Goal: Task Accomplishment & Management: Manage account settings

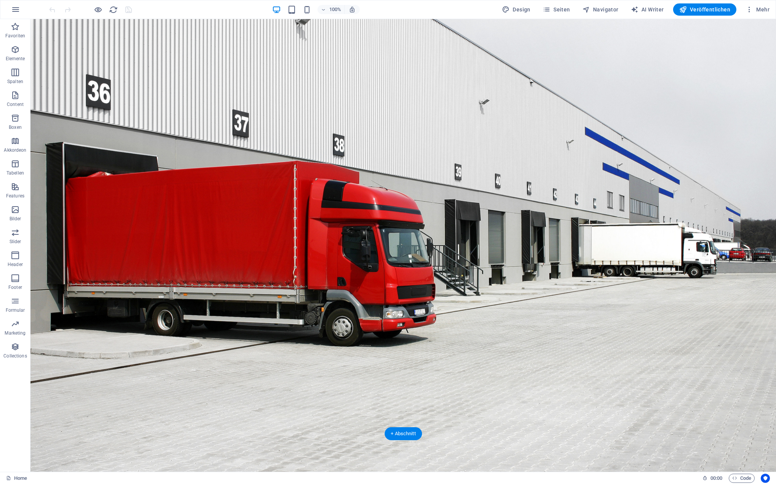
scroll to position [38, 0]
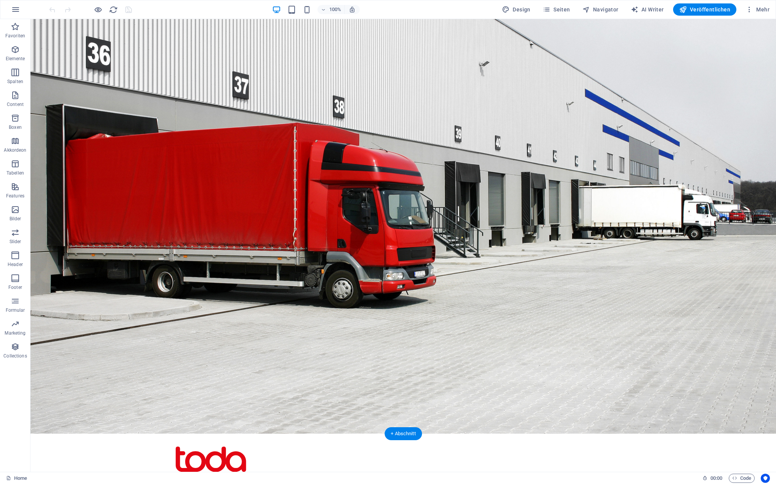
click at [276, 373] on figure at bounding box center [404, 207] width 746 height 453
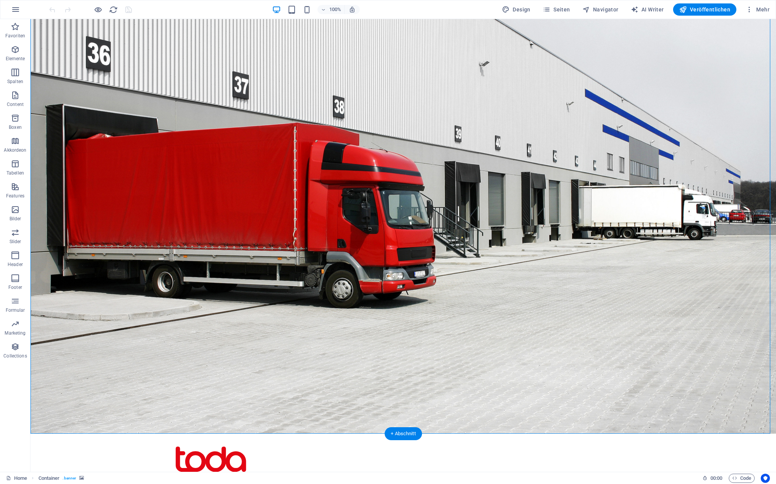
click at [153, 377] on figure at bounding box center [404, 207] width 746 height 453
select select "vh"
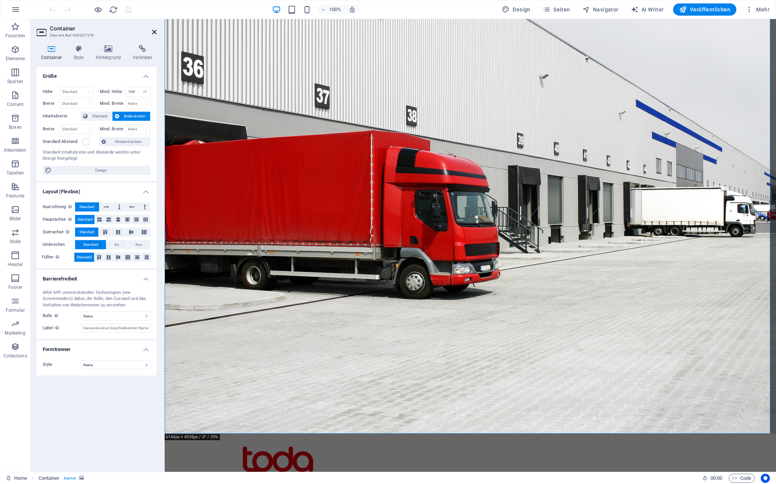
drag, startPoint x: 156, startPoint y: 32, endPoint x: 246, endPoint y: 19, distance: 91.7
click at [156, 32] on icon at bounding box center [154, 32] width 5 height 6
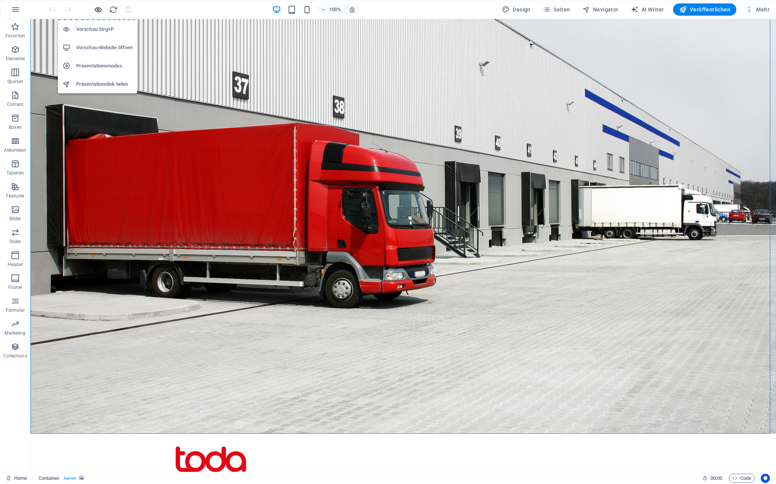
click at [95, 10] on icon "button" at bounding box center [98, 9] width 9 height 9
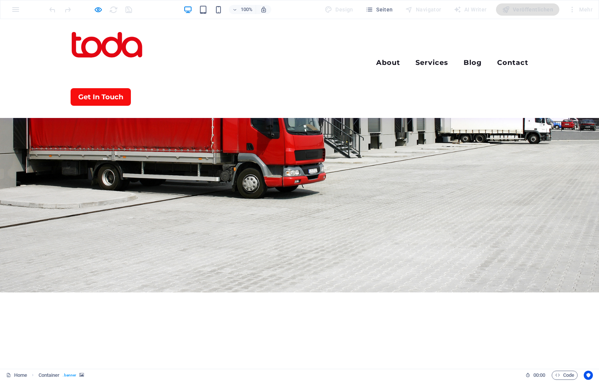
scroll to position [0, 0]
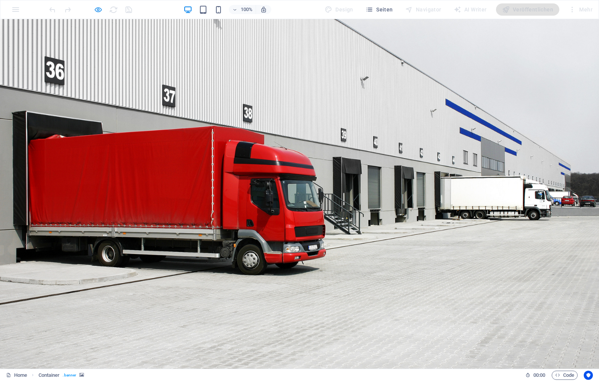
click at [98, 7] on icon "button" at bounding box center [98, 9] width 9 height 9
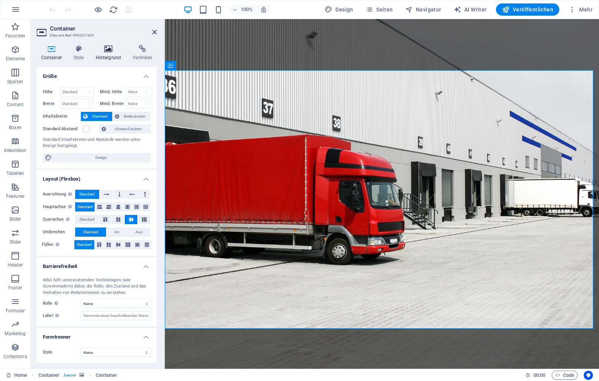
click at [109, 55] on h4 "Hintergrund" at bounding box center [109, 53] width 37 height 16
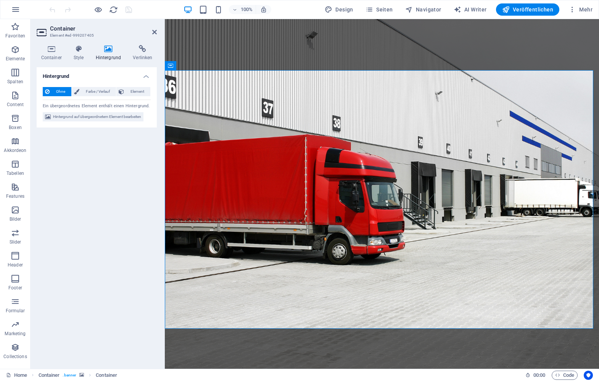
scroll to position [76, 0]
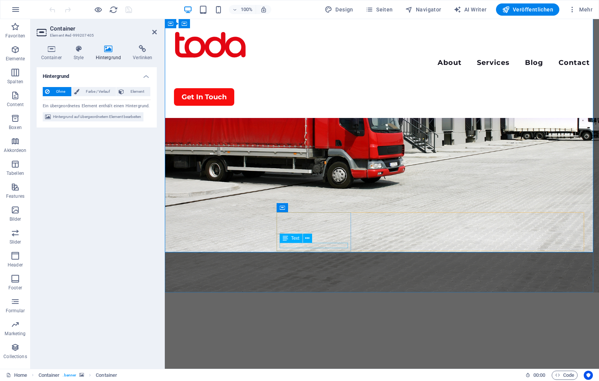
click at [228, 274] on figure at bounding box center [382, 117] width 434 height 349
click at [316, 266] on figure at bounding box center [382, 117] width 434 height 349
select select "vh"
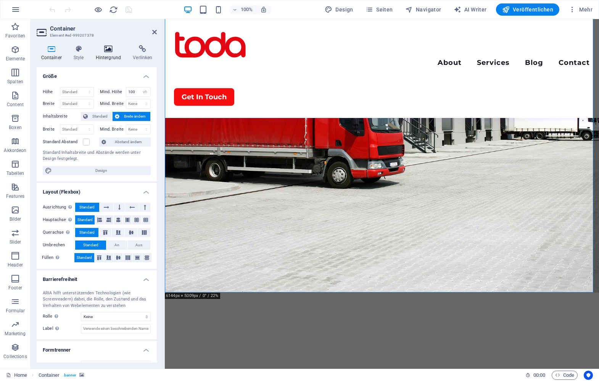
click at [104, 45] on icon at bounding box center [108, 49] width 34 height 8
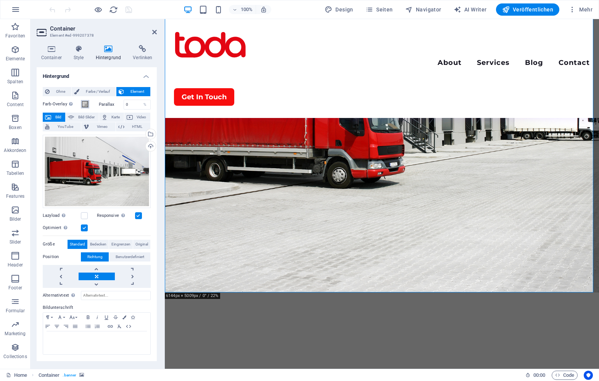
click at [84, 105] on span at bounding box center [85, 104] width 6 height 6
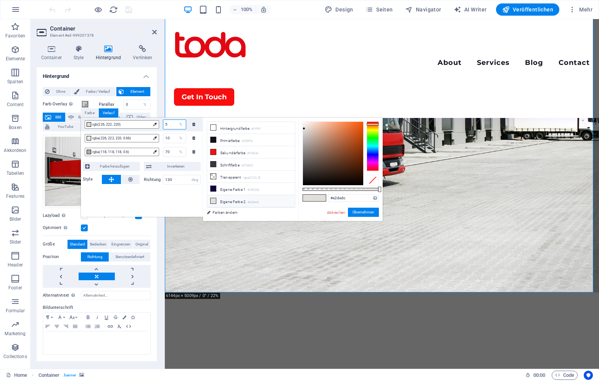
click at [169, 125] on input "5" at bounding box center [174, 124] width 22 height 9
drag, startPoint x: 170, startPoint y: 125, endPoint x: 162, endPoint y: 124, distance: 8.4
click at [162, 124] on div "5 %" at bounding box center [172, 124] width 27 height 10
type input "10"
type input "20"
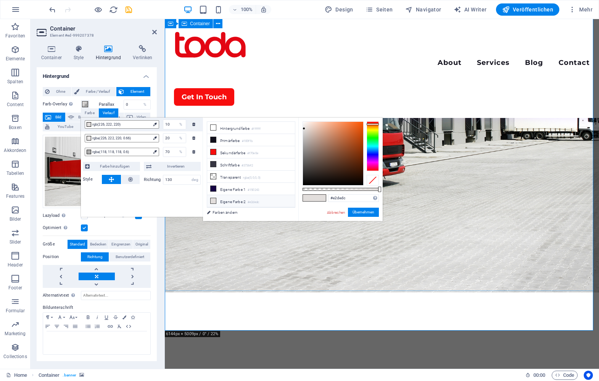
scroll to position [38, 0]
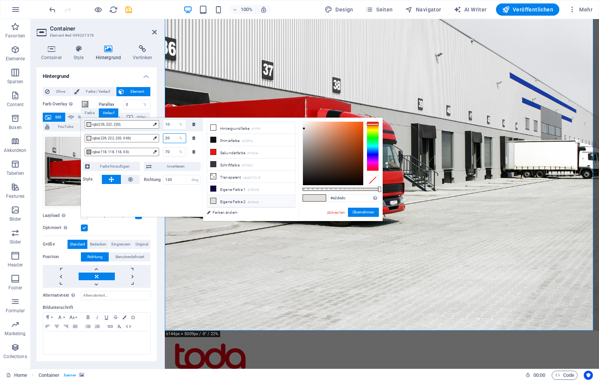
click at [170, 137] on input "20" at bounding box center [174, 137] width 22 height 9
drag, startPoint x: 353, startPoint y: 188, endPoint x: 311, endPoint y: 186, distance: 42.0
click at [311, 186] on div "rgba(226, 222, 220, 0.117) Unterstützte Formate: #0852ed rgb(8, 82, 237) rgba(8…" at bounding box center [340, 224] width 84 height 214
click at [170, 126] on input "10" at bounding box center [174, 124] width 22 height 9
drag, startPoint x: 311, startPoint y: 190, endPoint x: 352, endPoint y: 185, distance: 40.7
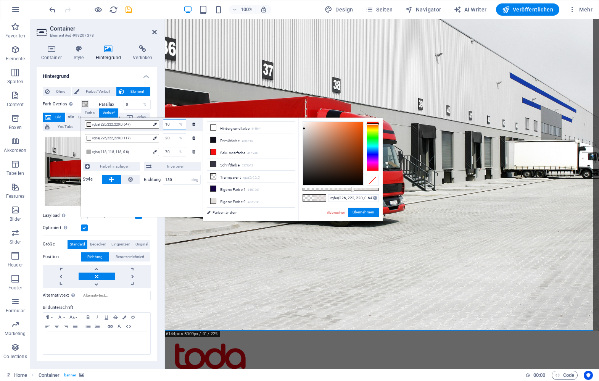
click at [352, 185] on div at bounding box center [340, 153] width 76 height 64
click at [172, 153] on input "70" at bounding box center [174, 151] width 22 height 9
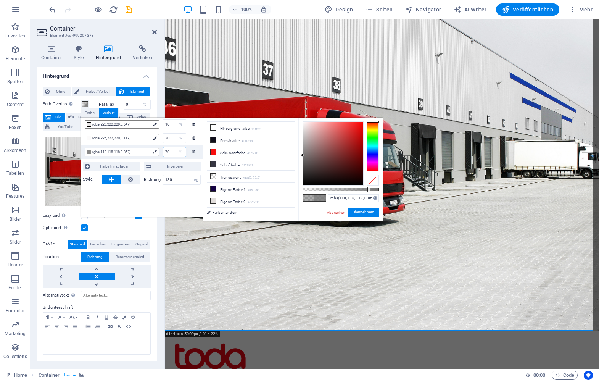
drag, startPoint x: 348, startPoint y: 188, endPoint x: 368, endPoint y: 185, distance: 20.1
click at [368, 185] on div "rgba(118, 118, 118, 0.862) Unterstützte Formate: #0852ed rgb(8, 82, 237) rgba(8…" at bounding box center [340, 224] width 84 height 214
drag, startPoint x: 363, startPoint y: 212, endPoint x: 188, endPoint y: 194, distance: 175.6
click at [363, 212] on button "Übernehmen" at bounding box center [363, 211] width 31 height 9
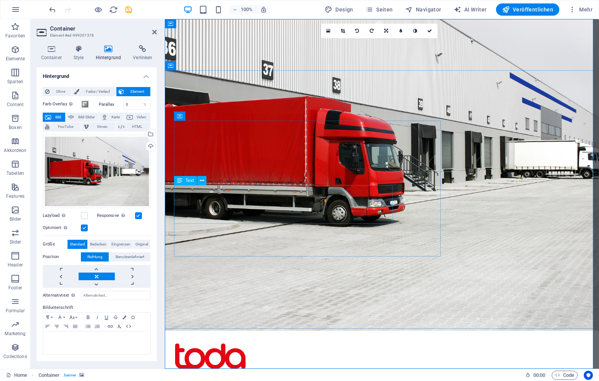
scroll to position [0, 0]
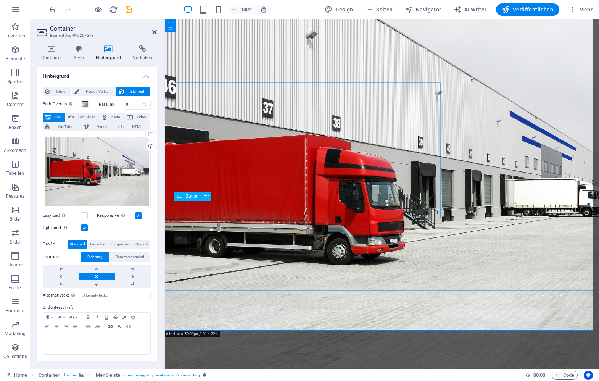
scroll to position [38, 0]
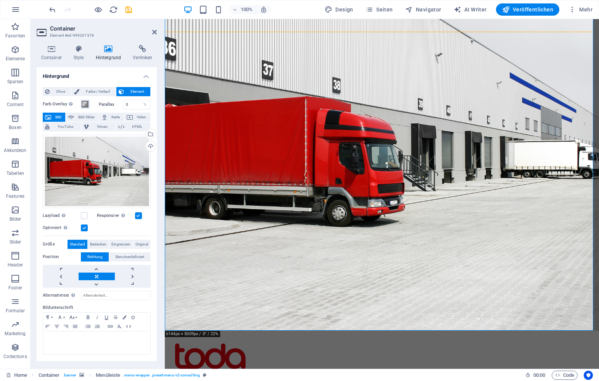
click at [86, 105] on span at bounding box center [85, 104] width 6 height 6
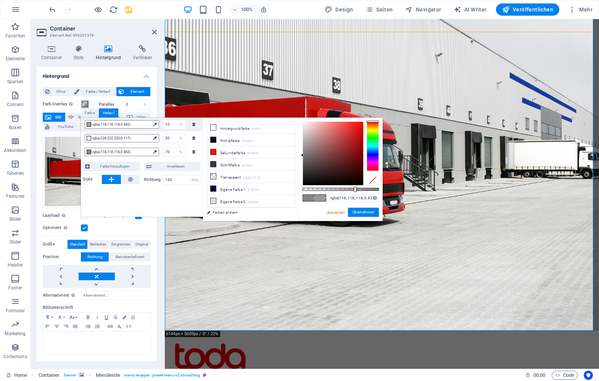
drag, startPoint x: 367, startPoint y: 190, endPoint x: 350, endPoint y: 190, distance: 16.4
click at [353, 190] on div at bounding box center [354, 188] width 3 height 5
drag, startPoint x: 351, startPoint y: 190, endPoint x: 347, endPoint y: 191, distance: 3.8
click at [348, 191] on div at bounding box center [349, 188] width 3 height 5
click at [366, 210] on button "Übernehmen" at bounding box center [363, 211] width 31 height 9
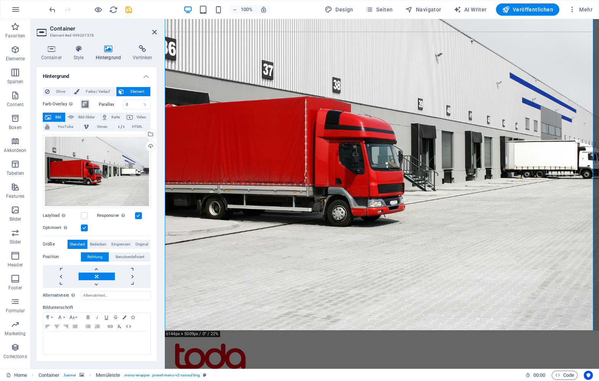
click at [86, 103] on span at bounding box center [85, 104] width 6 height 6
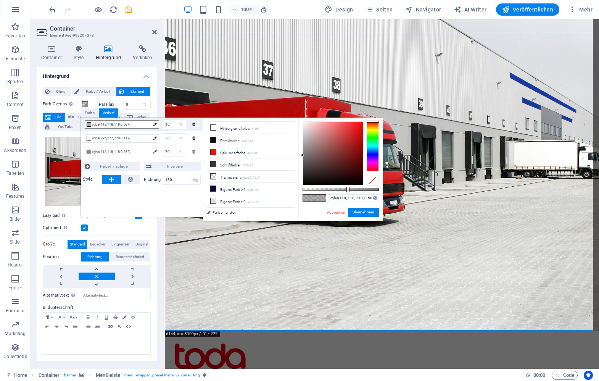
click at [148, 152] on span "rgba(118,118,118,0.862)" at bounding box center [121, 151] width 58 height 7
drag, startPoint x: 367, startPoint y: 188, endPoint x: 347, endPoint y: 187, distance: 19.9
click at [349, 187] on div at bounding box center [350, 188] width 3 height 5
click at [139, 125] on span "rgba(118,118,118,0.587)" at bounding box center [121, 124] width 58 height 7
drag, startPoint x: 347, startPoint y: 189, endPoint x: 324, endPoint y: 188, distance: 23.3
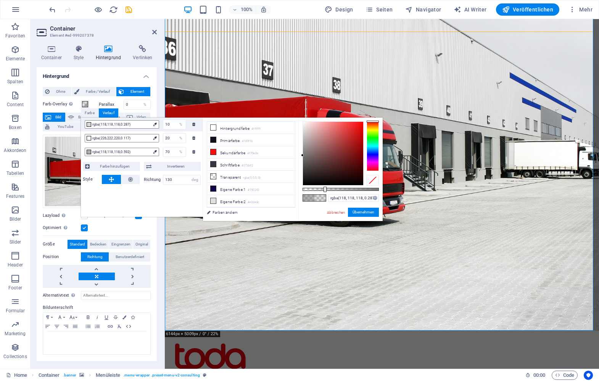
click at [324, 188] on div at bounding box center [324, 188] width 3 height 5
click at [138, 138] on span "rgba(226,222,220,0.117)" at bounding box center [121, 138] width 58 height 7
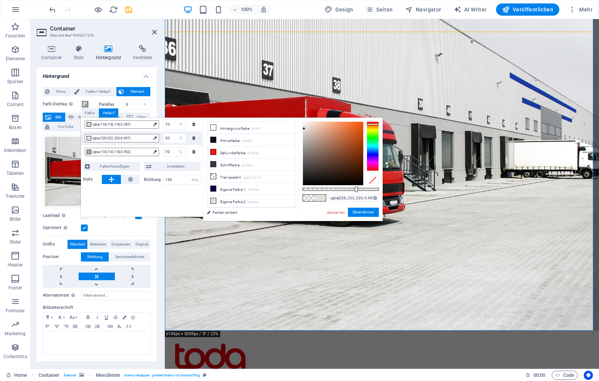
type input "rgba(226, 222, 220, 0)"
drag, startPoint x: 313, startPoint y: 188, endPoint x: 286, endPoint y: 191, distance: 27.2
click at [286, 191] on div "less Hintergrundfarbe #ffffff Primärfarbe #100f1b [GEOGRAPHIC_DATA] #f70e0e Sch…" at bounding box center [293, 168] width 180 height 103
click at [361, 209] on button "Übernehmen" at bounding box center [363, 211] width 31 height 9
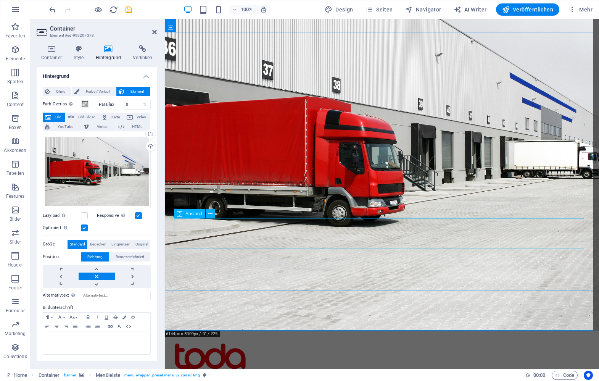
scroll to position [76, 0]
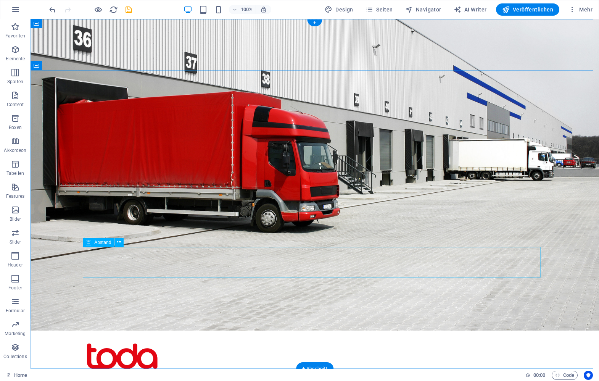
scroll to position [0, 0]
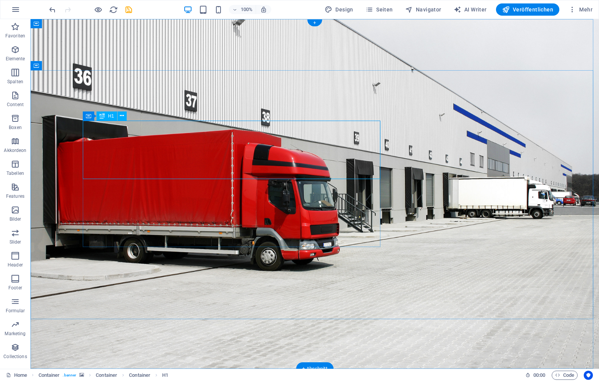
drag, startPoint x: 205, startPoint y: 121, endPoint x: 474, endPoint y: 153, distance: 271.1
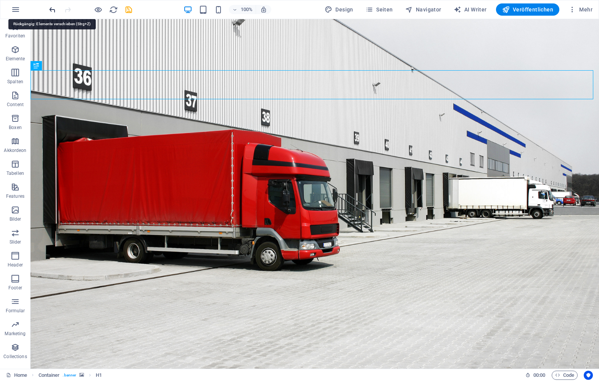
click at [52, 10] on icon "undo" at bounding box center [52, 9] width 9 height 9
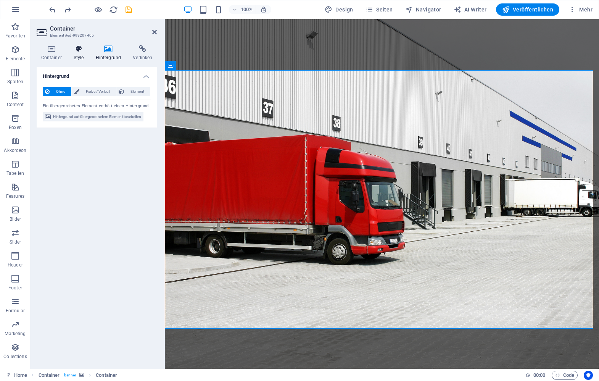
click at [82, 52] on icon at bounding box center [78, 49] width 19 height 8
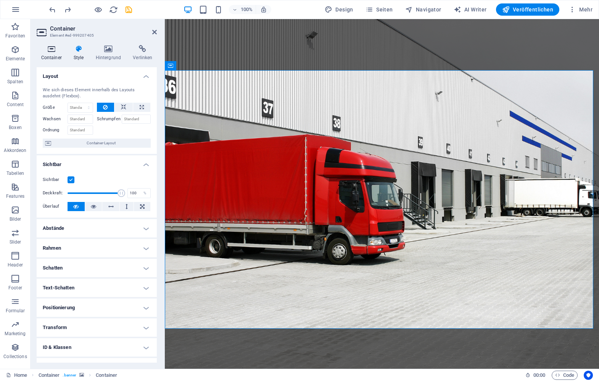
click at [51, 50] on icon at bounding box center [51, 49] width 29 height 8
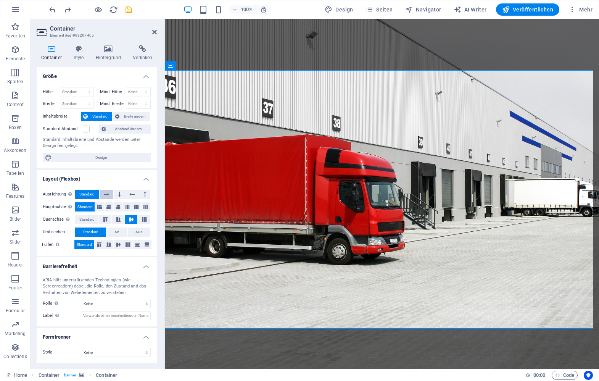
click at [106, 192] on icon at bounding box center [106, 194] width 5 height 9
click at [90, 194] on span "Standard" at bounding box center [86, 194] width 15 height 9
click at [129, 194] on icon at bounding box center [131, 194] width 5 height 9
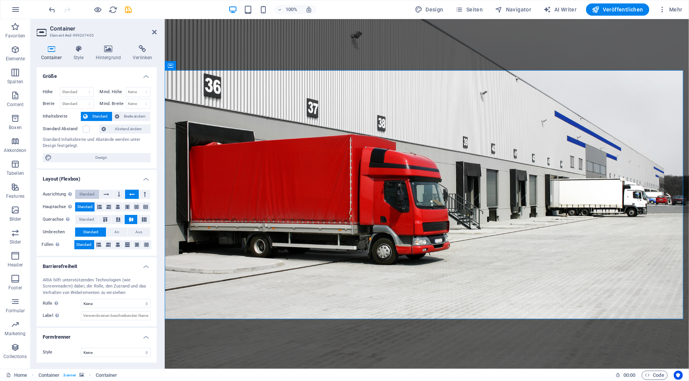
click at [87, 192] on span "Standard" at bounding box center [86, 194] width 15 height 9
click at [104, 194] on icon at bounding box center [106, 194] width 5 height 9
click at [121, 194] on button at bounding box center [119, 194] width 11 height 9
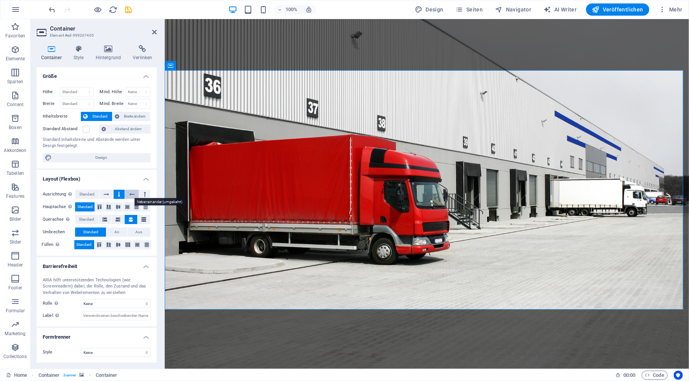
click at [133, 194] on icon at bounding box center [131, 194] width 5 height 9
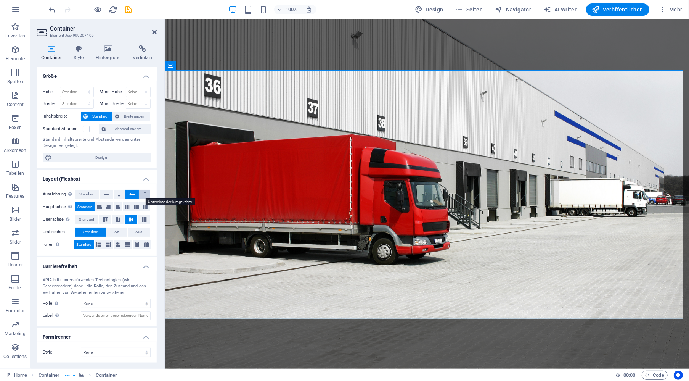
click at [146, 194] on button at bounding box center [144, 194] width 11 height 9
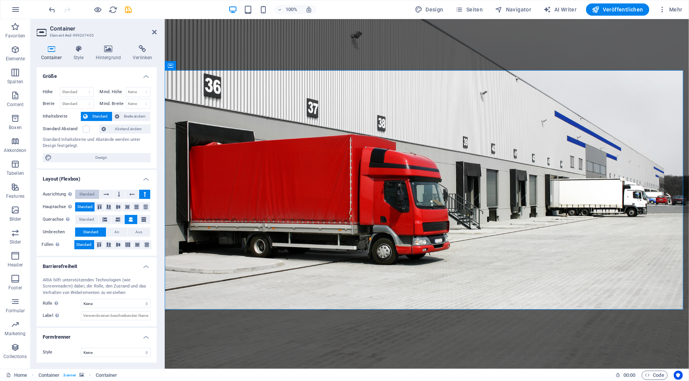
click at [95, 193] on button "Standard" at bounding box center [87, 194] width 24 height 9
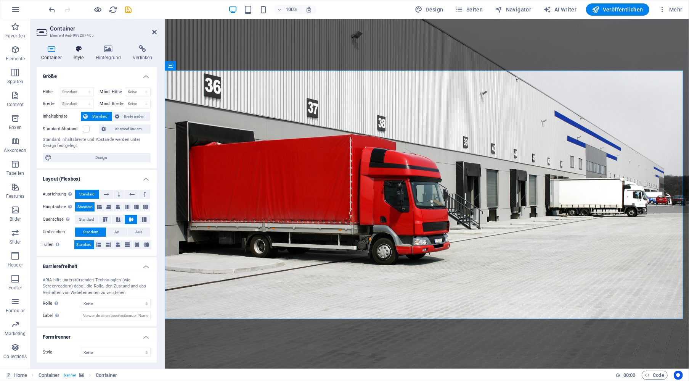
click at [81, 50] on icon at bounding box center [78, 49] width 19 height 8
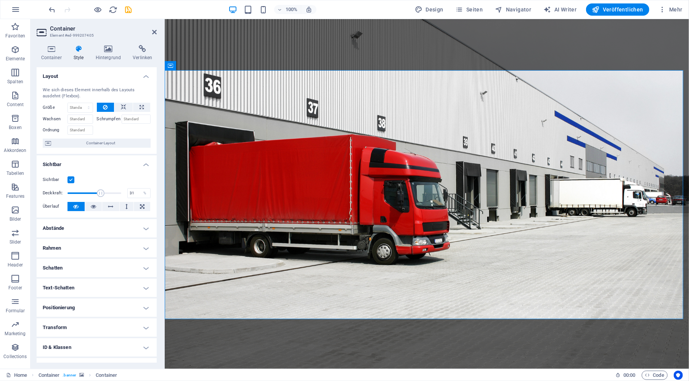
drag, startPoint x: 120, startPoint y: 192, endPoint x: 83, endPoint y: 190, distance: 36.7
click at [97, 190] on span at bounding box center [101, 193] width 8 height 8
type input "100"
drag, startPoint x: 91, startPoint y: 191, endPoint x: 141, endPoint y: 193, distance: 50.4
click at [141, 193] on div "Deckkraft: 100 %" at bounding box center [97, 192] width 108 height 11
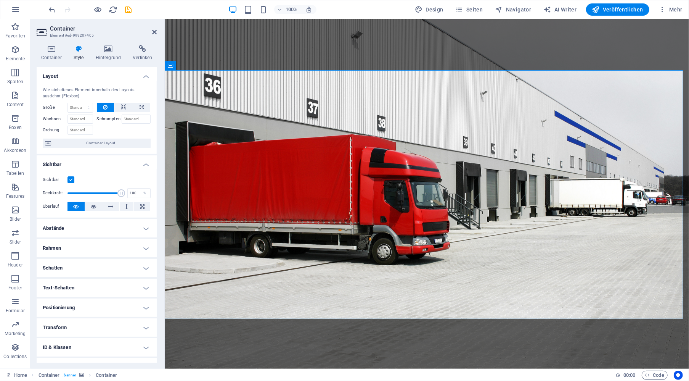
click at [71, 179] on label at bounding box center [70, 179] width 7 height 7
click at [0, 0] on input "Sichtbar" at bounding box center [0, 0] width 0 height 0
click at [71, 179] on label at bounding box center [70, 179] width 7 height 7
click at [0, 0] on input "Sichtbar" at bounding box center [0, 0] width 0 height 0
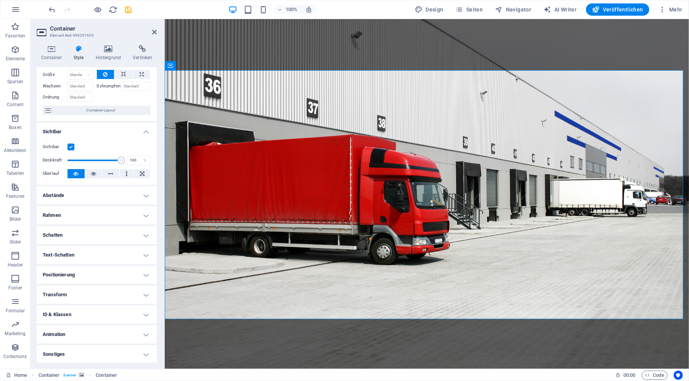
click at [82, 232] on h4 "Schatten" at bounding box center [97, 235] width 120 height 18
click at [112, 249] on span "Außen" at bounding box center [111, 250] width 11 height 9
type input "2"
type input "4"
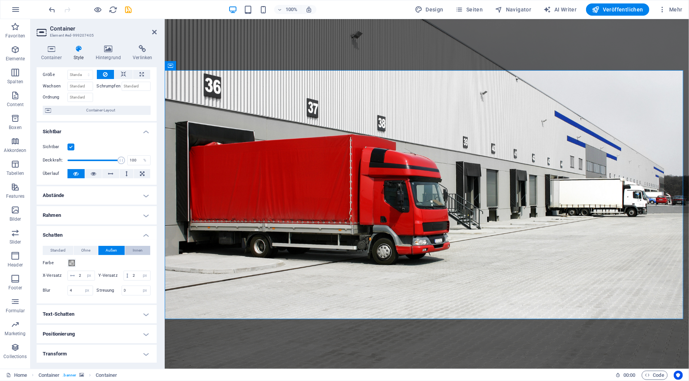
click at [140, 249] on span "Innen" at bounding box center [138, 250] width 10 height 9
click at [61, 247] on span "Standard" at bounding box center [57, 250] width 15 height 9
click at [145, 233] on h4 "Schatten" at bounding box center [97, 233] width 120 height 14
click at [124, 253] on h4 "Text-Schatten" at bounding box center [97, 255] width 120 height 18
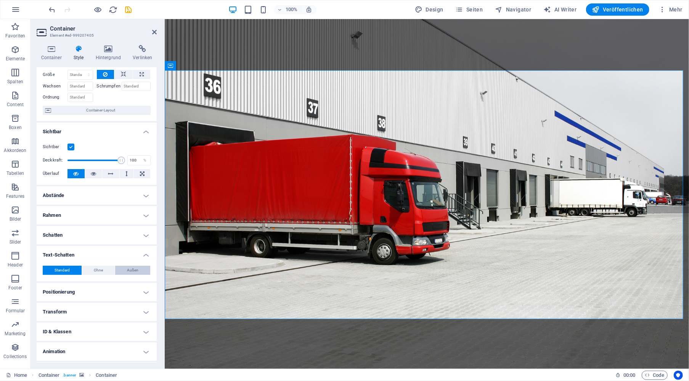
click at [136, 269] on span "Außen" at bounding box center [132, 269] width 11 height 9
type input "2"
type input "4"
click at [59, 268] on span "Standard" at bounding box center [62, 269] width 15 height 9
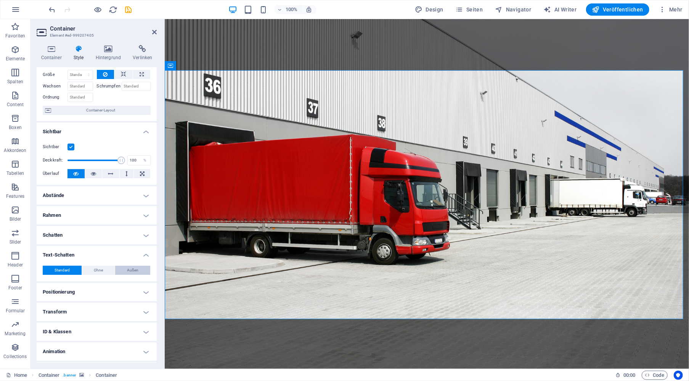
click at [134, 269] on span "Außen" at bounding box center [132, 269] width 11 height 9
type input "2"
type input "4"
click at [63, 268] on span "Standard" at bounding box center [62, 269] width 15 height 9
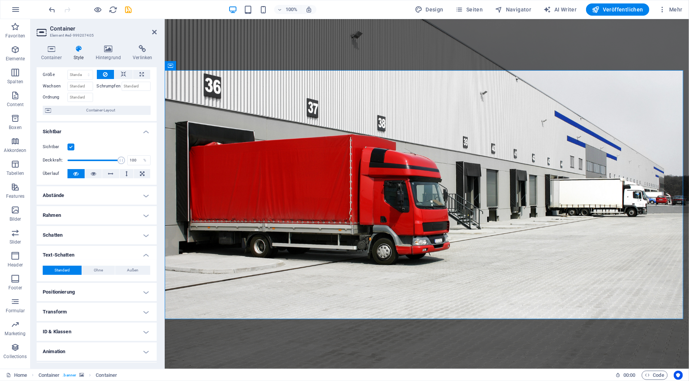
click at [145, 254] on h4 "Text-Schatten" at bounding box center [97, 253] width 120 height 14
click at [143, 235] on h4 "Schatten" at bounding box center [97, 235] width 120 height 18
click at [141, 234] on h4 "Schatten" at bounding box center [97, 233] width 120 height 14
click at [138, 332] on h4 "Animation" at bounding box center [97, 334] width 120 height 18
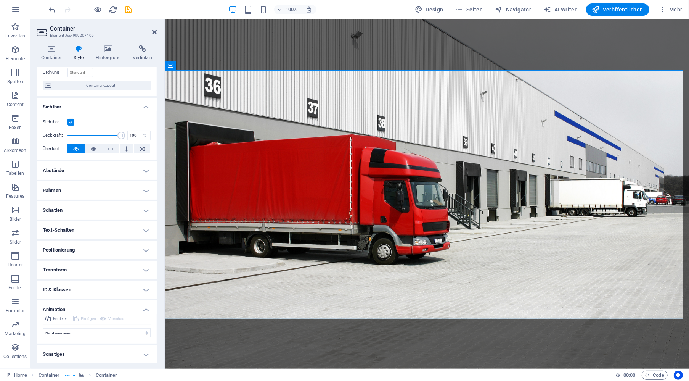
click at [143, 307] on h4 "Animation" at bounding box center [97, 307] width 120 height 14
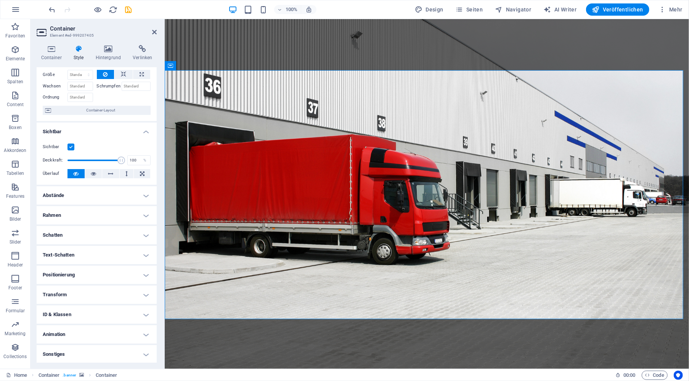
click at [130, 349] on h4 "Sonstiges" at bounding box center [97, 354] width 120 height 18
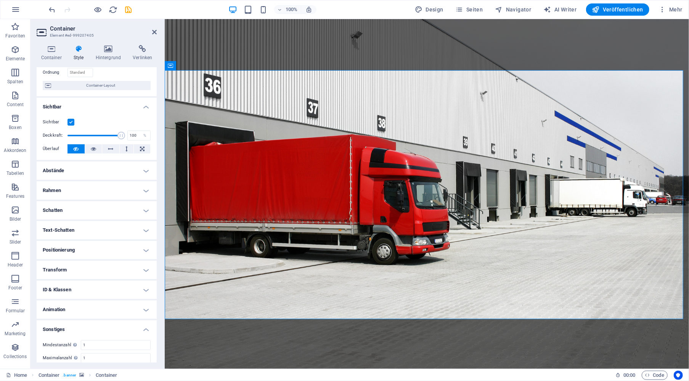
scroll to position [80, 0]
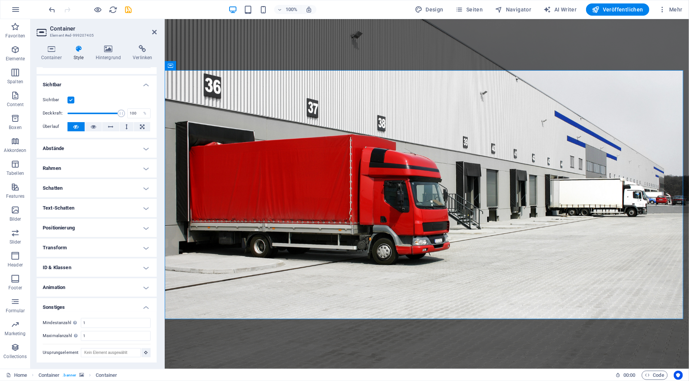
click at [146, 304] on h4 "Sonstiges" at bounding box center [97, 305] width 120 height 14
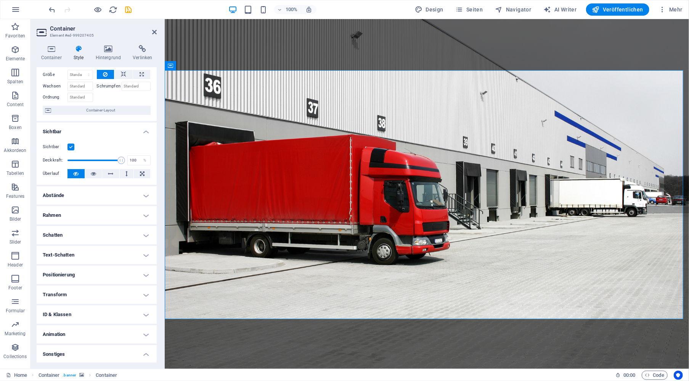
scroll to position [0, 0]
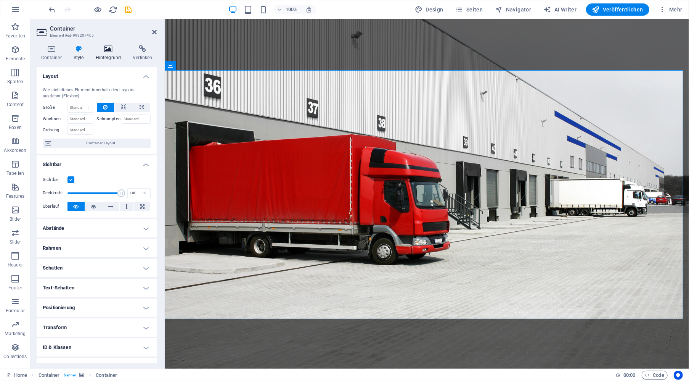
click at [108, 51] on icon at bounding box center [108, 49] width 34 height 8
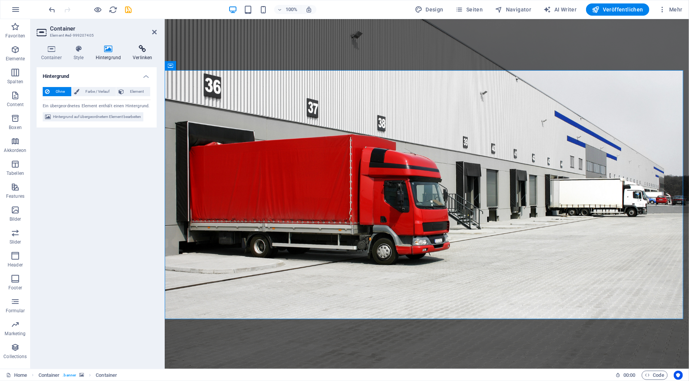
click at [137, 51] on icon at bounding box center [142, 49] width 28 height 8
click at [41, 51] on icon at bounding box center [51, 49] width 29 height 8
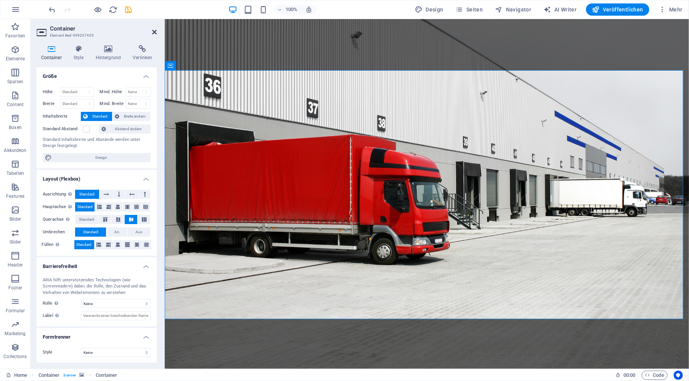
click at [154, 32] on icon at bounding box center [154, 32] width 5 height 6
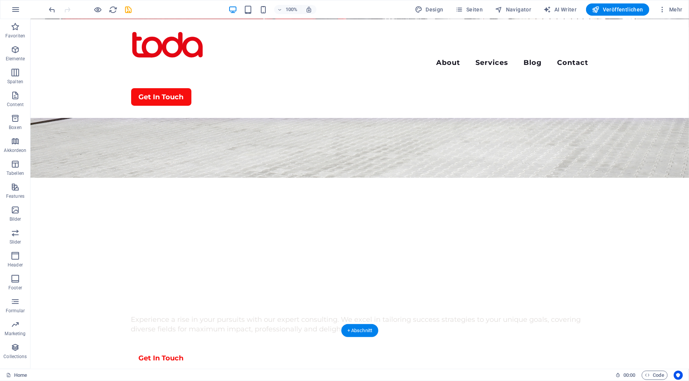
scroll to position [229, 0]
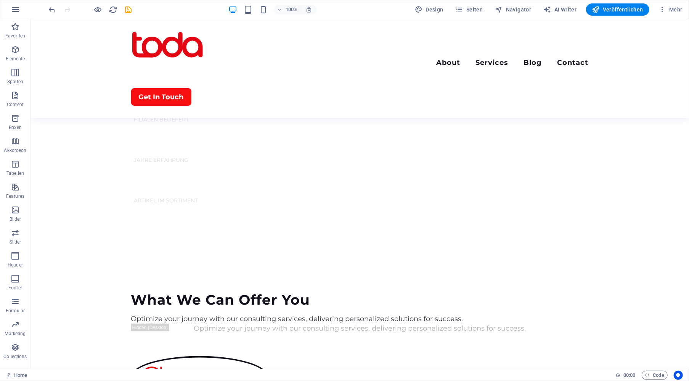
scroll to position [686, 0]
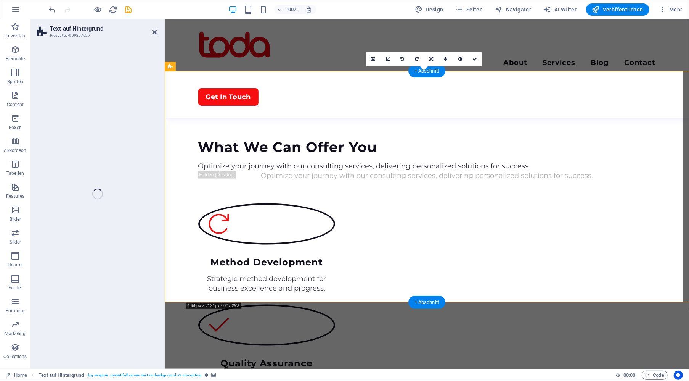
select select "px"
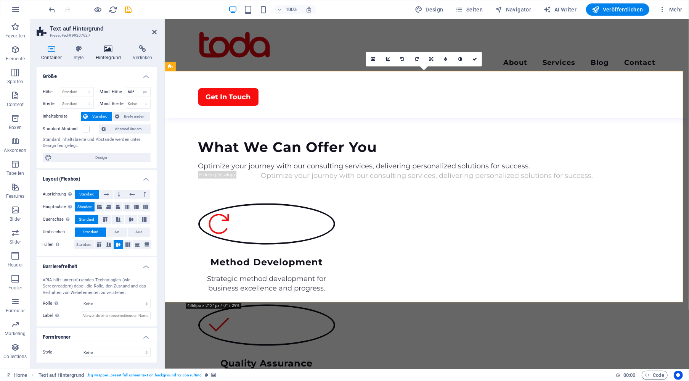
click at [110, 47] on icon at bounding box center [108, 49] width 34 height 8
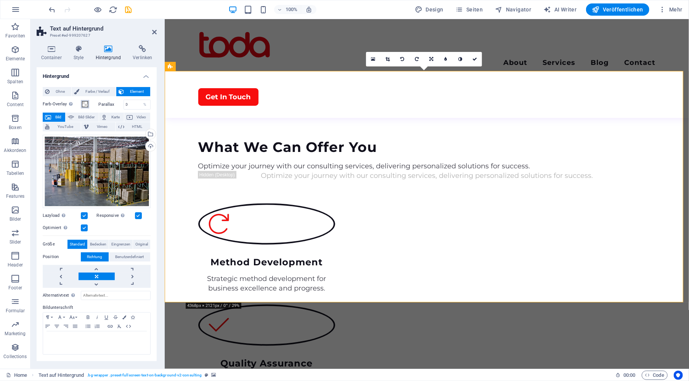
click at [84, 104] on span at bounding box center [85, 104] width 6 height 6
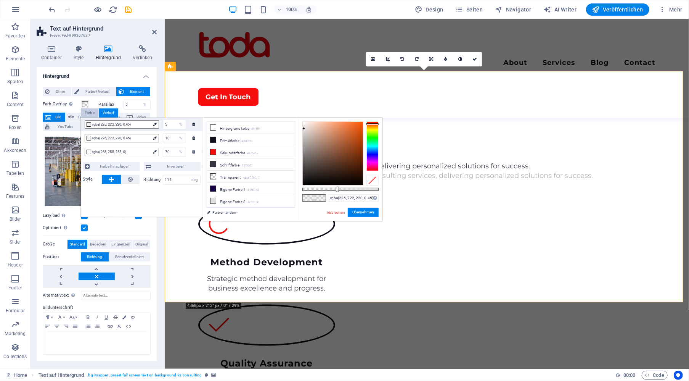
click at [120, 127] on span "rgba(226, 222, 220, 0.45)" at bounding box center [121, 124] width 58 height 7
drag, startPoint x: 338, startPoint y: 189, endPoint x: 345, endPoint y: 190, distance: 7.0
click at [353, 190] on div at bounding box center [354, 188] width 3 height 5
click at [137, 138] on span "rgba(226, 222, 220, 0.45)" at bounding box center [121, 138] width 58 height 7
click at [134, 154] on span "rgba(255, 255, 255, 0)" at bounding box center [121, 151] width 58 height 7
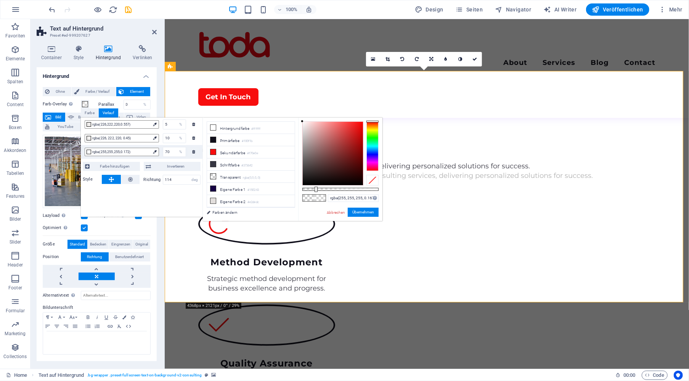
drag, startPoint x: 304, startPoint y: 188, endPoint x: 315, endPoint y: 191, distance: 11.0
click at [315, 191] on div at bounding box center [340, 189] width 76 height 3
click at [231, 186] on li "Eigene Farbe 1 #150243" at bounding box center [251, 189] width 88 height 12
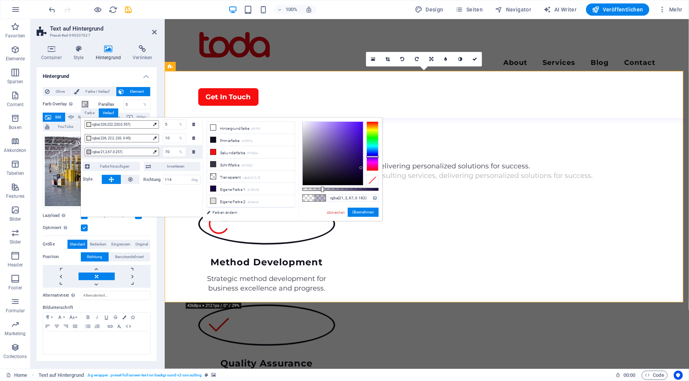
click at [321, 189] on div at bounding box center [322, 188] width 3 height 5
drag, startPoint x: 204, startPoint y: 120, endPoint x: 211, endPoint y: 140, distance: 20.6
click at [211, 140] on div "less Hintergrundfarbe #ffffff Primärfarbe #100f1b [GEOGRAPHIC_DATA] #f70e0e Sch…" at bounding box center [293, 168] width 180 height 103
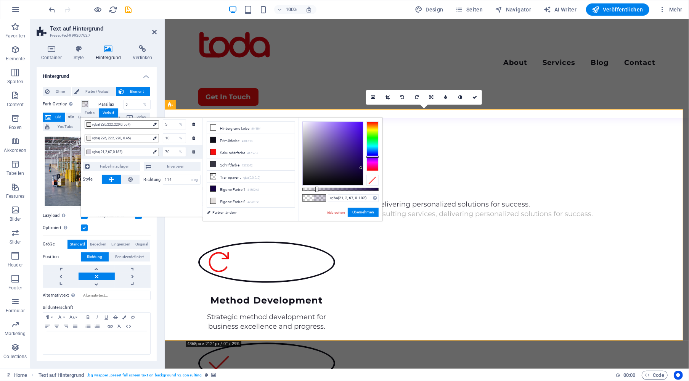
scroll to position [610, 0]
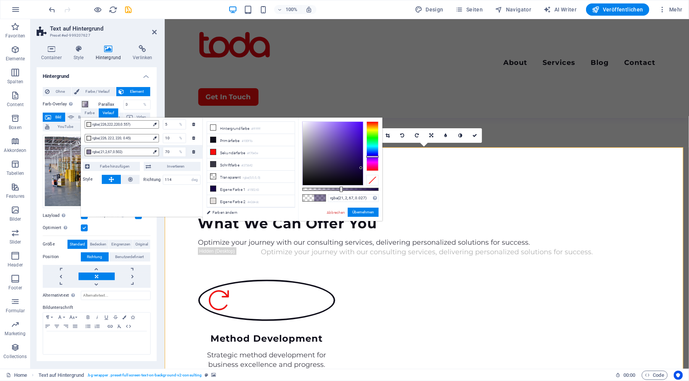
type input "rgba(21, 2, 67, 0.022)"
drag, startPoint x: 316, startPoint y: 188, endPoint x: 304, endPoint y: 190, distance: 12.7
click at [340, 190] on div at bounding box center [341, 188] width 3 height 5
drag, startPoint x: 172, startPoint y: 151, endPoint x: 159, endPoint y: 151, distance: 12.6
click at [159, 151] on div "70 %" at bounding box center [172, 152] width 27 height 10
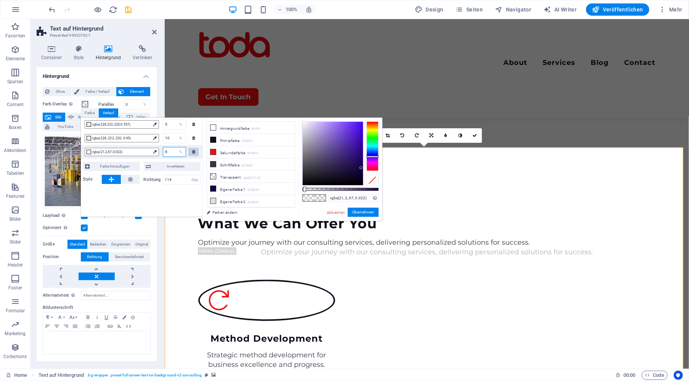
type input "80"
drag, startPoint x: 171, startPoint y: 140, endPoint x: 164, endPoint y: 138, distance: 7.1
click at [164, 138] on input "10" at bounding box center [174, 137] width 22 height 9
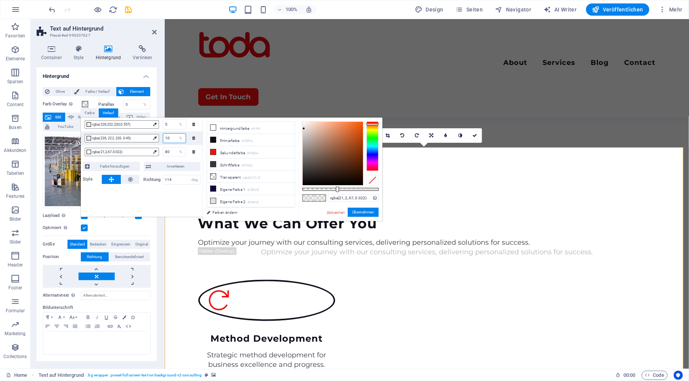
type input "rgba(226, 222, 220, 0.45)"
type input "15"
click at [142, 151] on span "rgba(21,2,67,0.022)" at bounding box center [121, 151] width 58 height 7
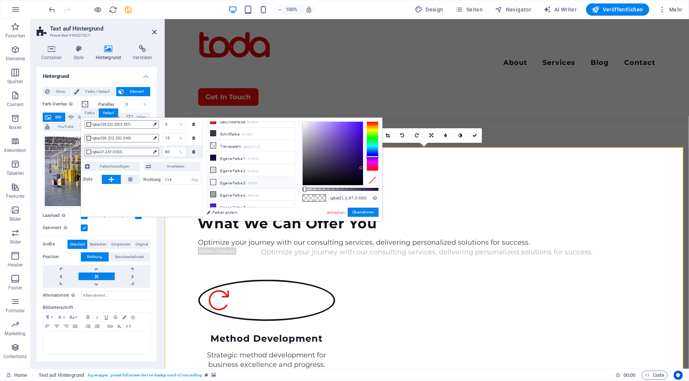
scroll to position [0, 0]
click at [233, 152] on li "Sekundärfarbe #f70e0e" at bounding box center [251, 152] width 88 height 12
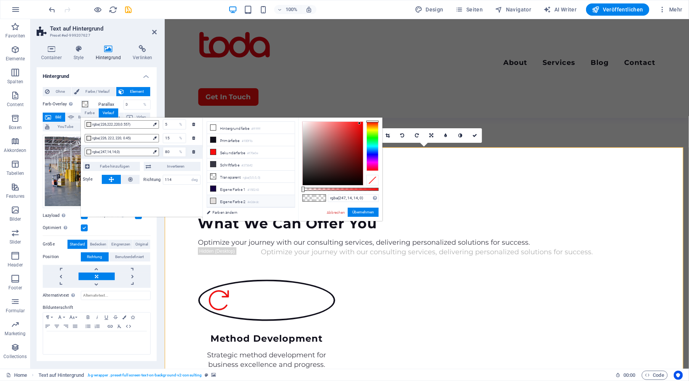
drag, startPoint x: 305, startPoint y: 189, endPoint x: 292, endPoint y: 192, distance: 13.3
click at [292, 192] on div "less Hintergrundfarbe #ffffff Primärfarbe #100f1b [GEOGRAPHIC_DATA] #f70e0e Sch…" at bounding box center [293, 168] width 180 height 103
click at [176, 167] on span "Invertieren" at bounding box center [176, 166] width 45 height 9
type input "rgba(247, 14, 14, 0)"
drag, startPoint x: 304, startPoint y: 187, endPoint x: 289, endPoint y: 190, distance: 14.4
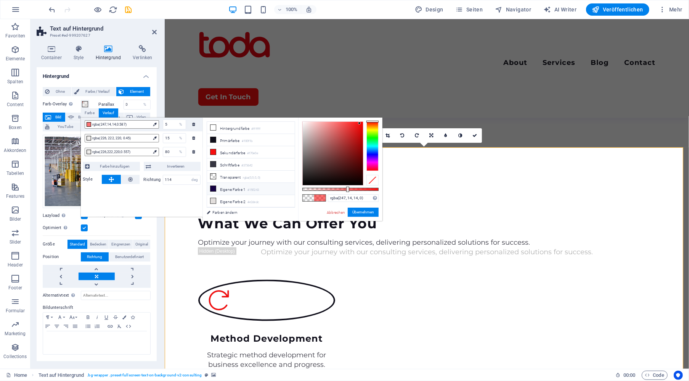
click at [289, 190] on div "less Hintergrundfarbe #ffffff Primärfarbe #100f1b [GEOGRAPHIC_DATA] #f70e0e Sch…" at bounding box center [293, 168] width 180 height 103
drag, startPoint x: 171, startPoint y: 125, endPoint x: 155, endPoint y: 124, distance: 16.1
click at [155, 124] on div "rgba(247,14,14,0) 5 %" at bounding box center [142, 124] width 122 height 14
type input "80"
click at [159, 151] on div "rgba(226,222,220,0.557) 80 %" at bounding box center [142, 152] width 122 height 14
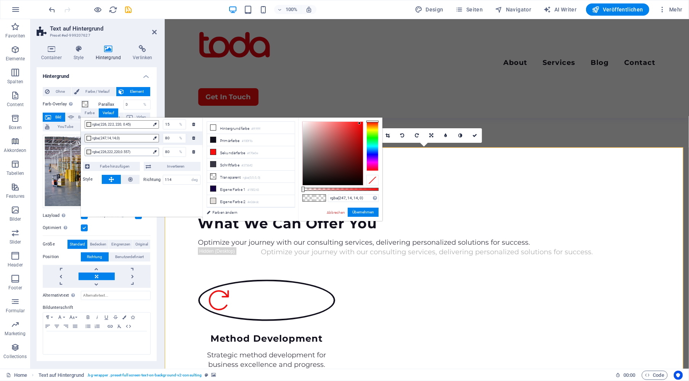
type input "rgba(226, 222, 220, 0.557)"
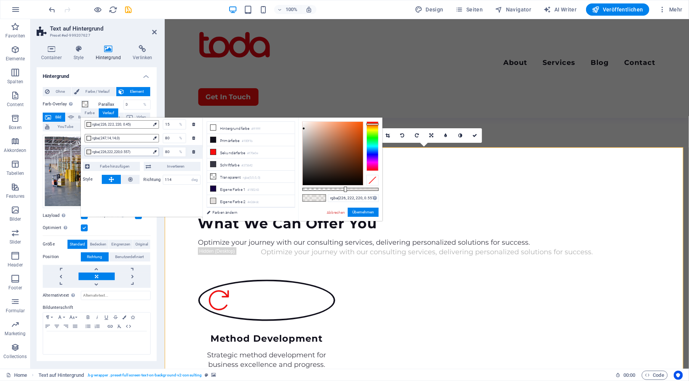
type input "5"
click at [172, 140] on input "15" at bounding box center [174, 137] width 22 height 9
click at [172, 149] on input "80" at bounding box center [174, 151] width 22 height 9
type input "rgba(247, 14, 14, 0)"
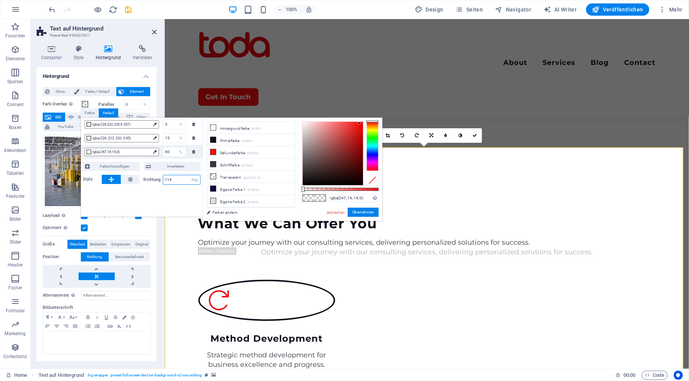
click at [165, 180] on input "114" at bounding box center [181, 179] width 37 height 9
type input "-114"
click at [169, 199] on div "rgba(226,222,220,0.557) 5 % rgba(226, 222, 220, 0.45) 15 % rgba(247,14,14,0) 80…" at bounding box center [142, 166] width 122 height 99
type input "rgba(247, 14, 14, 0.687)"
drag, startPoint x: 304, startPoint y: 189, endPoint x: 355, endPoint y: 192, distance: 50.8
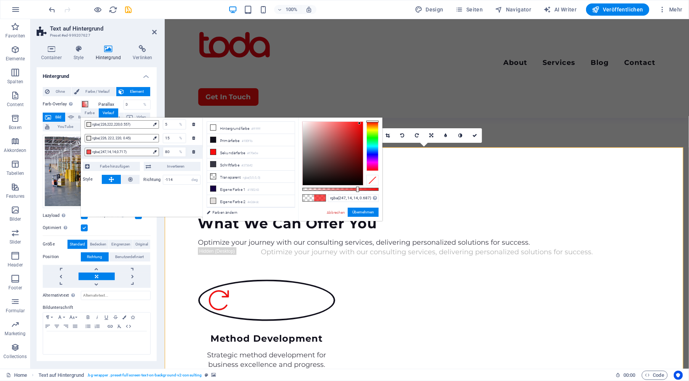
click at [355, 192] on div "rgba(247, 14, 14, 0.687) Unterstützte Formate: #0852ed rgb(8, 82, 237) rgba(8, …" at bounding box center [340, 224] width 84 height 214
drag, startPoint x: 368, startPoint y: 213, endPoint x: 255, endPoint y: 257, distance: 120.7
click at [368, 213] on button "Übernehmen" at bounding box center [363, 211] width 31 height 9
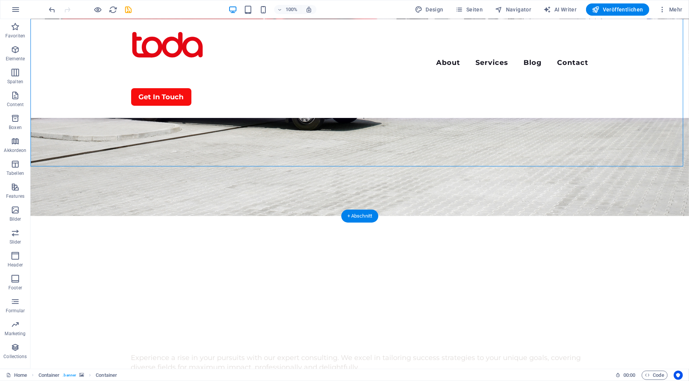
click at [124, 190] on figure at bounding box center [359, 40] width 659 height 349
click at [136, 191] on figure at bounding box center [359, 40] width 659 height 349
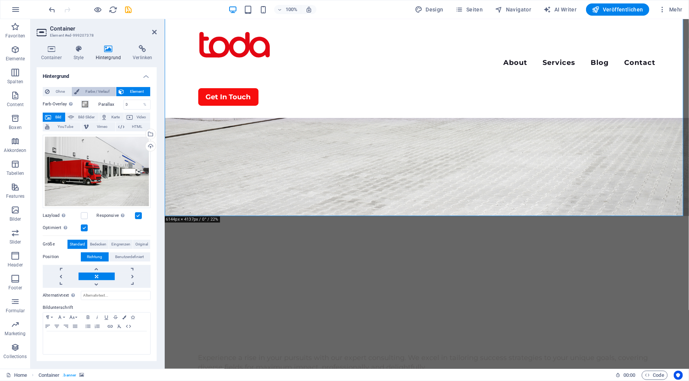
click at [96, 90] on span "Farbe / Verlauf" at bounding box center [98, 91] width 32 height 9
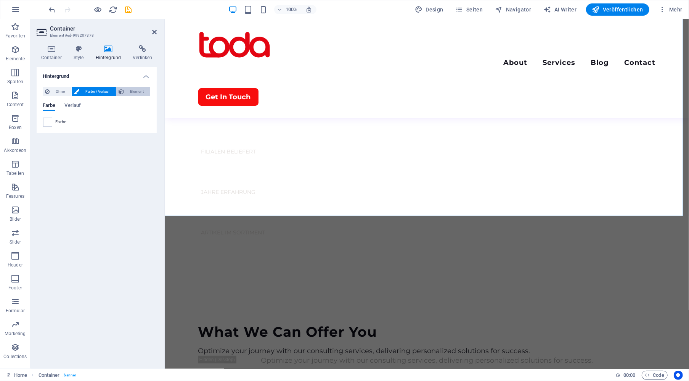
click at [132, 88] on span "Element" at bounding box center [137, 91] width 22 height 9
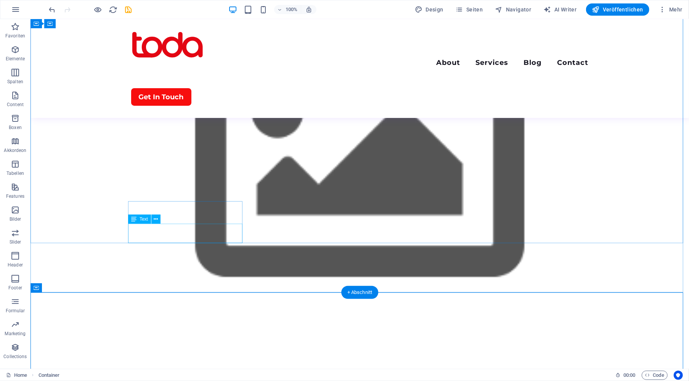
scroll to position [0, 0]
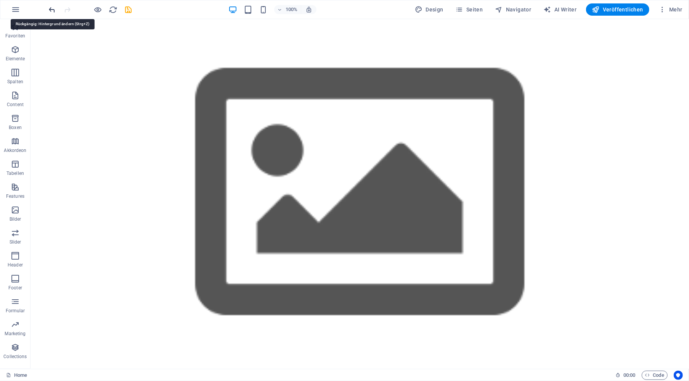
click at [50, 10] on icon "undo" at bounding box center [52, 9] width 9 height 9
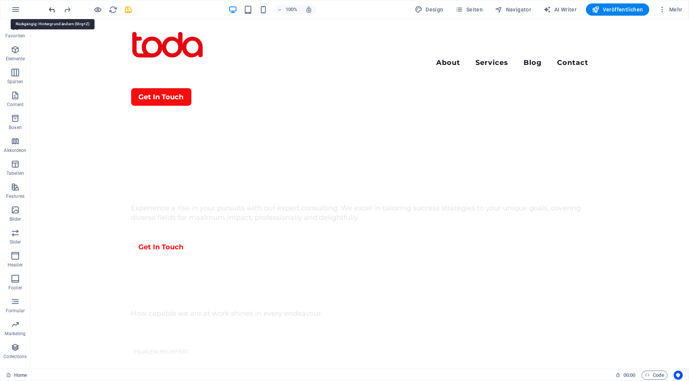
click at [53, 7] on icon "undo" at bounding box center [52, 9] width 9 height 9
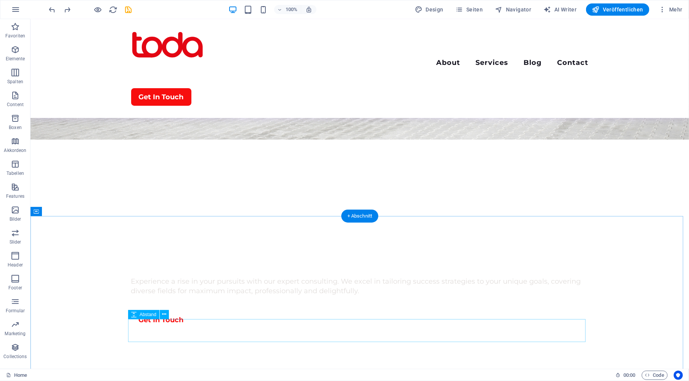
scroll to position [114, 0]
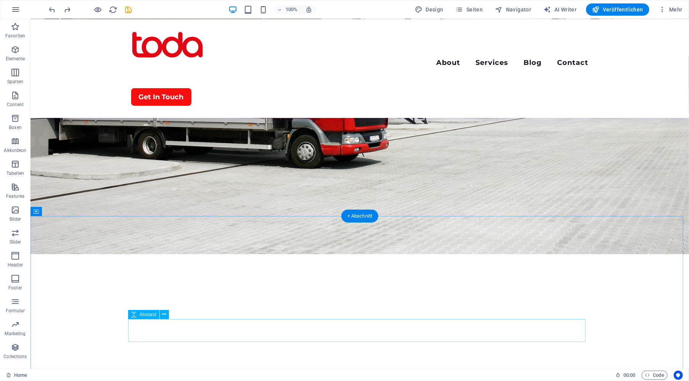
click at [109, 233] on figure at bounding box center [359, 78] width 659 height 349
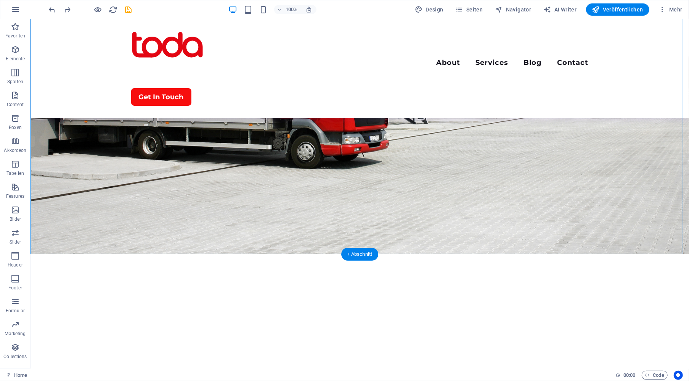
click at [109, 233] on figure at bounding box center [359, 78] width 659 height 349
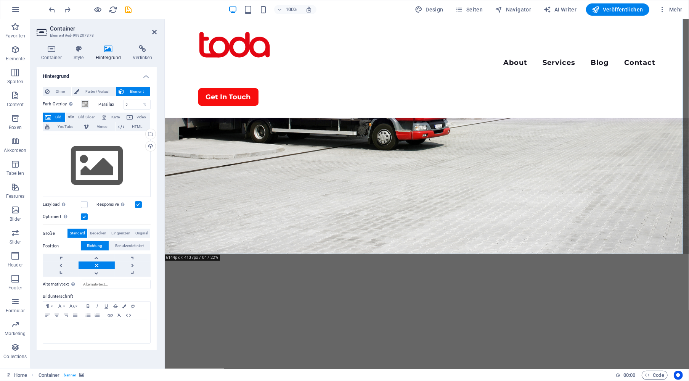
click at [101, 90] on span "Farbe / Verlauf" at bounding box center [98, 91] width 32 height 9
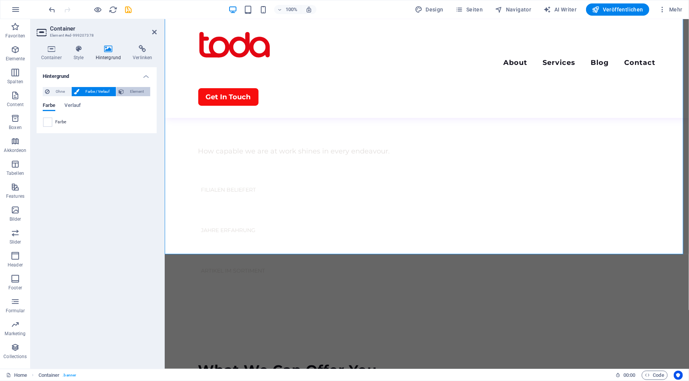
click at [141, 91] on span "Element" at bounding box center [137, 91] width 22 height 9
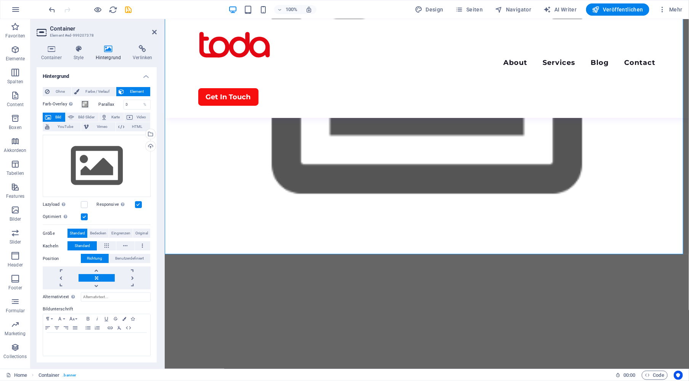
click at [154, 28] on h2 "Container" at bounding box center [103, 28] width 107 height 7
click at [154, 30] on icon at bounding box center [154, 32] width 5 height 6
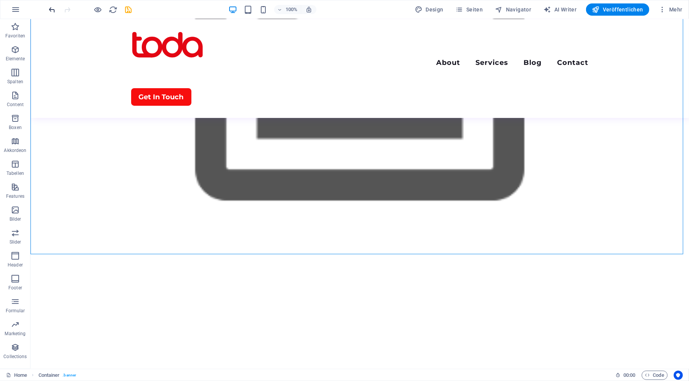
click at [53, 7] on icon "undo" at bounding box center [52, 9] width 9 height 9
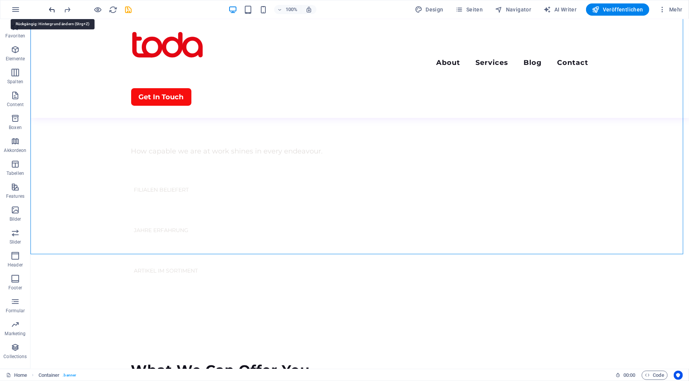
click at [52, 7] on icon "undo" at bounding box center [52, 9] width 9 height 9
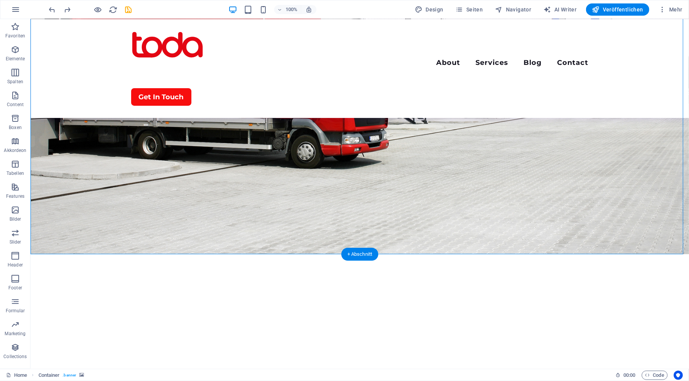
click at [64, 236] on figure at bounding box center [359, 78] width 659 height 349
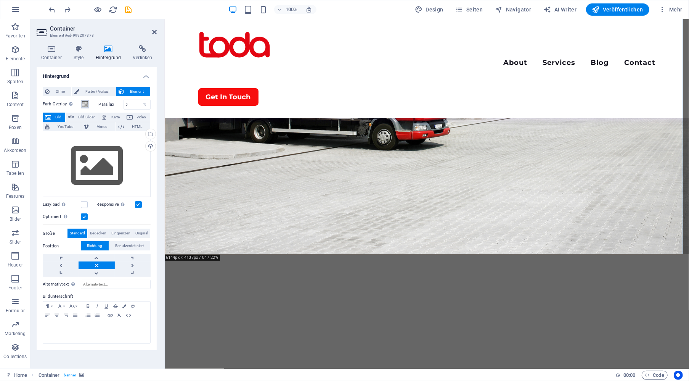
click at [84, 103] on span at bounding box center [85, 104] width 6 height 6
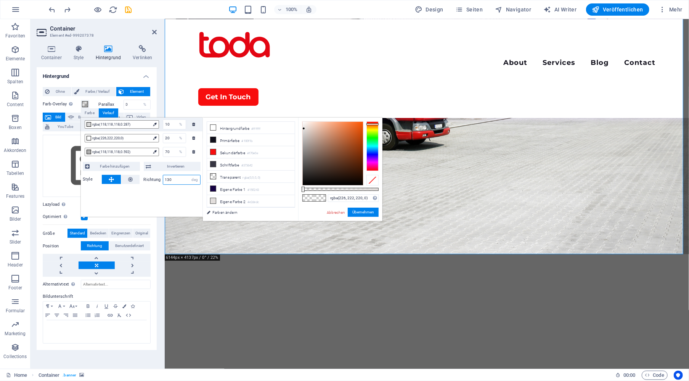
click at [165, 181] on input "130" at bounding box center [181, 179] width 37 height 9
type input "-130"
click at [120, 141] on span "rgba(226,222,220,0)" at bounding box center [121, 138] width 58 height 7
click at [236, 153] on li "Sekundärfarbe #f70e0e" at bounding box center [251, 152] width 88 height 12
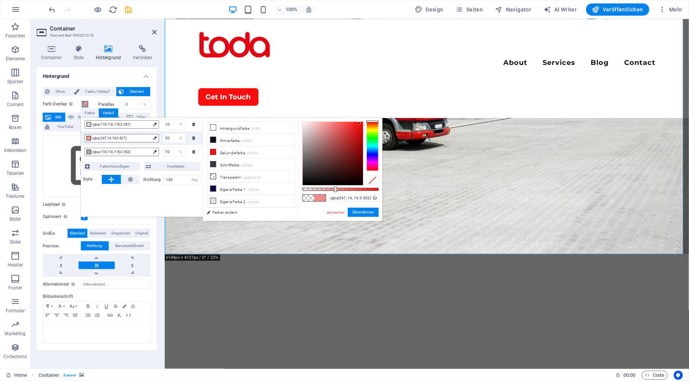
drag, startPoint x: 305, startPoint y: 189, endPoint x: 294, endPoint y: 174, distance: 18.2
click at [340, 191] on div at bounding box center [340, 189] width 76 height 3
click at [173, 122] on input "10" at bounding box center [174, 124] width 22 height 9
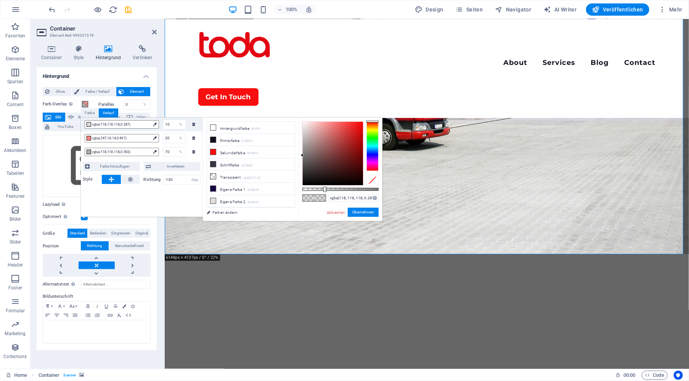
drag, startPoint x: 174, startPoint y: 155, endPoint x: 160, endPoint y: 154, distance: 14.1
click at [165, 153] on input "70" at bounding box center [174, 151] width 22 height 9
type input "rgba(118, 118, 118, 0.592)"
click at [165, 153] on input "70" at bounding box center [174, 151] width 22 height 9
type input "80"
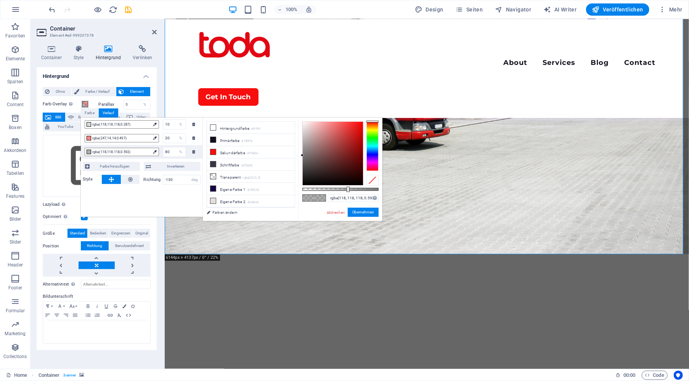
click at [170, 140] on input "20" at bounding box center [174, 137] width 22 height 9
type input "rgba(247, 14, 14, 0.497)"
click at [170, 140] on input "20" at bounding box center [174, 137] width 22 height 9
drag, startPoint x: 171, startPoint y: 139, endPoint x: 151, endPoint y: 138, distance: 19.8
click at [151, 138] on div "rgba(247,14,14,0.497) 201 %" at bounding box center [142, 138] width 122 height 14
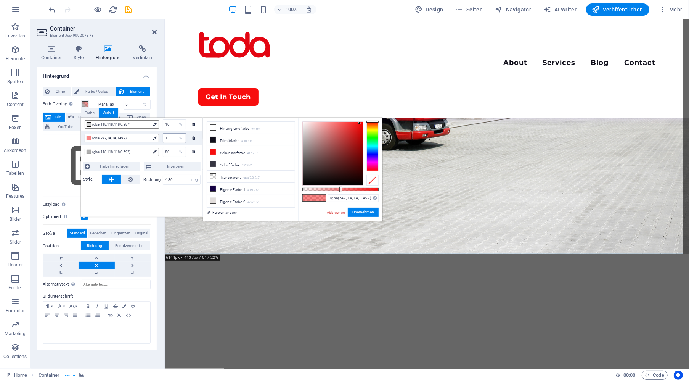
type input "15"
click at [170, 125] on input "10" at bounding box center [174, 124] width 22 height 9
type input "rgba(118, 118, 118, 0.287)"
click at [161, 125] on div "10 %" at bounding box center [172, 124] width 27 height 10
type input "5"
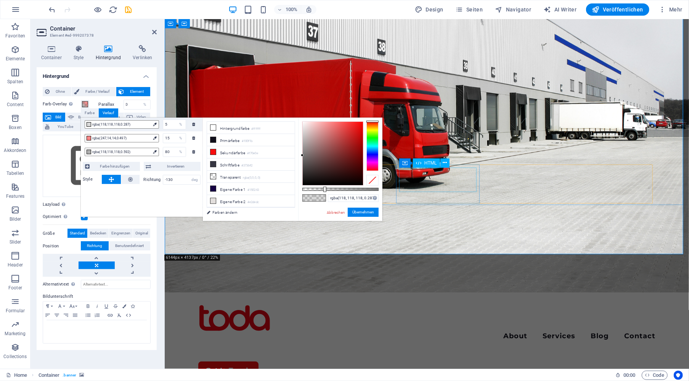
scroll to position [38, 0]
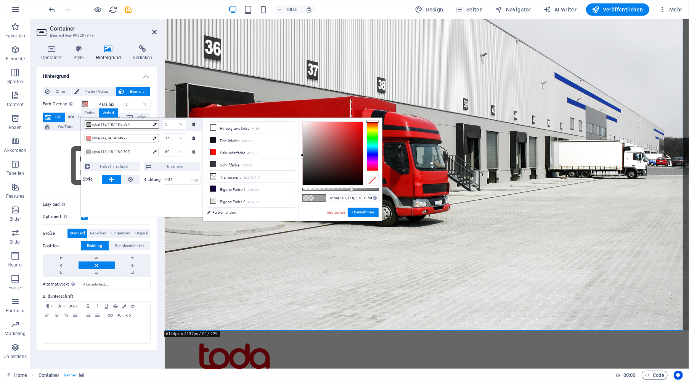
drag, startPoint x: 325, startPoint y: 190, endPoint x: 349, endPoint y: 186, distance: 23.5
click at [350, 186] on div at bounding box center [351, 188] width 3 height 5
click at [134, 126] on span "rgba(118,118,118,0.607)" at bounding box center [121, 124] width 58 height 7
click at [130, 123] on span "rgba(118,118,118,0.607)" at bounding box center [121, 124] width 58 height 7
click at [231, 130] on li "Hintergrundfarbe #ffffff" at bounding box center [251, 128] width 88 height 12
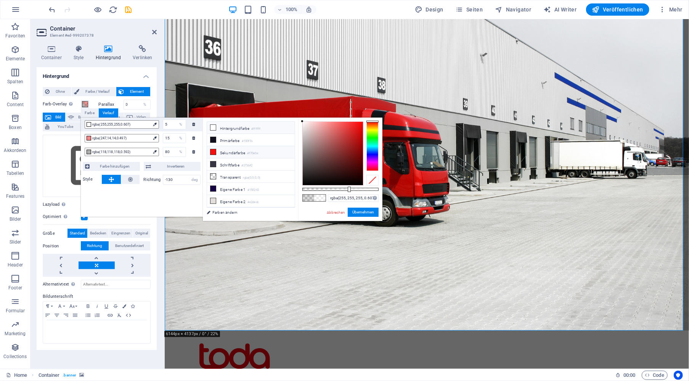
click at [235, 150] on li "Sekundärfarbe #f70e0e" at bounding box center [251, 152] width 88 height 12
type input "rgba(247, 14, 14, 0.607)"
click at [172, 179] on input "-130" at bounding box center [181, 179] width 37 height 9
drag, startPoint x: 167, startPoint y: 179, endPoint x: 162, endPoint y: 179, distance: 4.6
click at [162, 179] on div "Richtung -130 deg" at bounding box center [172, 180] width 57 height 10
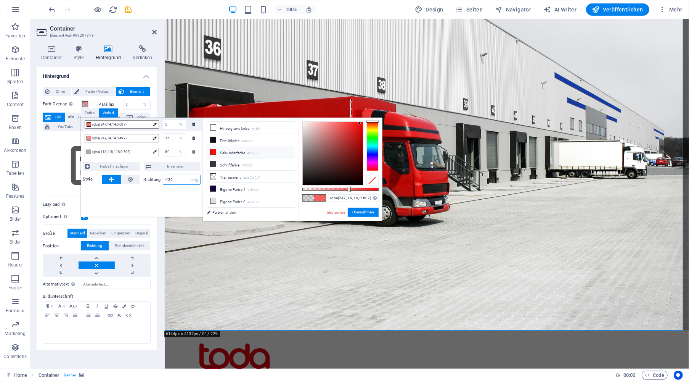
click at [177, 180] on input "-130" at bounding box center [181, 179] width 37 height 9
drag, startPoint x: 177, startPoint y: 180, endPoint x: 153, endPoint y: 180, distance: 23.3
click at [153, 180] on div "Richtung -130 deg" at bounding box center [172, 180] width 57 height 10
type input "114"
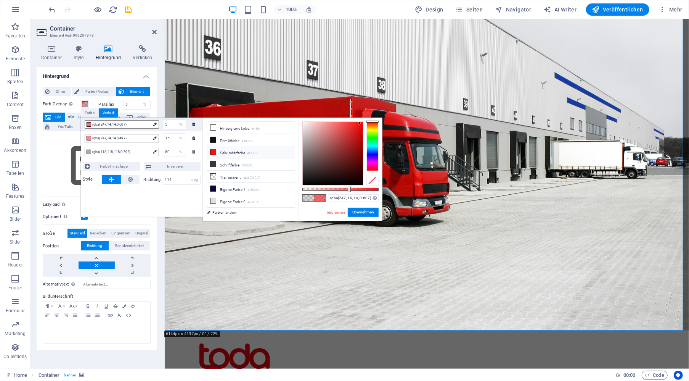
click at [172, 191] on div "rgba(247,14,14,0.607) 5 % rgba(247,14,14,0.497) 15 % rgba(118,118,118,0.592) 80…" at bounding box center [142, 166] width 122 height 99
drag, startPoint x: 350, startPoint y: 191, endPoint x: 360, endPoint y: 191, distance: 9.5
click at [365, 191] on div at bounding box center [365, 188] width 3 height 5
click at [356, 190] on div "rgba(247, 14, 14, 0.822) Unterstützte Formate: #0852ed rgb(8, 82, 237) rgba(8, …" at bounding box center [340, 224] width 84 height 214
drag, startPoint x: 362, startPoint y: 188, endPoint x: 353, endPoint y: 189, distance: 9.2
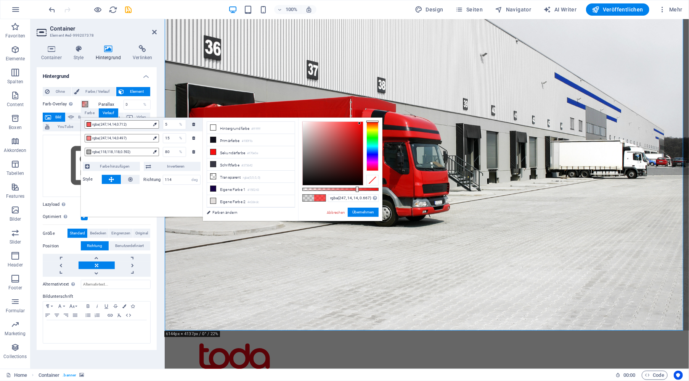
click at [353, 189] on div at bounding box center [340, 189] width 76 height 3
click at [143, 138] on span "rgba(247,14,14,0.497)" at bounding box center [121, 138] width 58 height 7
type input "rgba(247, 14, 14, 0.687)"
drag, startPoint x: 341, startPoint y: 189, endPoint x: 355, endPoint y: 188, distance: 13.7
click at [355, 188] on div at bounding box center [355, 188] width 3 height 5
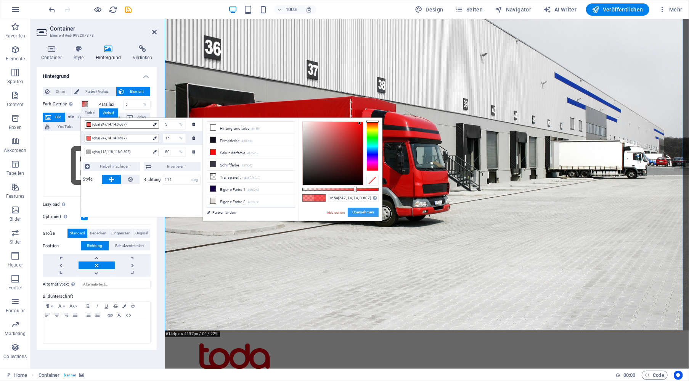
drag, startPoint x: 362, startPoint y: 209, endPoint x: 154, endPoint y: 35, distance: 270.7
click at [362, 209] on button "Übernehmen" at bounding box center [363, 211] width 31 height 9
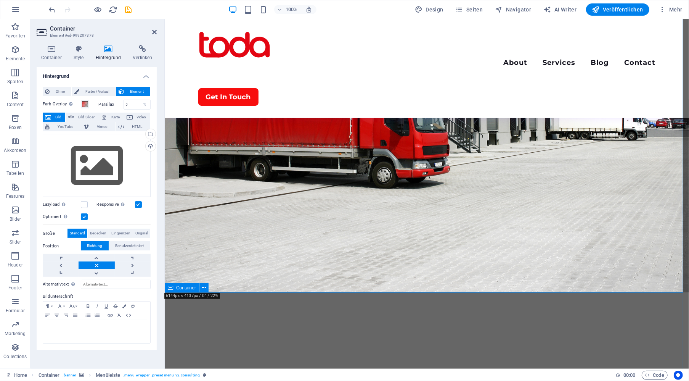
scroll to position [114, 0]
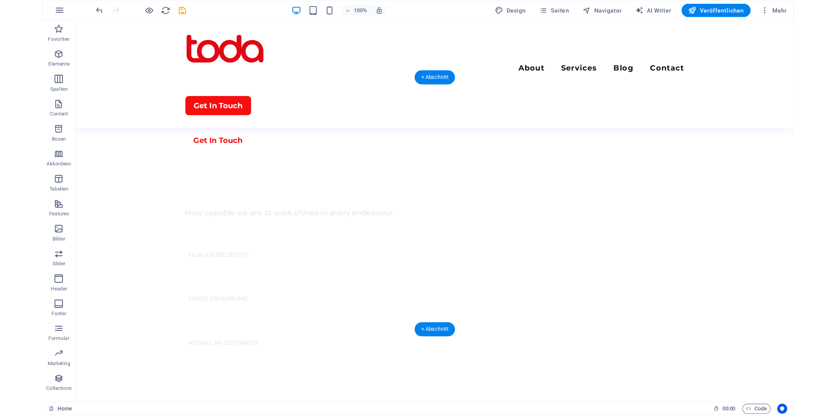
scroll to position [0, 0]
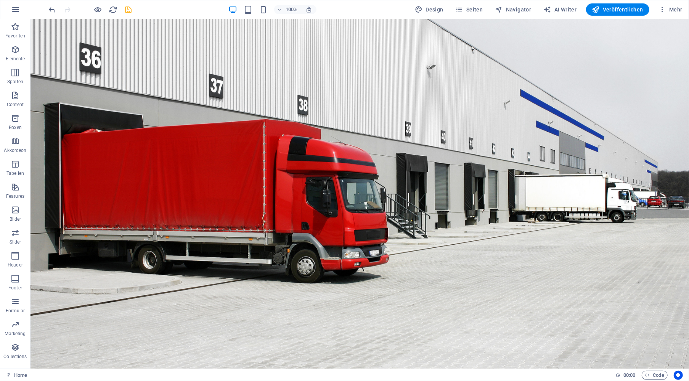
click at [125, 11] on icon "save" at bounding box center [128, 9] width 9 height 9
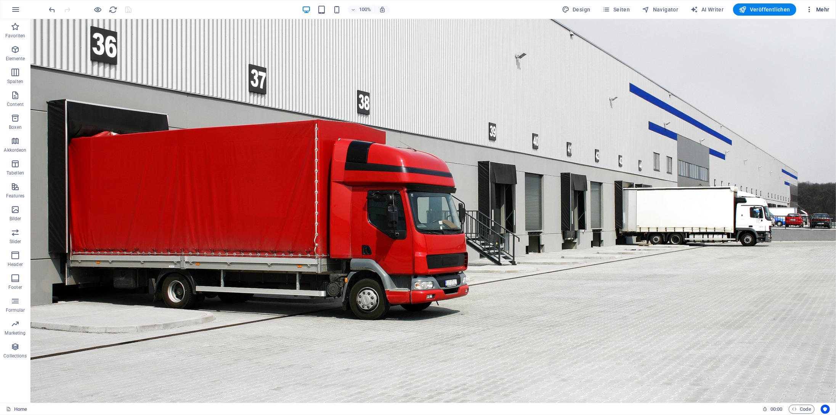
click at [776, 7] on span "Mehr" at bounding box center [818, 10] width 24 height 8
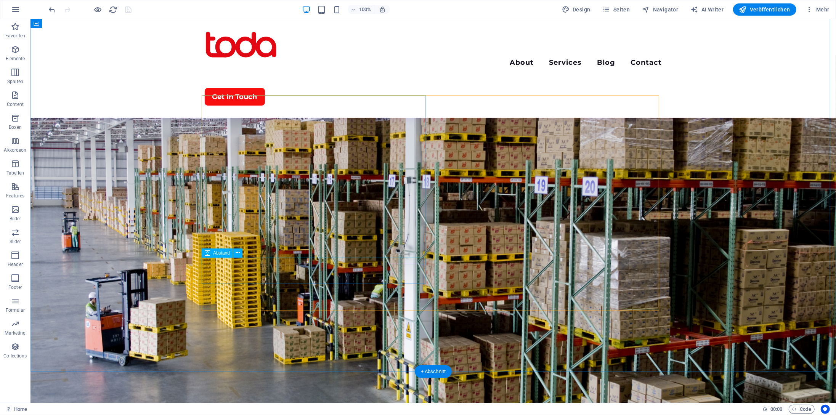
scroll to position [1563, 0]
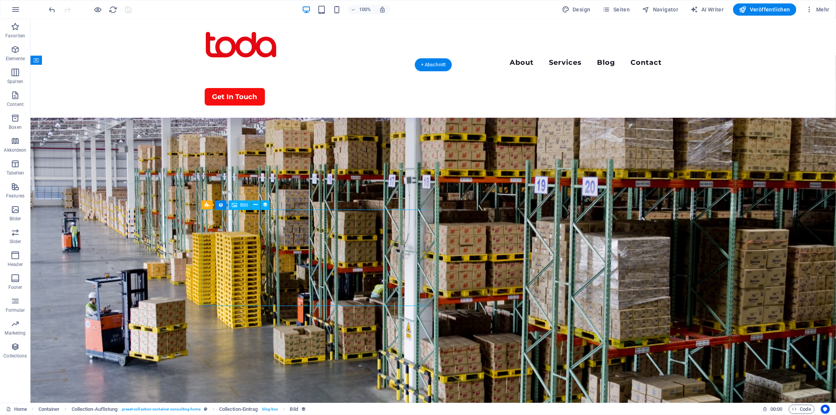
scroll to position [1601, 0]
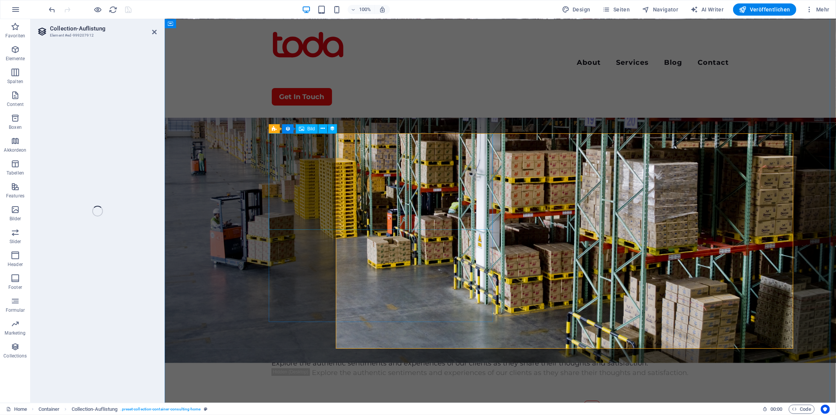
select select "createdAt_DESC"
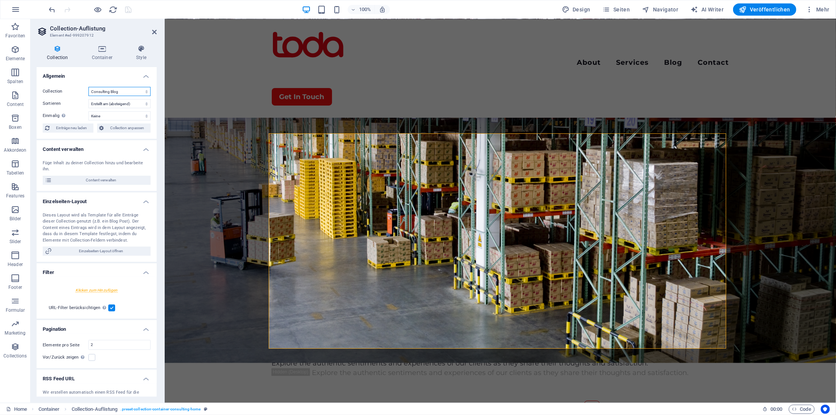
click at [114, 90] on select "Consulting Blog" at bounding box center [119, 91] width 62 height 9
click at [108, 45] on icon at bounding box center [102, 49] width 41 height 8
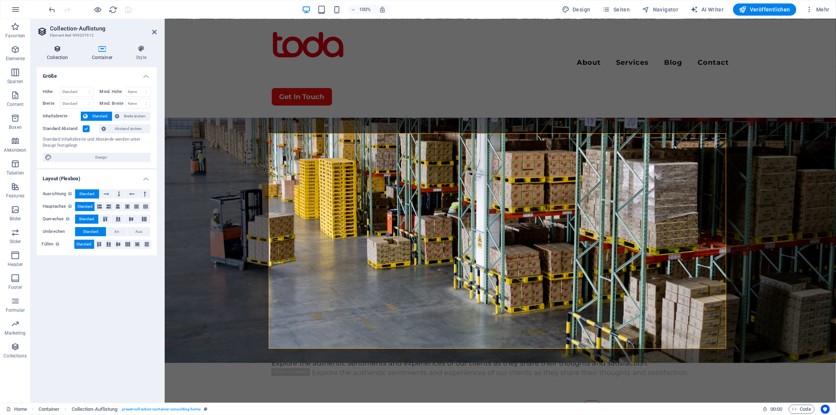
click at [60, 50] on icon at bounding box center [58, 49] width 42 height 8
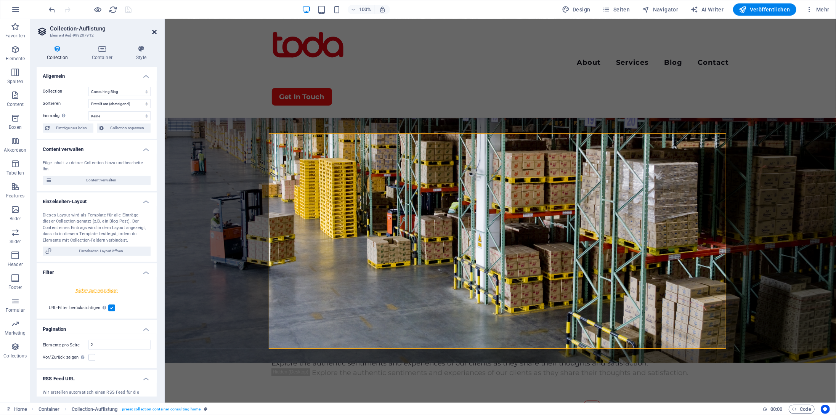
click at [156, 30] on icon at bounding box center [154, 32] width 5 height 6
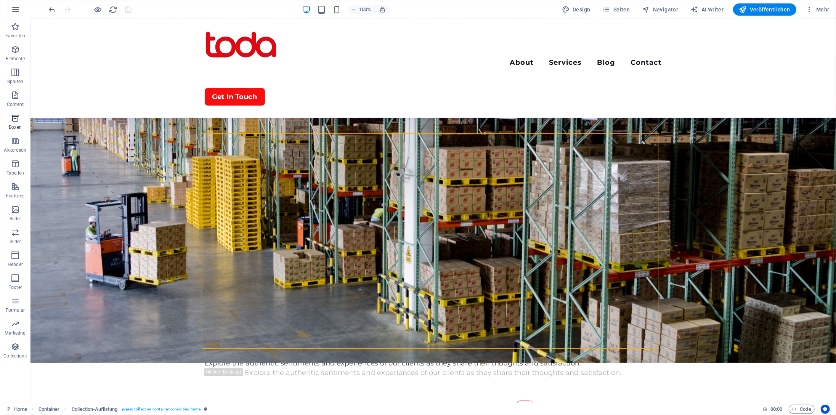
click at [18, 120] on icon "button" at bounding box center [15, 118] width 9 height 9
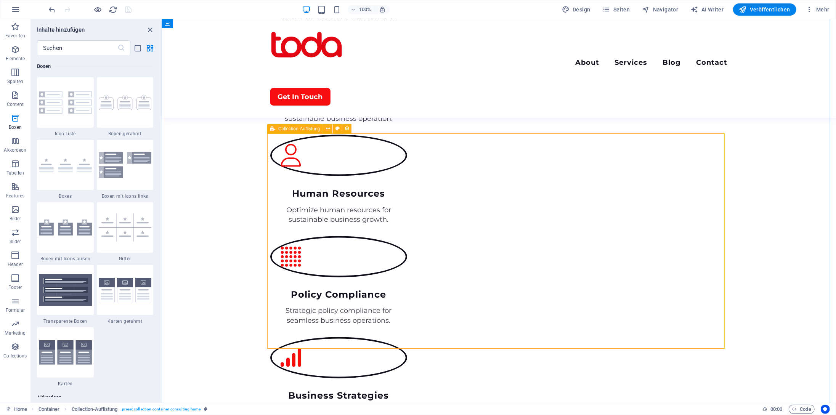
scroll to position [953, 0]
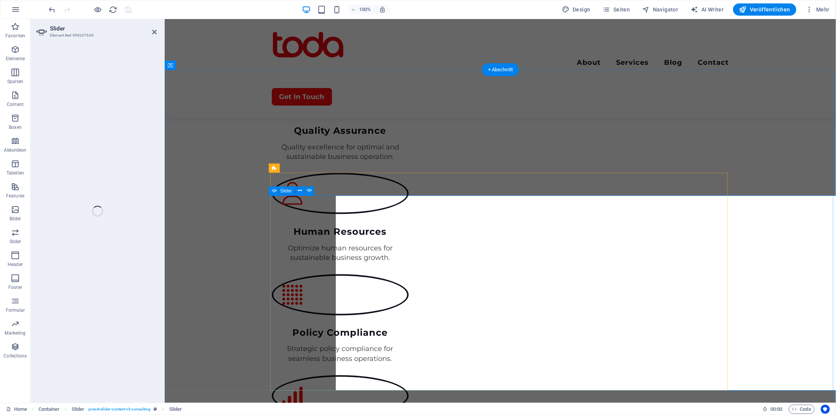
select select "ms"
select select "s"
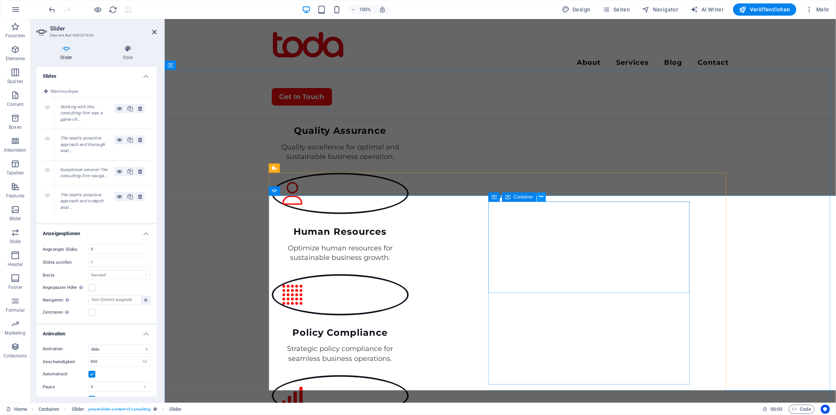
click at [540, 198] on icon at bounding box center [542, 197] width 4 height 8
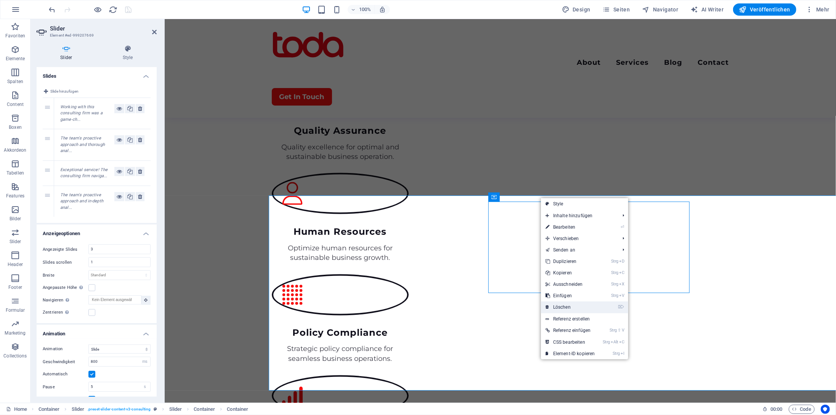
click at [585, 306] on link "⌦ Löschen" at bounding box center [570, 307] width 59 height 11
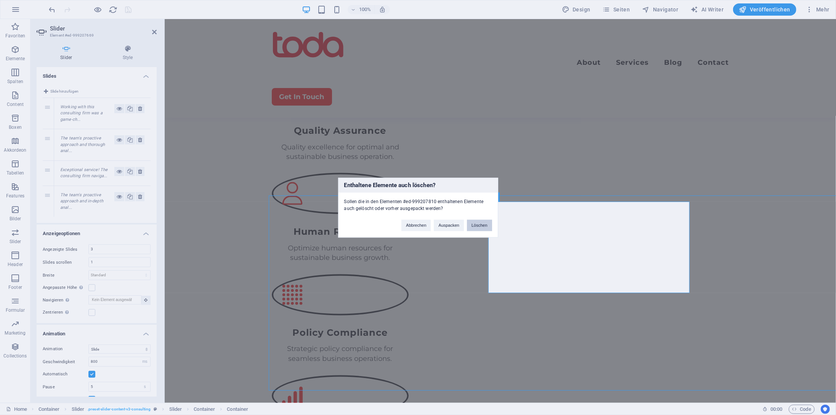
drag, startPoint x: 478, startPoint y: 229, endPoint x: 316, endPoint y: 210, distance: 163.5
click at [478, 229] on button "Löschen" at bounding box center [479, 225] width 25 height 11
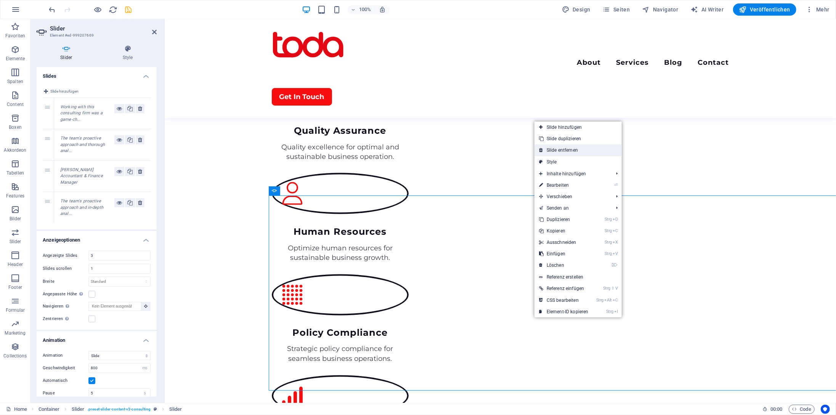
drag, startPoint x: 587, startPoint y: 150, endPoint x: 421, endPoint y: 133, distance: 167.1
click at [587, 150] on link "Slide entfernen" at bounding box center [578, 150] width 87 height 11
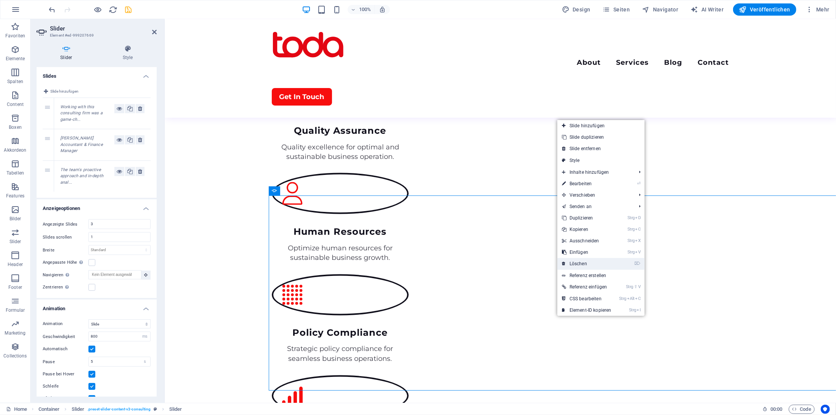
click at [599, 264] on link "⌦ Löschen" at bounding box center [586, 263] width 59 height 11
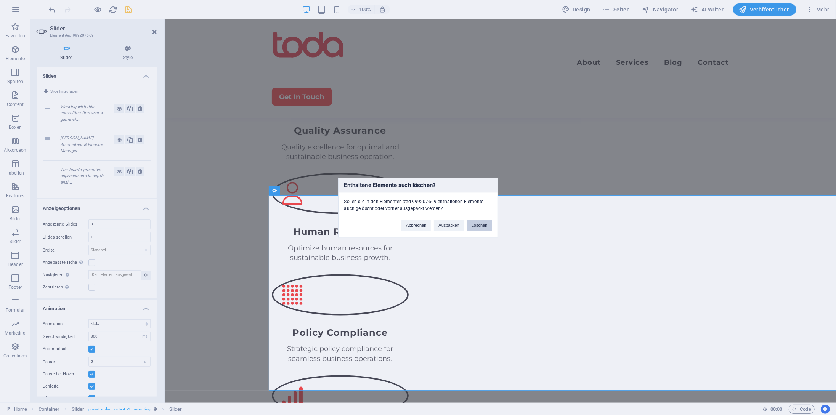
click at [484, 228] on button "Löschen" at bounding box center [479, 225] width 25 height 11
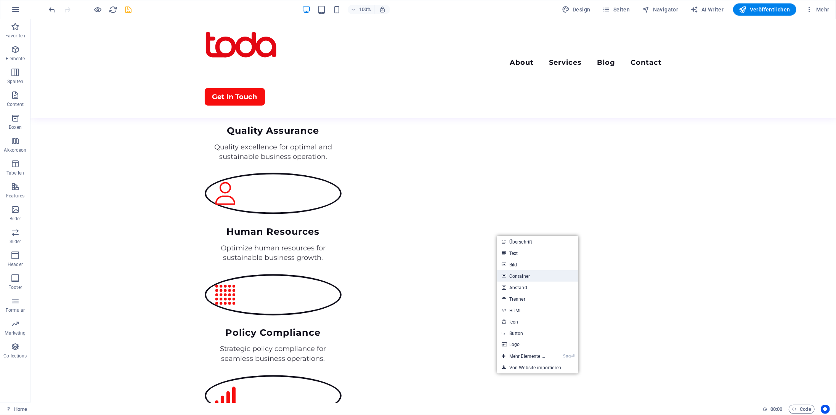
click at [543, 275] on link "Container" at bounding box center [537, 275] width 81 height 11
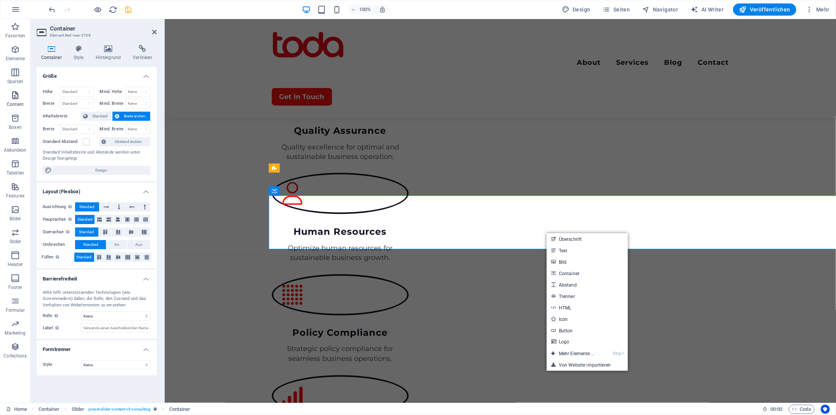
click at [18, 97] on icon "button" at bounding box center [15, 95] width 9 height 9
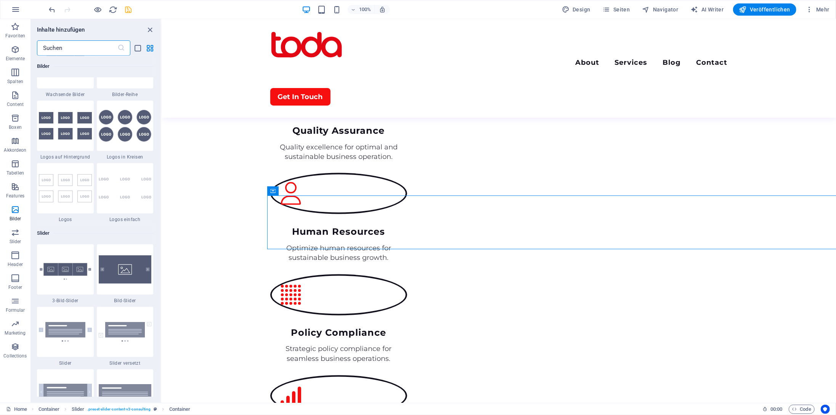
scroll to position [4041, 0]
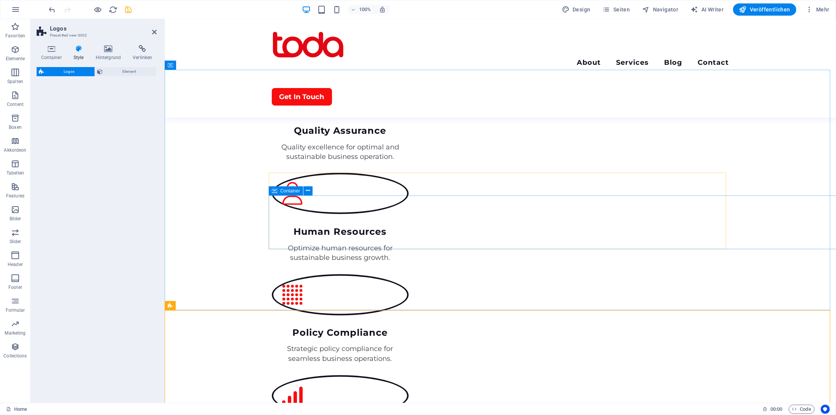
select select "rem"
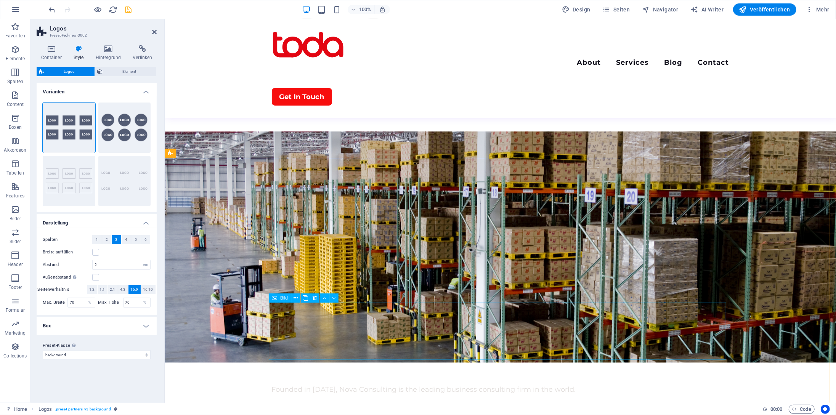
scroll to position [1182, 0]
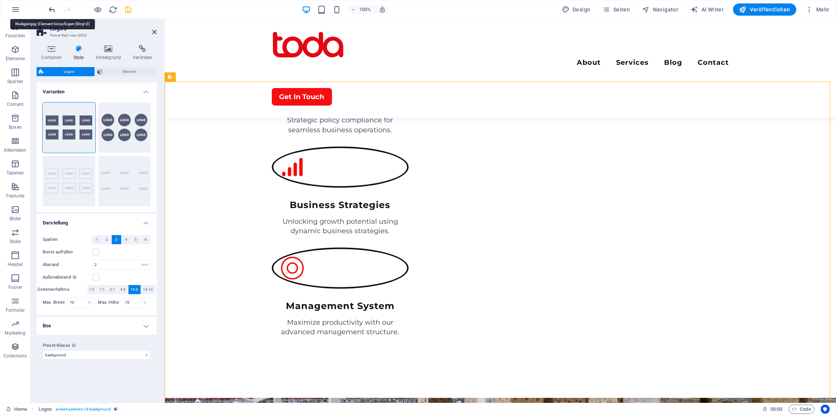
drag, startPoint x: 50, startPoint y: 7, endPoint x: 159, endPoint y: 29, distance: 110.9
click at [50, 7] on icon "undo" at bounding box center [52, 9] width 9 height 9
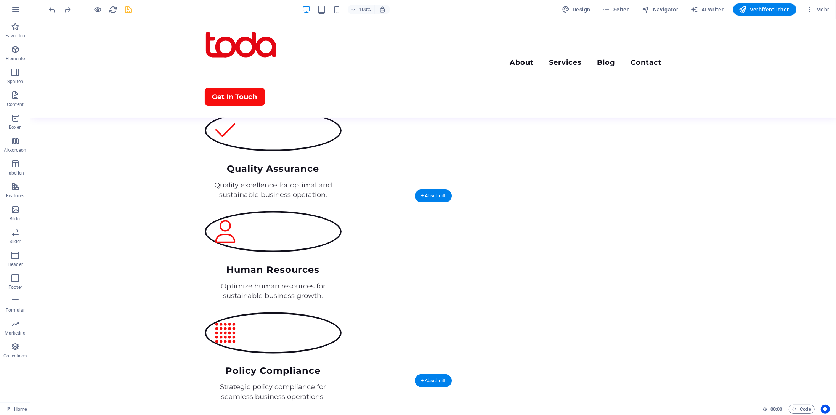
scroll to position [877, 0]
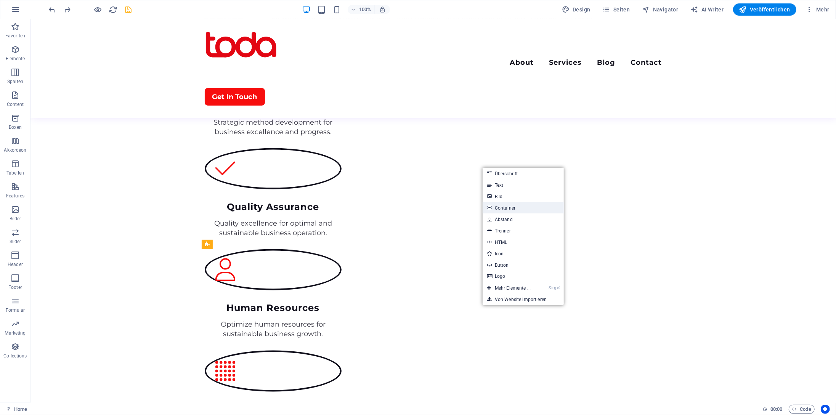
click at [513, 207] on link "Container" at bounding box center [523, 207] width 81 height 11
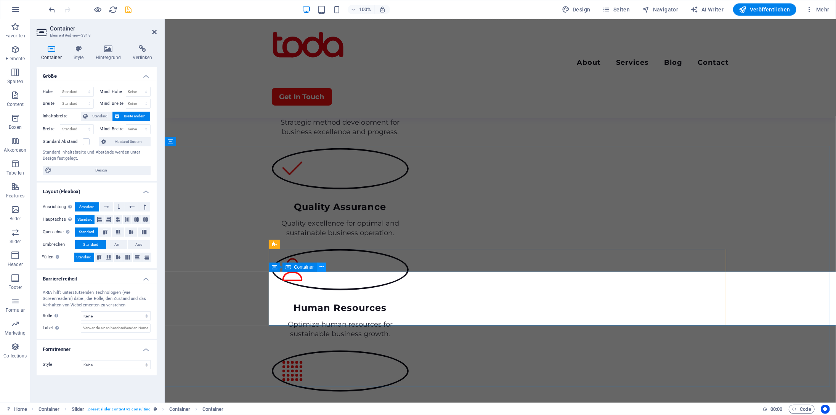
click at [322, 268] on icon at bounding box center [322, 267] width 4 height 8
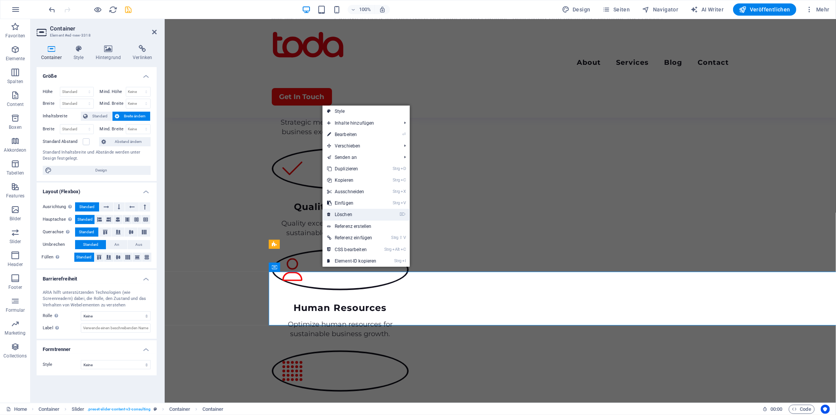
drag, startPoint x: 355, startPoint y: 212, endPoint x: 382, endPoint y: 201, distance: 29.5
click at [355, 212] on link "⌦ Löschen" at bounding box center [352, 214] width 59 height 11
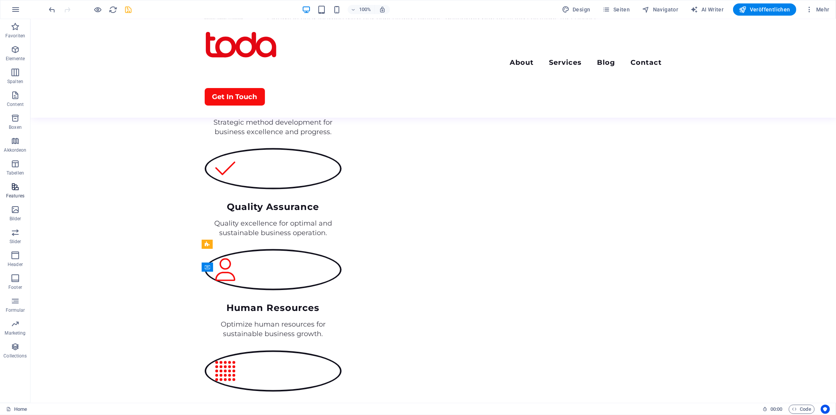
click at [11, 186] on icon "button" at bounding box center [15, 186] width 9 height 9
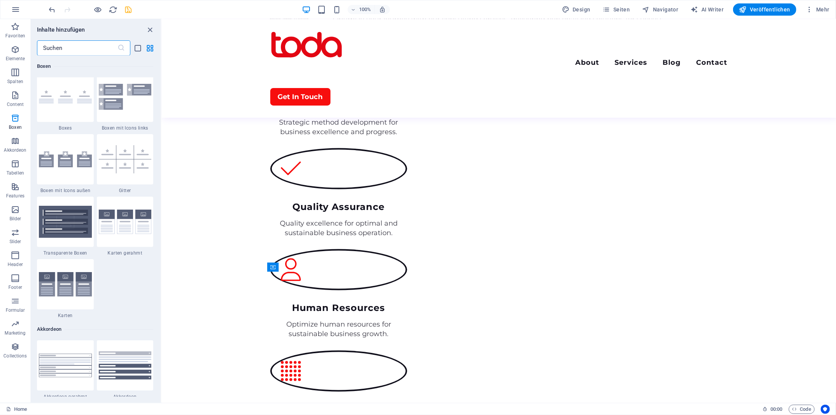
scroll to position [2133, 0]
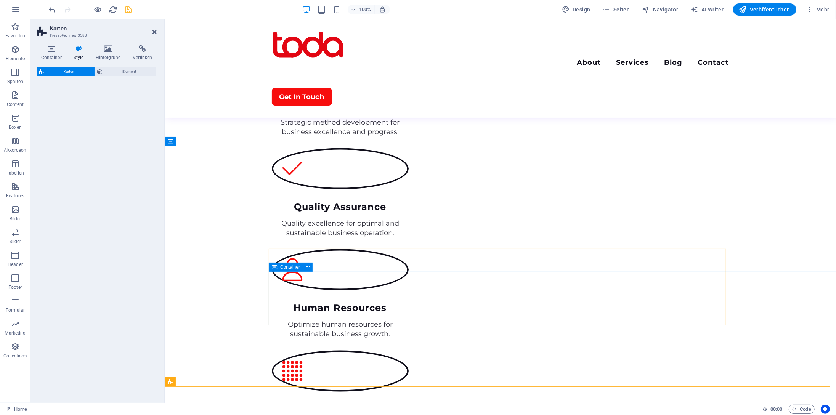
select select "rem"
select select "preset-image-boxes-v3-default"
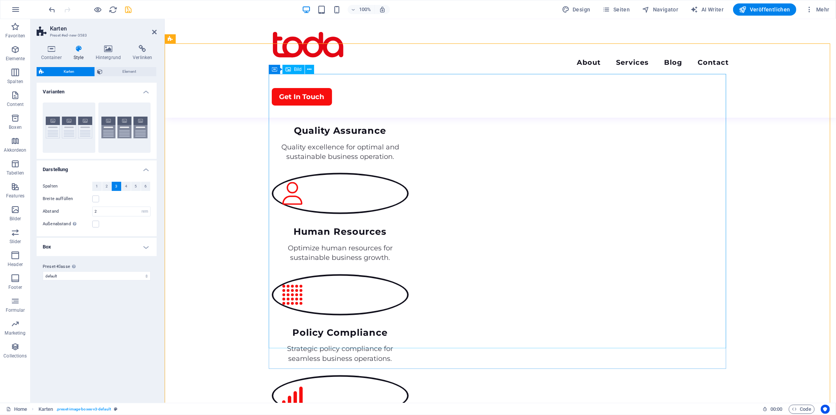
scroll to position [1487, 0]
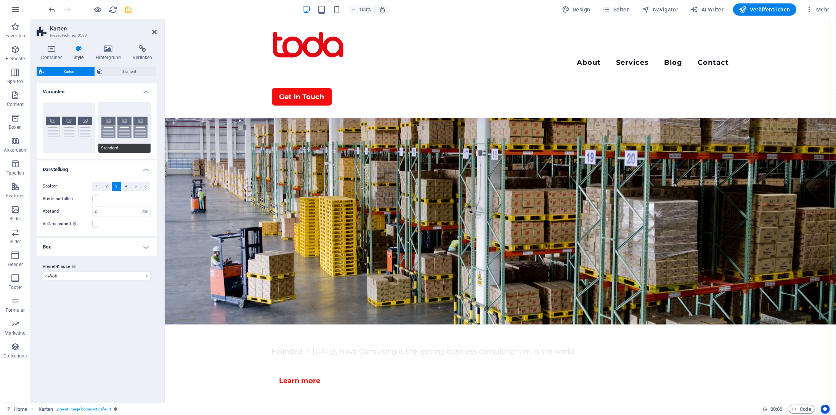
click at [127, 124] on button "Standard" at bounding box center [124, 128] width 53 height 50
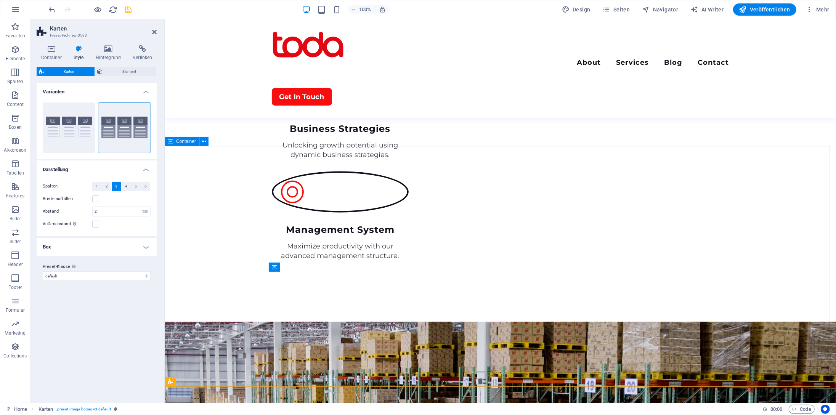
scroll to position [1449, 0]
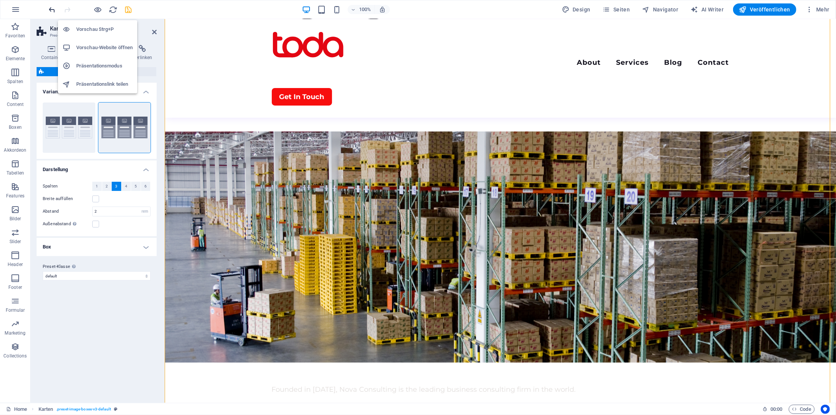
click at [51, 10] on icon "undo" at bounding box center [52, 9] width 9 height 9
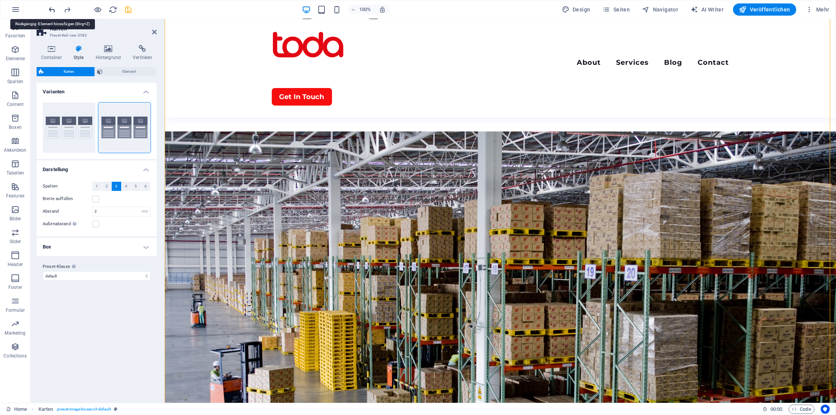
click at [52, 10] on icon "undo" at bounding box center [52, 9] width 9 height 9
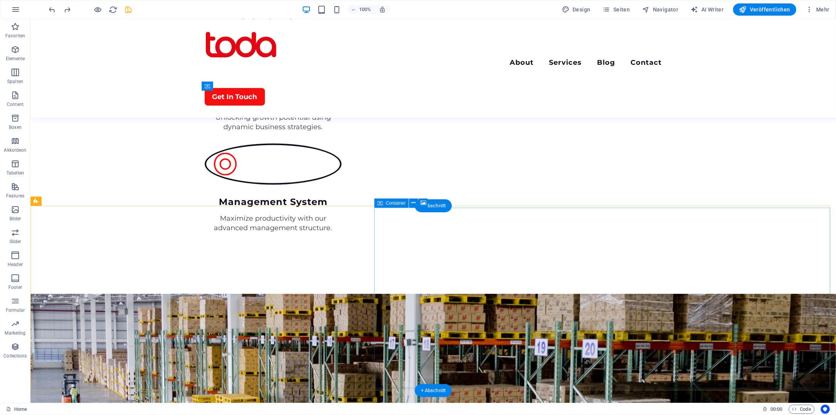
scroll to position [1096, 0]
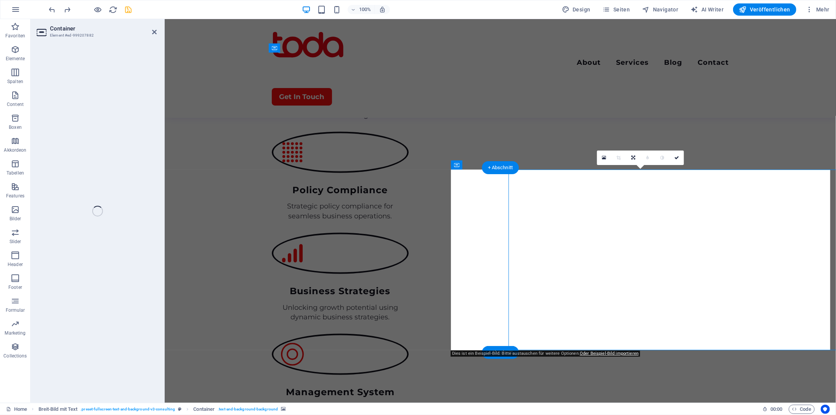
select select "px"
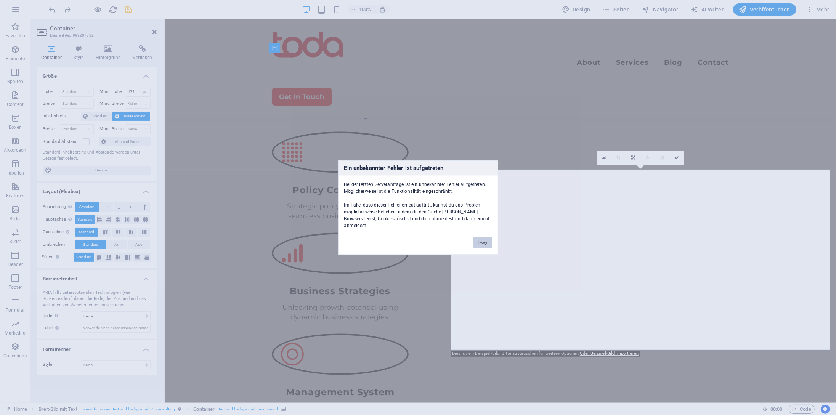
click at [484, 237] on button "Okay" at bounding box center [482, 242] width 19 height 11
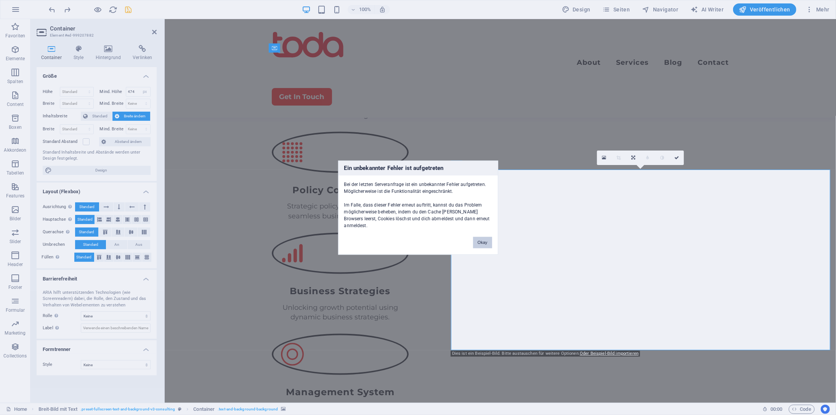
drag, startPoint x: 483, startPoint y: 240, endPoint x: 384, endPoint y: 252, distance: 99.9
click at [483, 240] on button "Okay" at bounding box center [482, 242] width 19 height 11
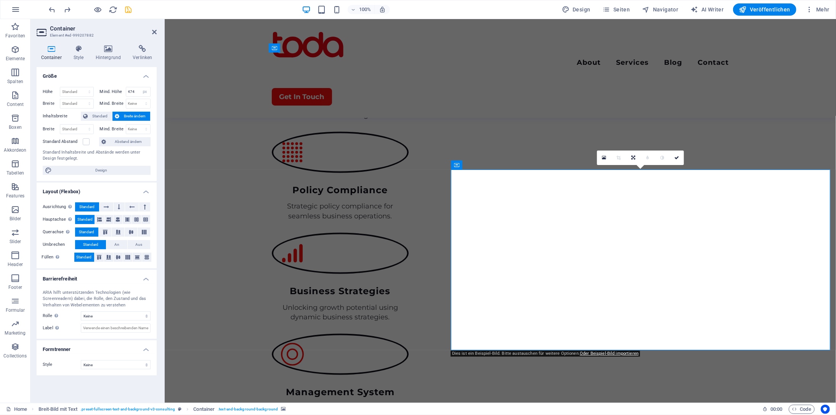
click at [104, 43] on div "Container Style Hintergrund Verlinken Größe Höhe Standard px rem % vh vw Mind. …" at bounding box center [97, 221] width 132 height 364
click at [104, 48] on icon at bounding box center [108, 49] width 34 height 8
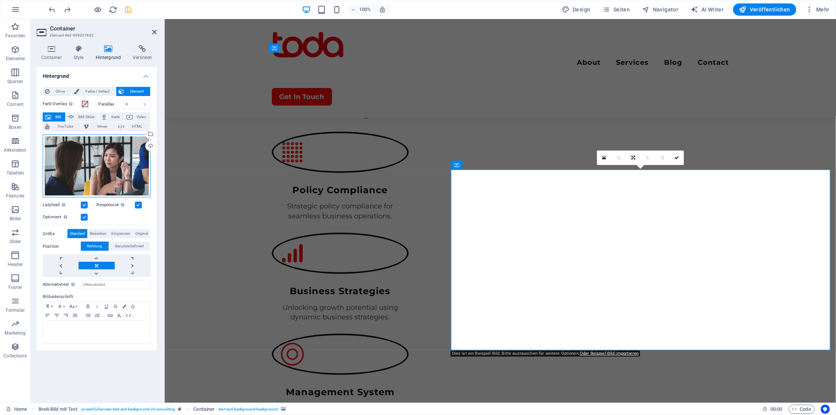
click at [92, 153] on div "Ziehe Dateien zum Hochladen hierher oder klicke hier, um aus Dateien oder koste…" at bounding box center [97, 166] width 108 height 63
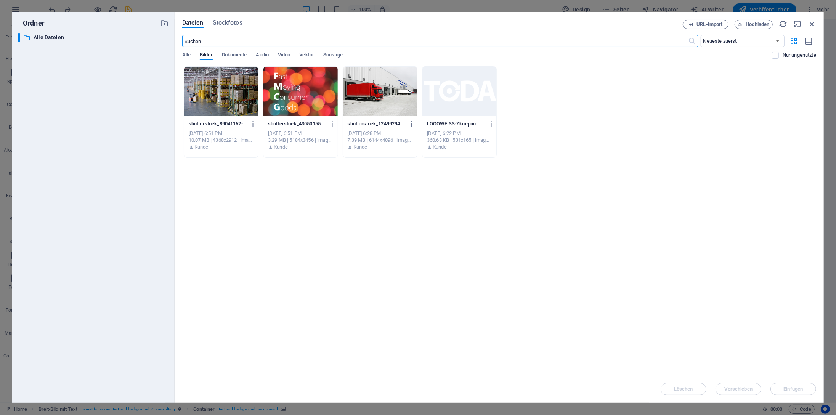
click at [310, 87] on div at bounding box center [300, 92] width 74 height 50
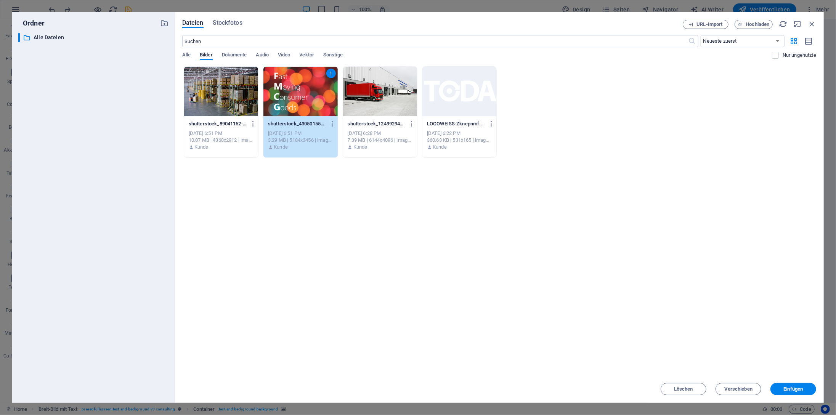
drag, startPoint x: 310, startPoint y: 87, endPoint x: 247, endPoint y: 194, distance: 124.4
click at [310, 87] on div "1" at bounding box center [300, 92] width 74 height 50
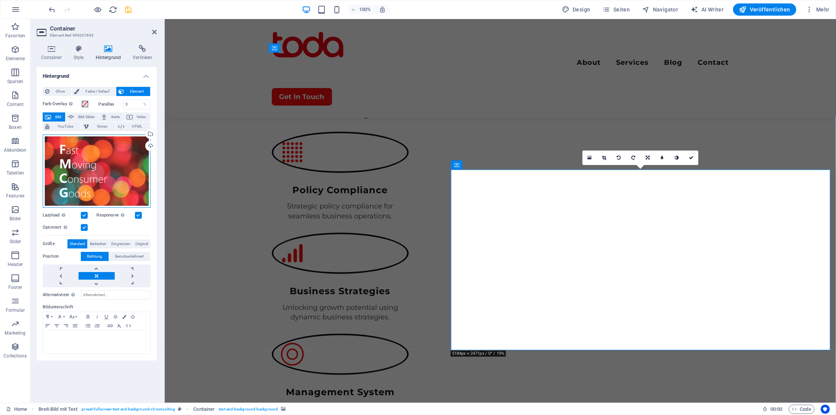
click at [82, 165] on div "Ziehe Dateien zum Hochladen hierher oder klicke hier, um aus Dateien oder koste…" at bounding box center [97, 171] width 108 height 73
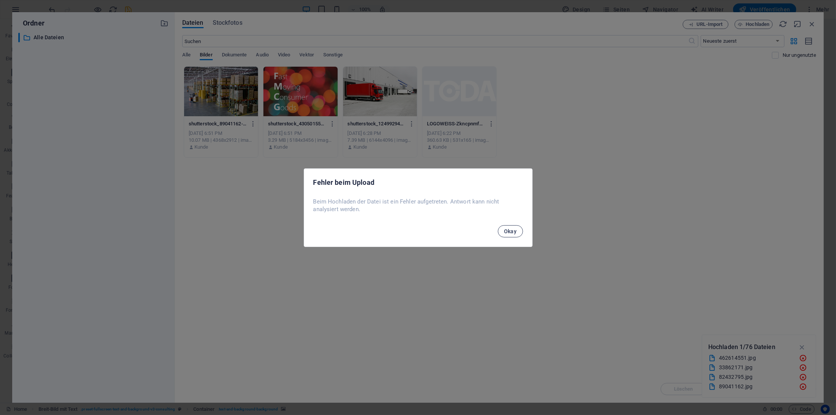
click at [510, 231] on span "Okay" at bounding box center [510, 231] width 13 height 6
click at [506, 231] on span "Okay" at bounding box center [510, 231] width 13 height 6
click at [508, 228] on span "Okay" at bounding box center [510, 231] width 13 height 6
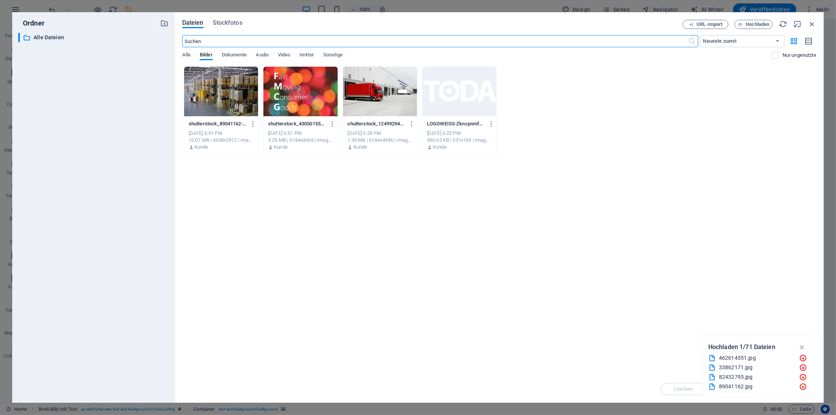
click at [482, 230] on span "Okay" at bounding box center [475, 228] width 13 height 6
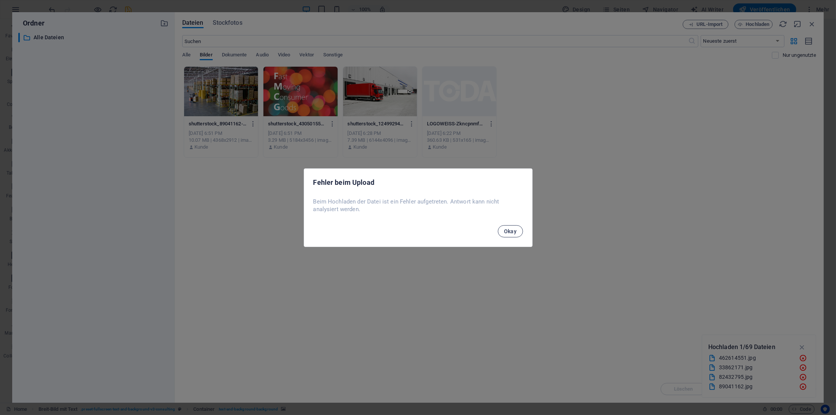
click at [505, 230] on span "Okay" at bounding box center [510, 231] width 13 height 6
click at [505, 230] on div "Fehler beim Upload Beim Hochladen der Datei ist ein Fehler aufgetreten. Antwort…" at bounding box center [418, 207] width 836 height 415
click at [505, 230] on span "Okay" at bounding box center [510, 231] width 13 height 6
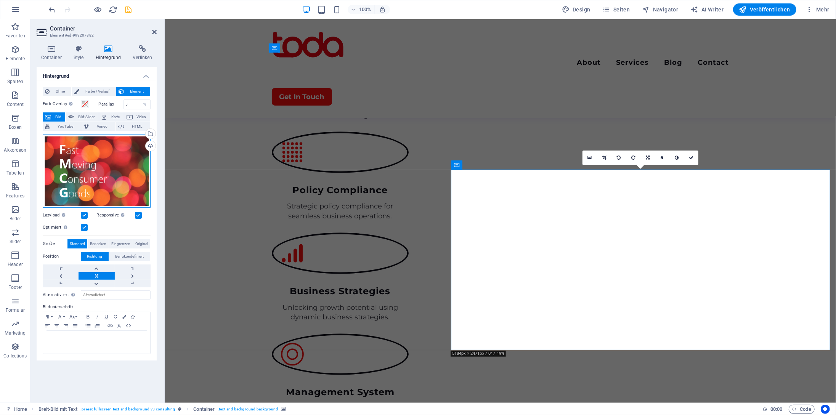
click at [95, 156] on div "Ziehe Dateien zum Hochladen hierher oder klicke hier, um aus Dateien oder koste…" at bounding box center [97, 171] width 108 height 73
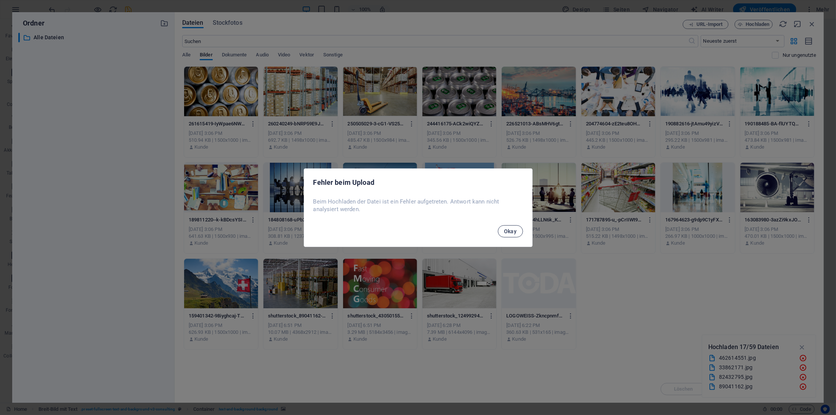
click at [509, 231] on span "Okay" at bounding box center [510, 231] width 13 height 6
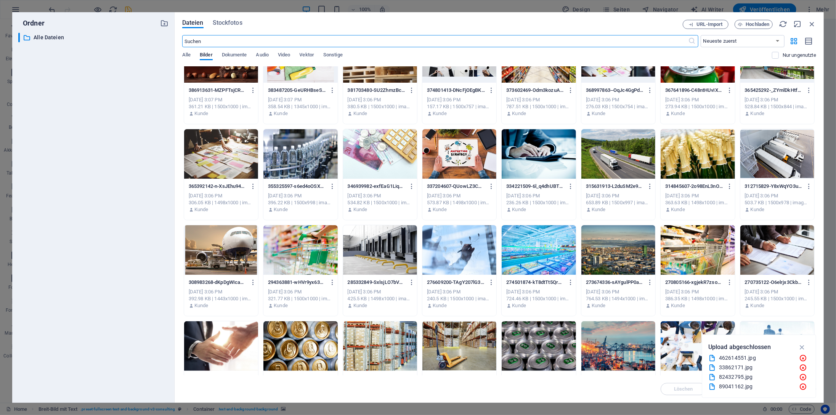
scroll to position [188, 0]
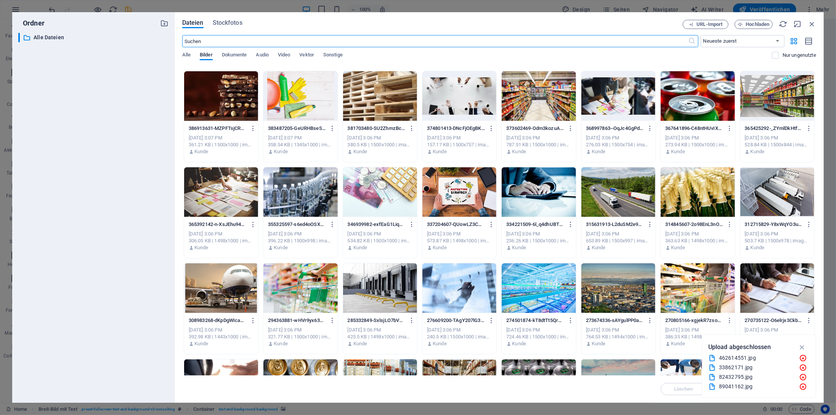
click at [611, 185] on div at bounding box center [618, 192] width 74 height 50
click at [611, 185] on div "1" at bounding box center [618, 192] width 74 height 50
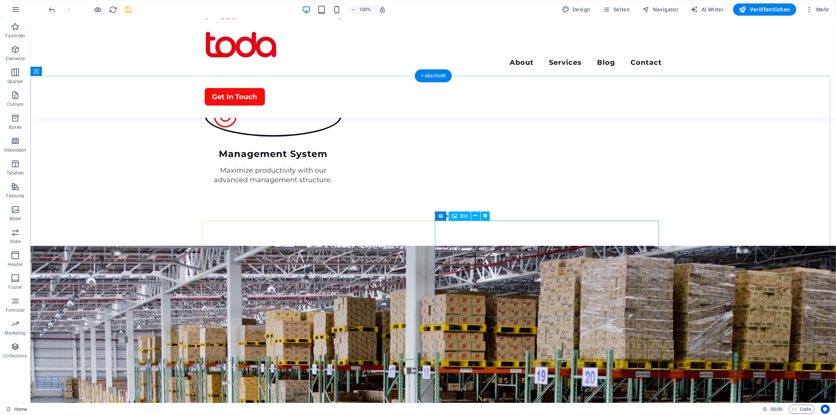
scroll to position [1449, 0]
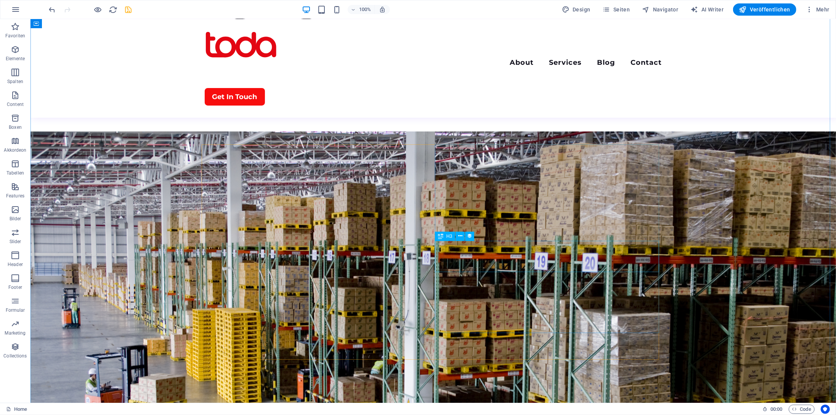
select select "createdAt_DESC"
select select "rem"
select select "preset-collection-container-consulting-home"
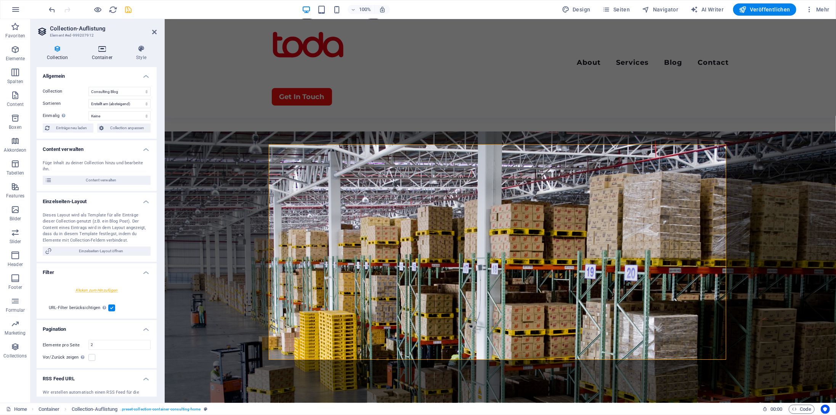
click at [104, 52] on icon at bounding box center [102, 49] width 41 height 8
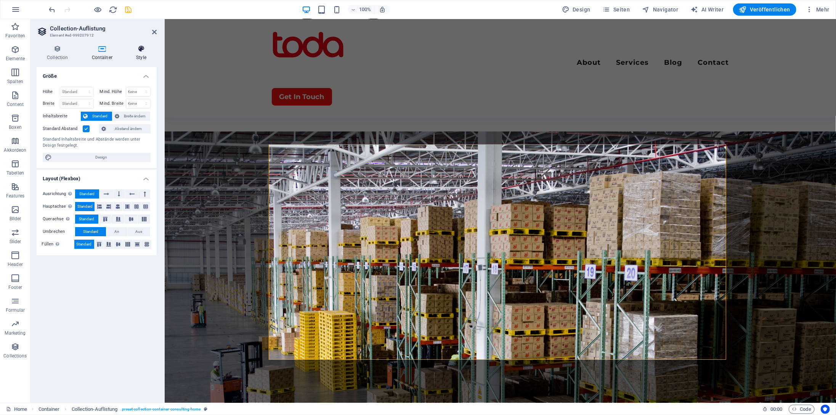
click at [138, 47] on icon at bounding box center [141, 49] width 31 height 8
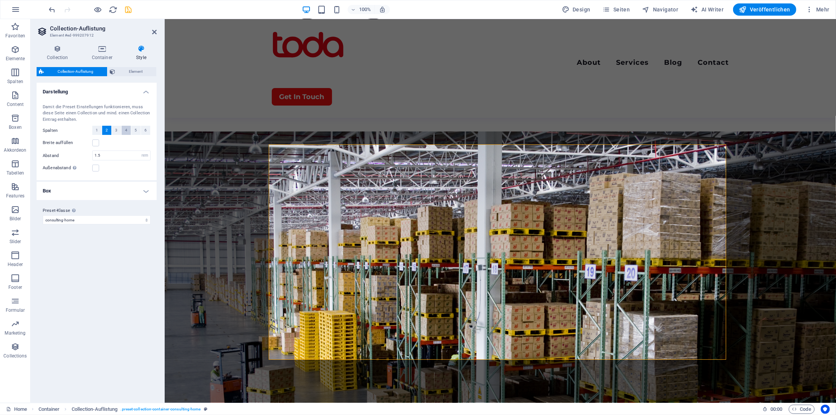
click at [125, 129] on span "4" at bounding box center [126, 130] width 2 height 9
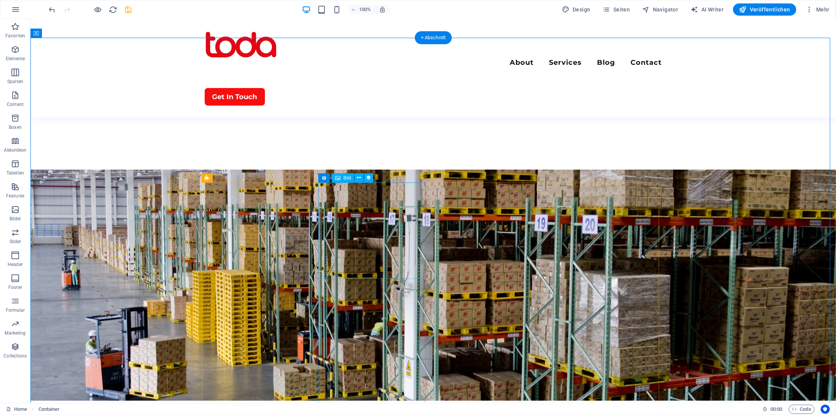
scroll to position [1525, 0]
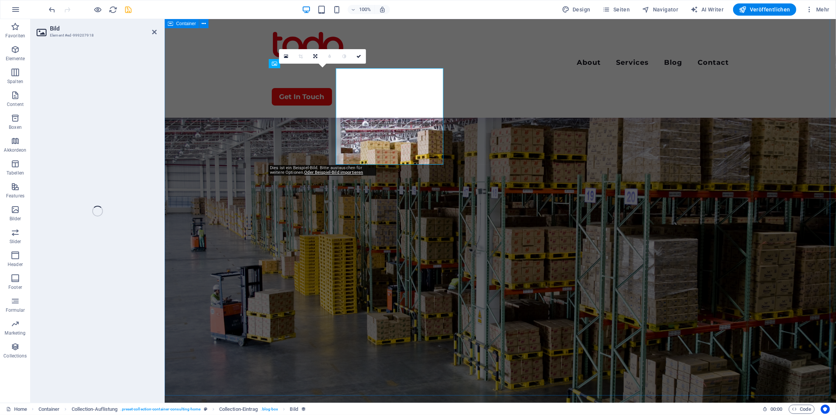
select select "vw"
select select "px"
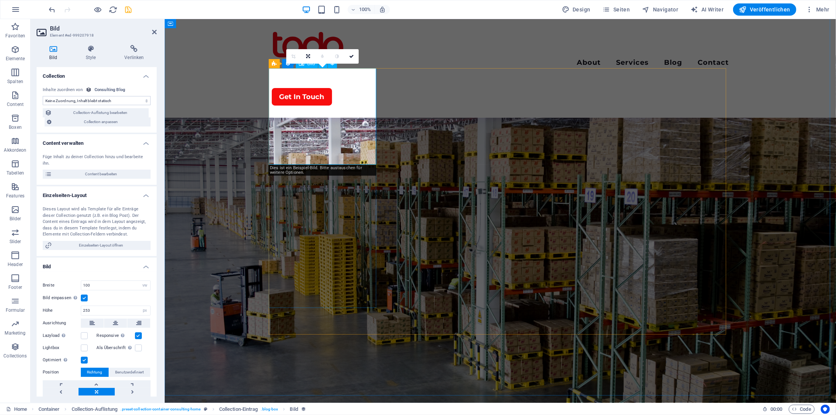
select select "blog-image"
click at [91, 53] on h4 "Style" at bounding box center [92, 53] width 39 height 16
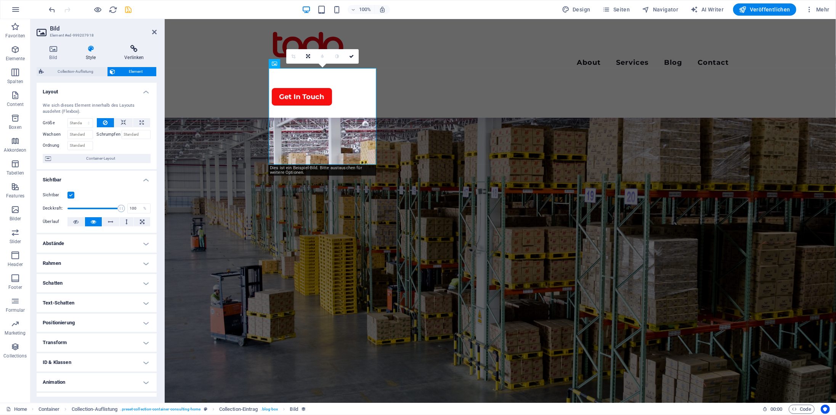
click at [131, 52] on icon at bounding box center [134, 49] width 45 height 8
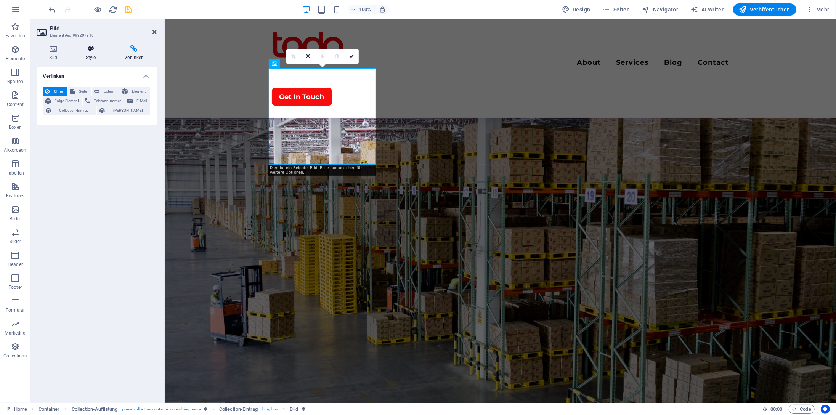
click at [102, 53] on h4 "Style" at bounding box center [92, 53] width 39 height 16
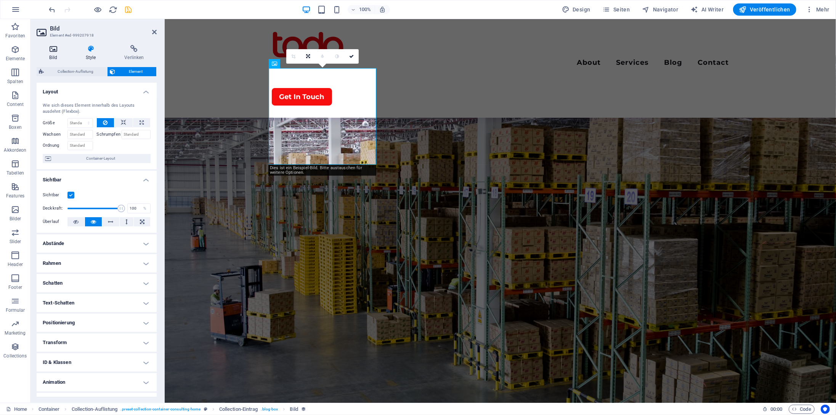
click at [53, 51] on icon at bounding box center [53, 49] width 33 height 8
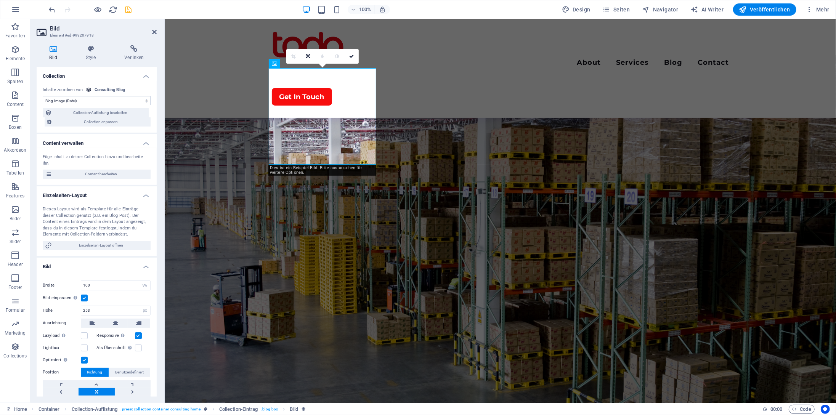
click at [123, 102] on select "Keine Zuordnung, Inhalt bleibt statisch Erstellt am (Datum) Aktualisiert am (Da…" at bounding box center [97, 100] width 108 height 9
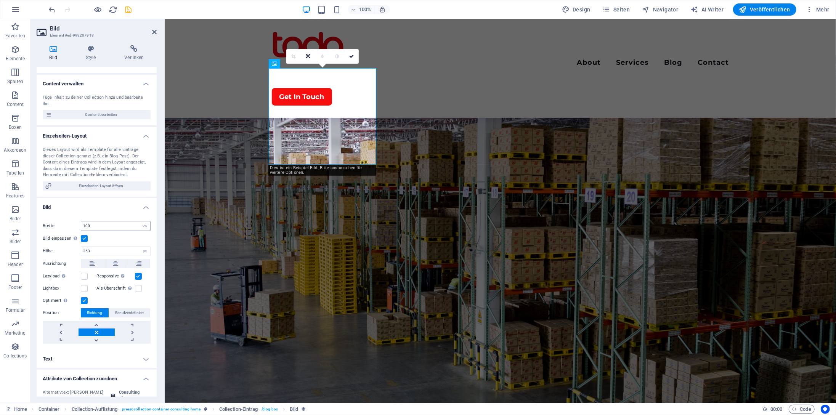
scroll to position [0, 0]
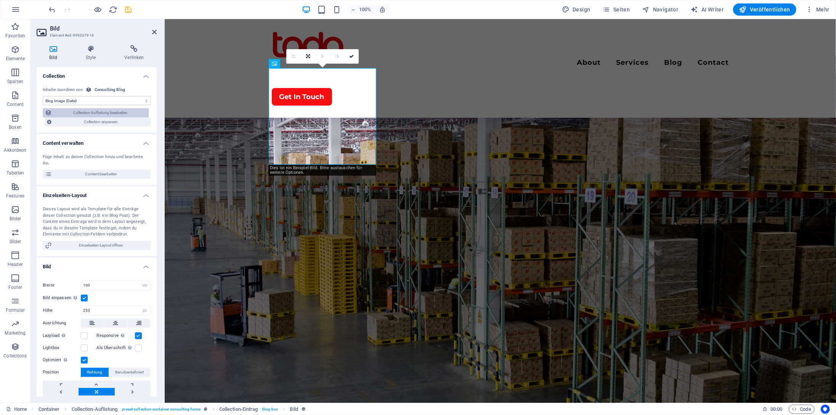
click at [127, 113] on span "Collection-Auflistung bearbeiten" at bounding box center [100, 112] width 92 height 9
select select "createdAt_DESC"
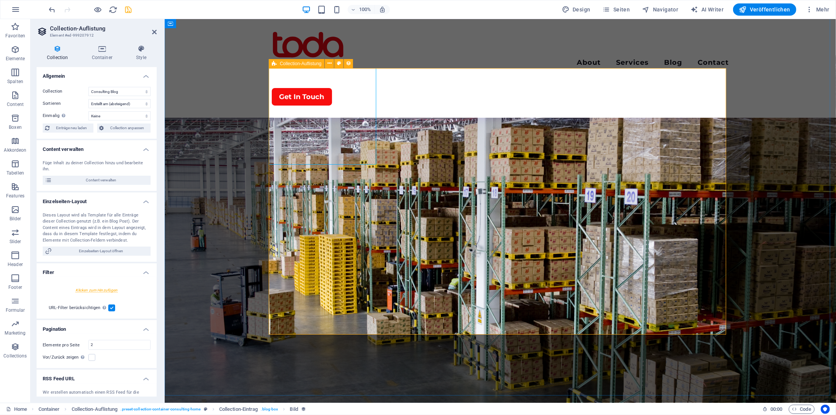
click at [104, 51] on icon at bounding box center [102, 49] width 41 height 8
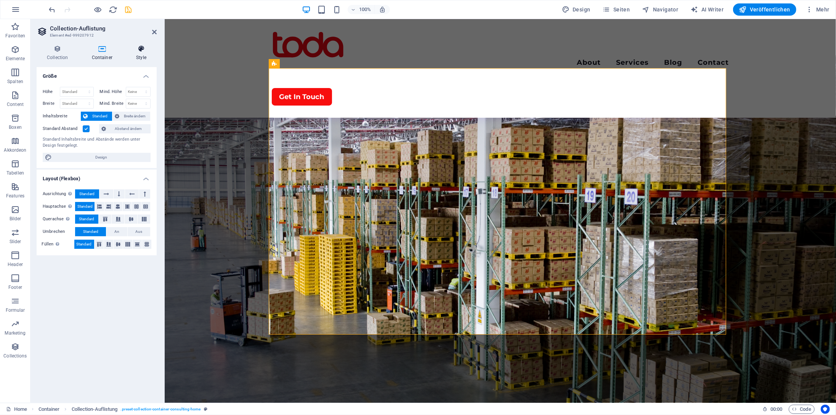
click at [137, 48] on icon at bounding box center [141, 49] width 31 height 8
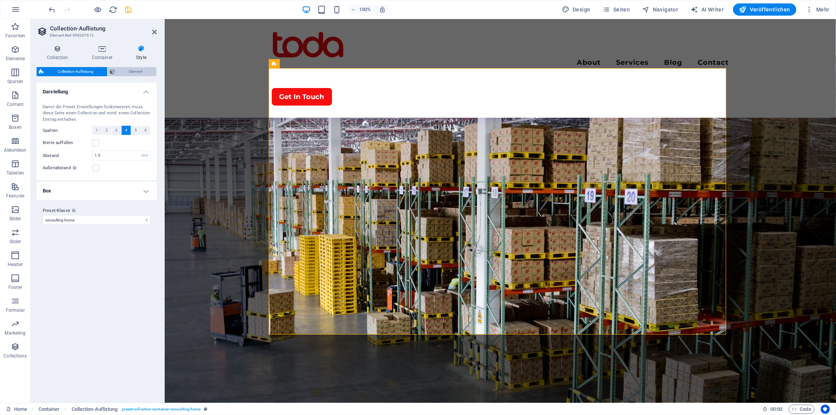
click at [135, 69] on span "Element" at bounding box center [135, 71] width 37 height 9
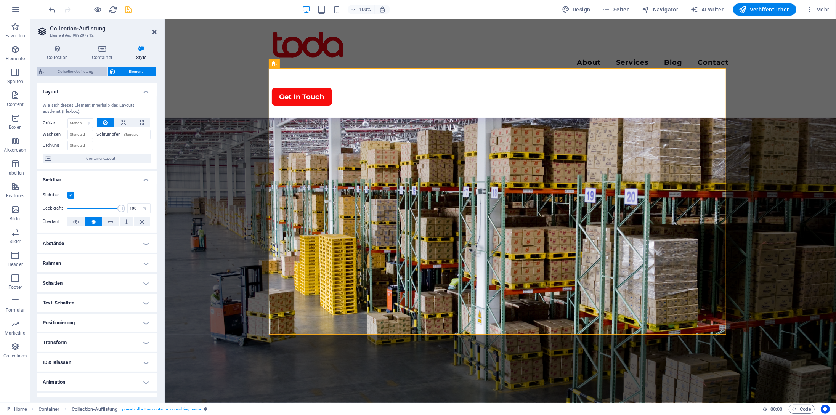
click at [77, 68] on span "Collection-Auflistung" at bounding box center [75, 71] width 59 height 9
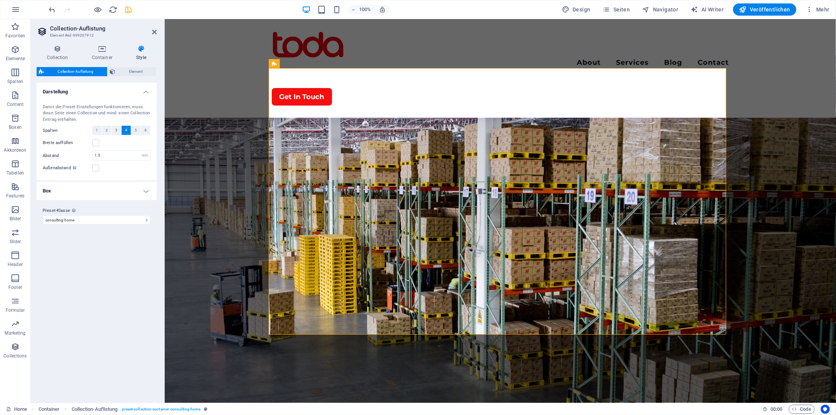
click at [146, 192] on h4 "Box" at bounding box center [97, 191] width 120 height 18
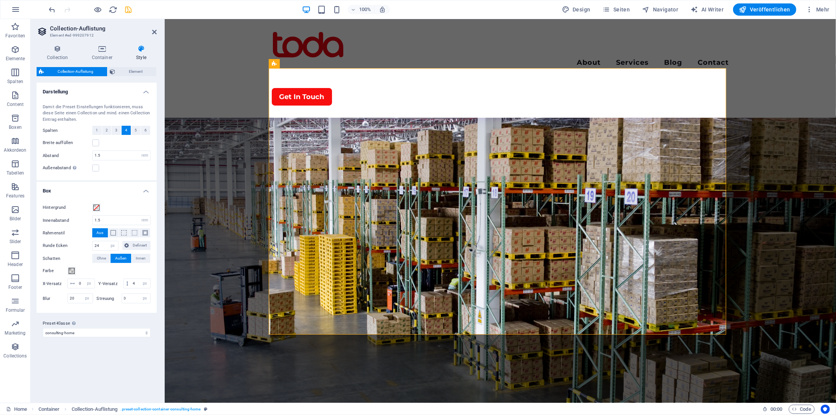
click at [147, 192] on h4 "Box" at bounding box center [97, 189] width 120 height 14
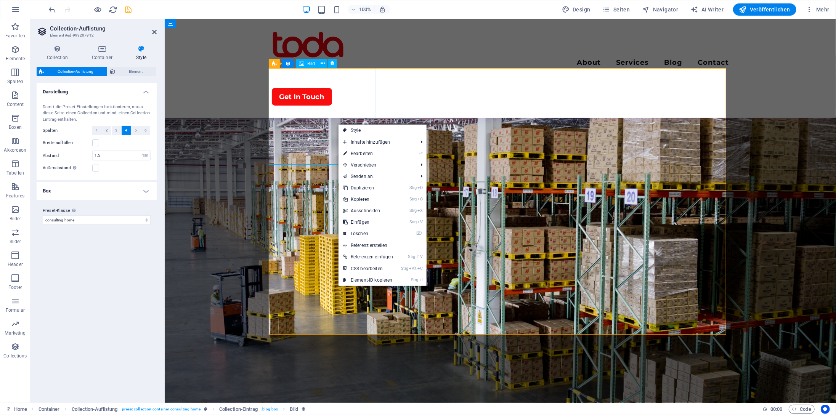
select select "blog-image"
select select "vw"
select select "px"
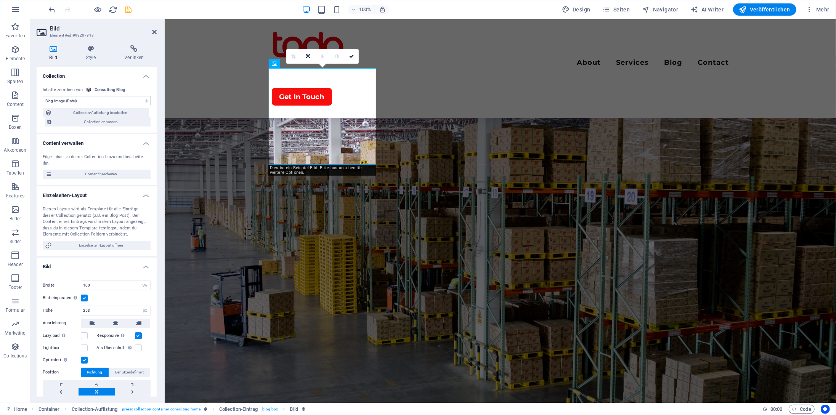
click at [114, 101] on select "Keine Zuordnung, Inhalt bleibt statisch Erstellt am (Datum) Aktualisiert am (Da…" at bounding box center [97, 100] width 108 height 9
click at [114, 90] on div "Consulting Blog" at bounding box center [110, 90] width 31 height 6
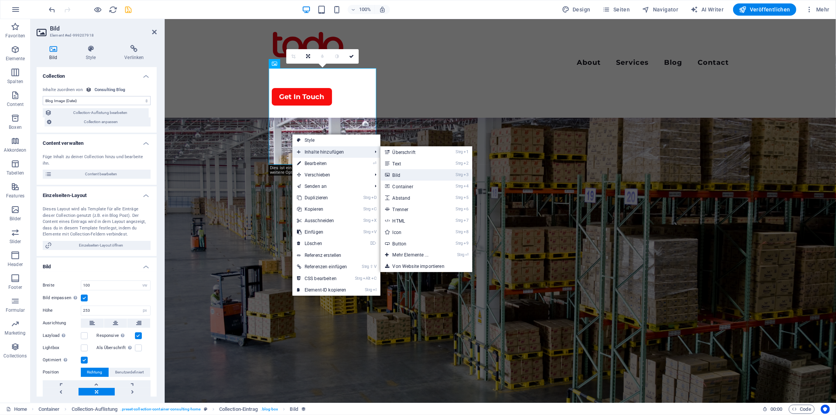
click at [406, 174] on link "Strg 3 Bild" at bounding box center [412, 174] width 63 height 11
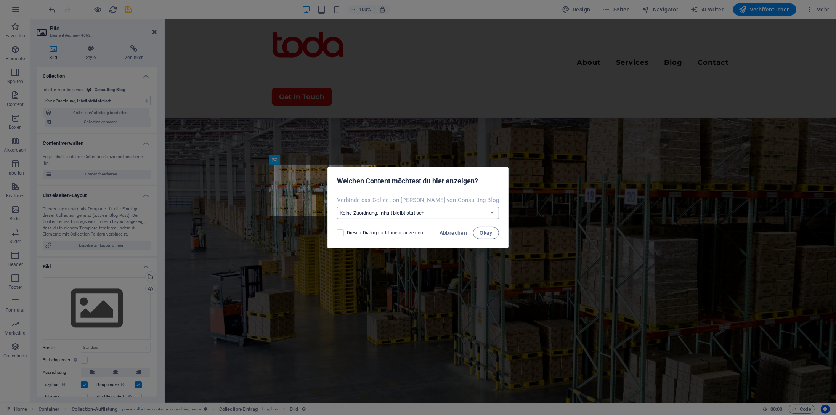
click at [410, 215] on select "Keine Zuordnung, Inhalt bleibt statisch Erstelle ein neues [PERSON_NAME] Erstel…" at bounding box center [418, 213] width 162 height 12
drag, startPoint x: 412, startPoint y: 212, endPoint x: 416, endPoint y: 214, distance: 4.3
click at [412, 212] on select "Keine Zuordnung, Inhalt bleibt statisch Erstelle ein neues [PERSON_NAME] Erstel…" at bounding box center [418, 213] width 162 height 12
click at [451, 233] on span "Abbrechen" at bounding box center [454, 233] width 28 height 6
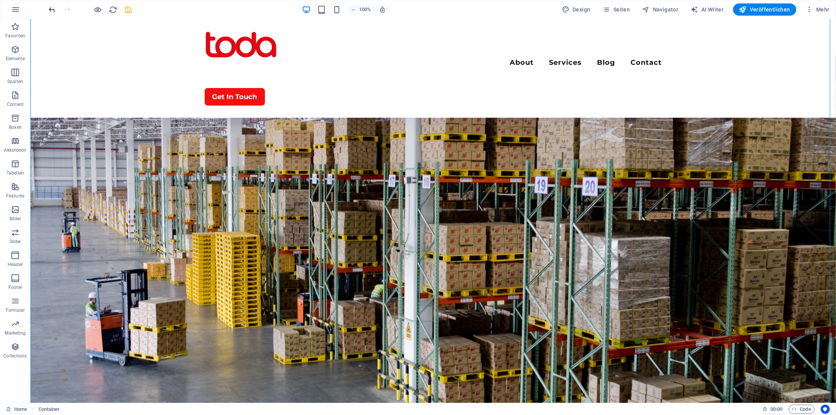
click at [52, 10] on icon "undo" at bounding box center [52, 9] width 9 height 9
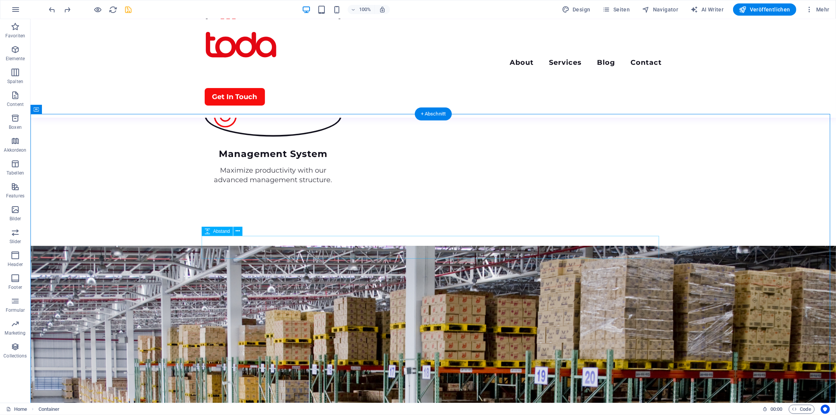
scroll to position [1487, 0]
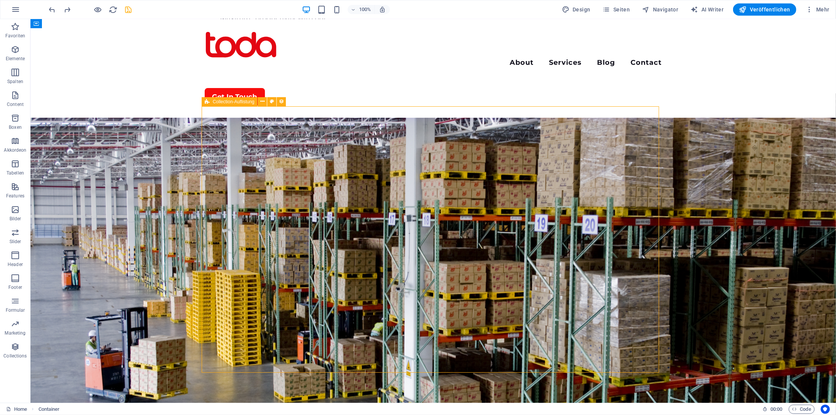
select select "rem"
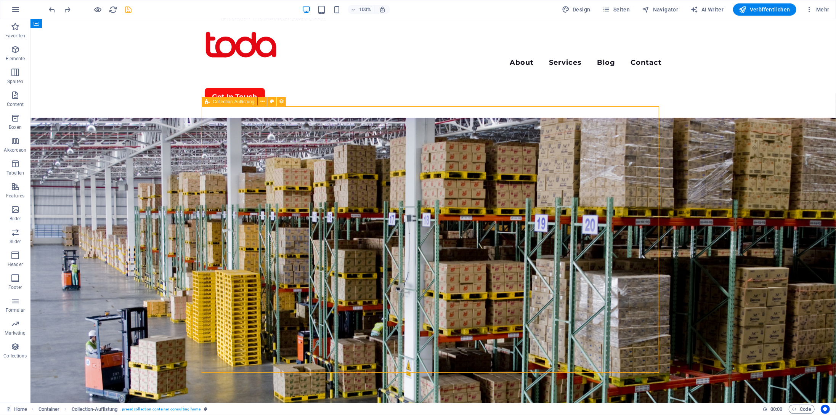
select select "preset-collection-container-consulting-home"
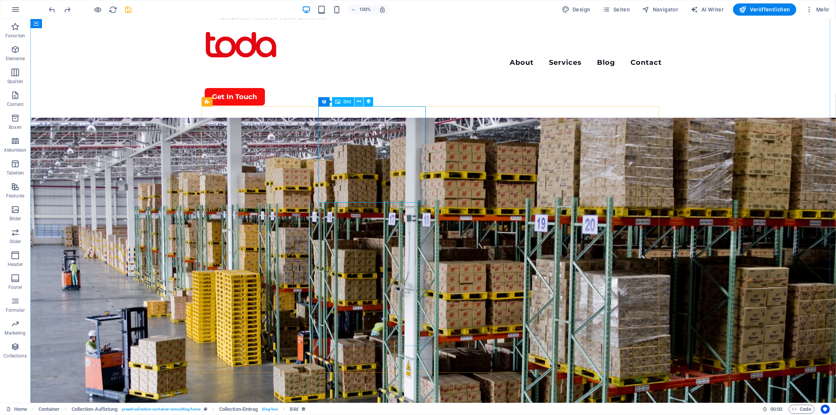
click at [358, 102] on icon at bounding box center [359, 102] width 4 height 8
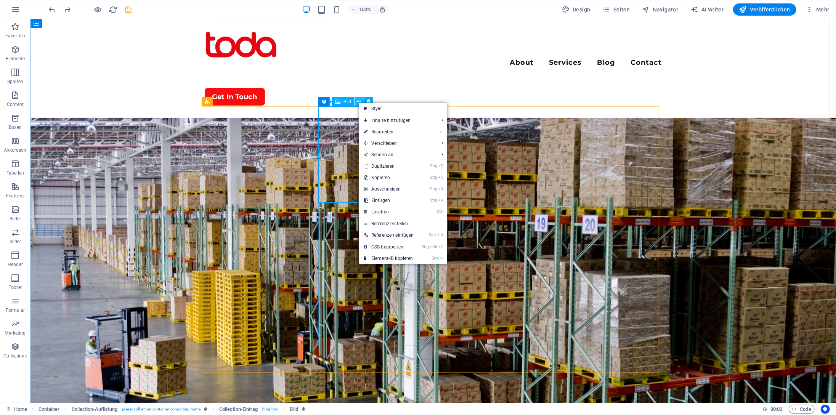
click at [358, 101] on icon at bounding box center [359, 102] width 4 height 8
drag, startPoint x: 371, startPoint y: 100, endPoint x: 223, endPoint y: 109, distance: 148.6
click at [371, 100] on button at bounding box center [368, 101] width 9 height 9
select select "blog-image"
select select "vw"
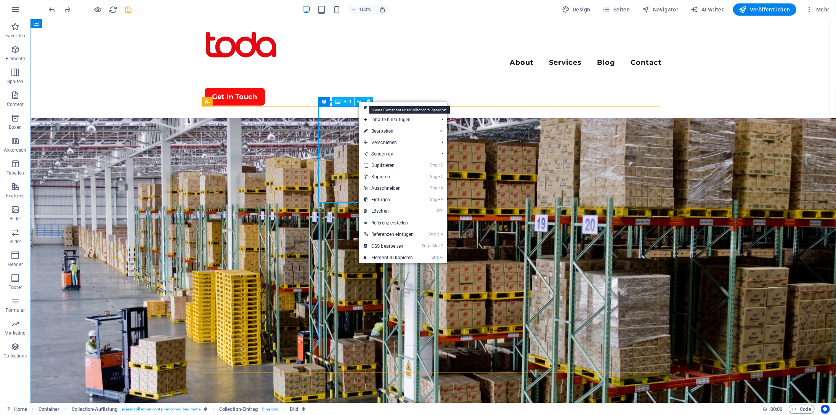
select select "px"
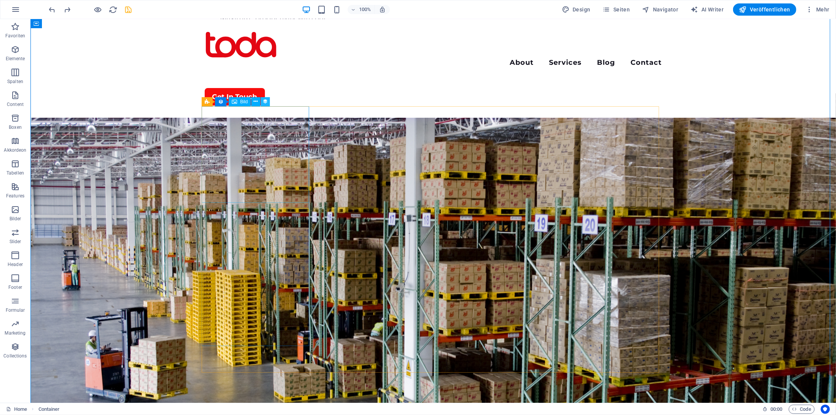
click at [267, 104] on icon at bounding box center [265, 102] width 5 height 8
select select "blog-image"
select select "vw"
select select "px"
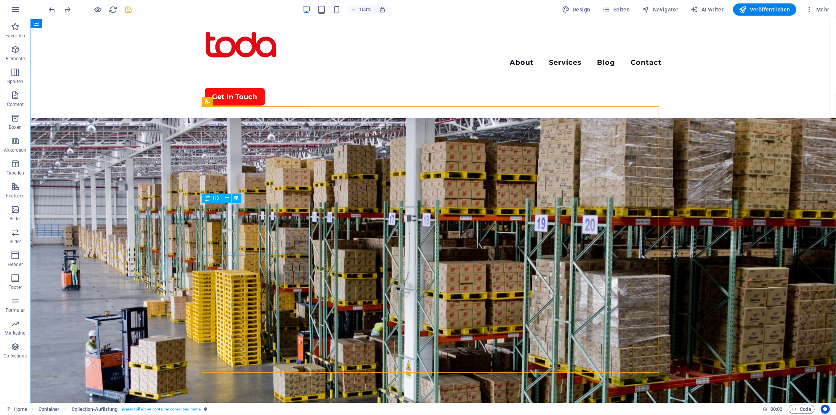
select select "rem"
select select "preset-collection-container-consulting-home"
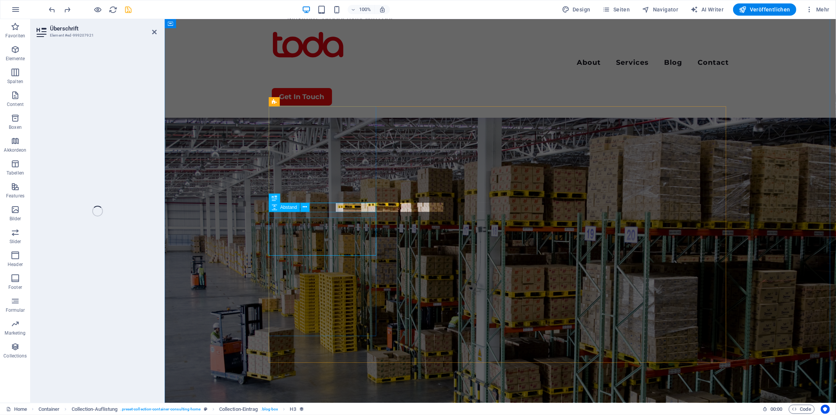
select select "name"
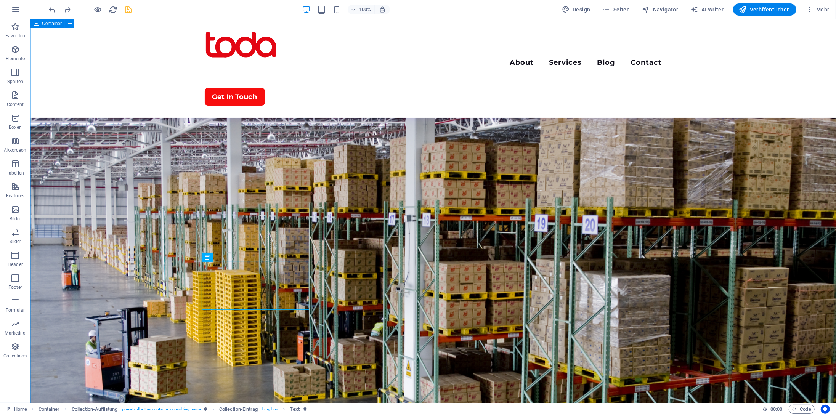
drag, startPoint x: 103, startPoint y: 161, endPoint x: 119, endPoint y: 169, distance: 18.8
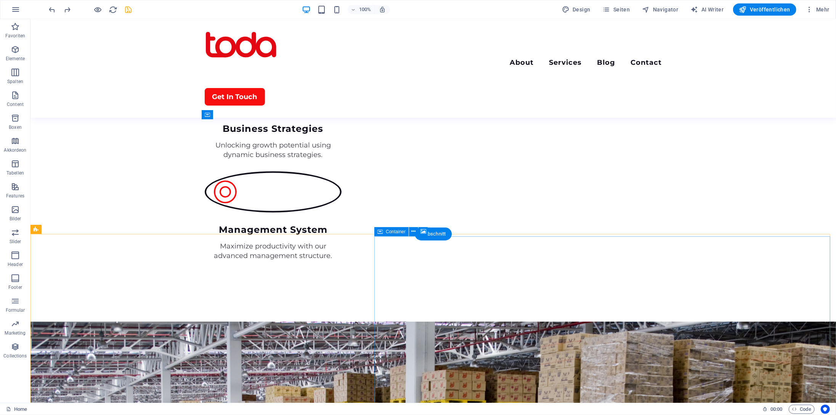
scroll to position [1373, 0]
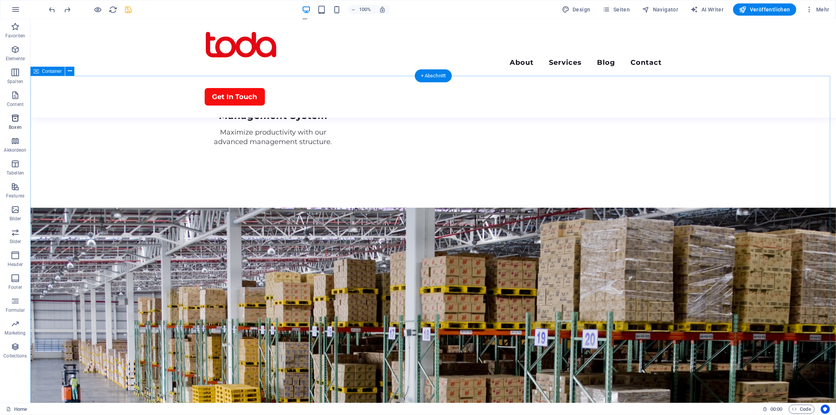
click at [18, 119] on icon "button" at bounding box center [15, 118] width 9 height 9
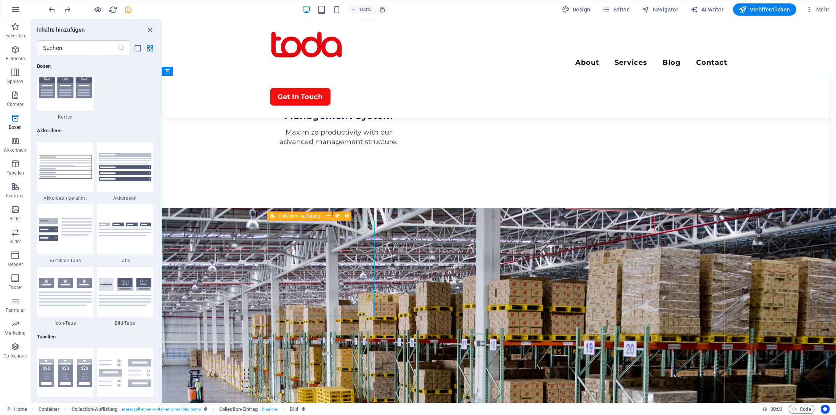
click at [275, 216] on icon at bounding box center [272, 216] width 5 height 9
click at [327, 216] on icon at bounding box center [328, 216] width 4 height 8
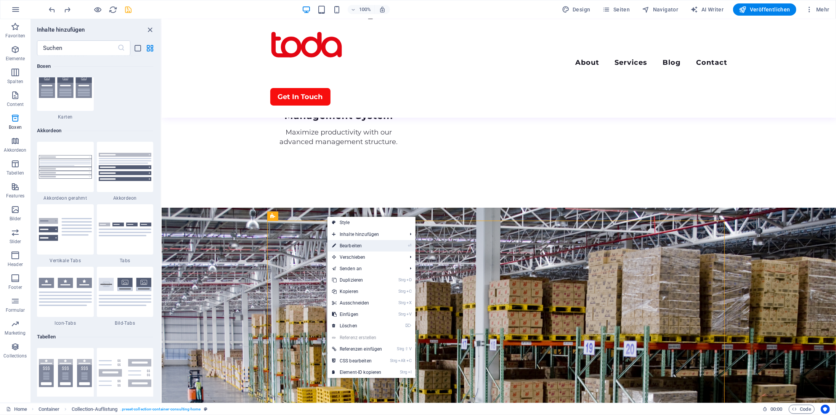
click at [371, 244] on link "⏎ Bearbeiten" at bounding box center [357, 245] width 59 height 11
select select "createdAt_DESC"
select select "rem"
select select "preset-collection-container-consulting-home"
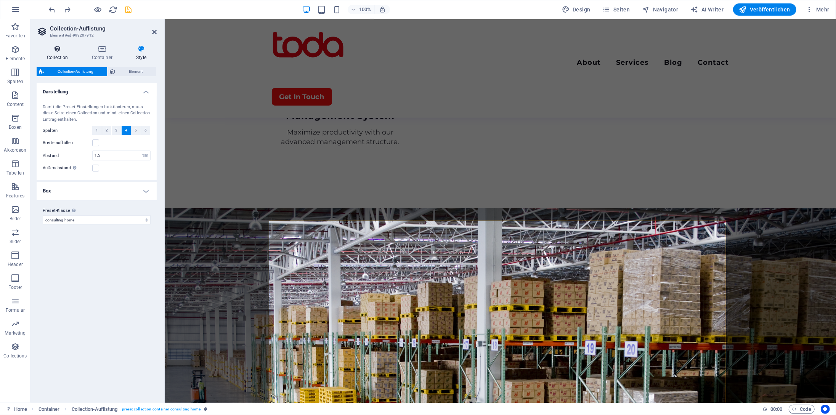
click at [56, 52] on icon at bounding box center [58, 49] width 42 height 8
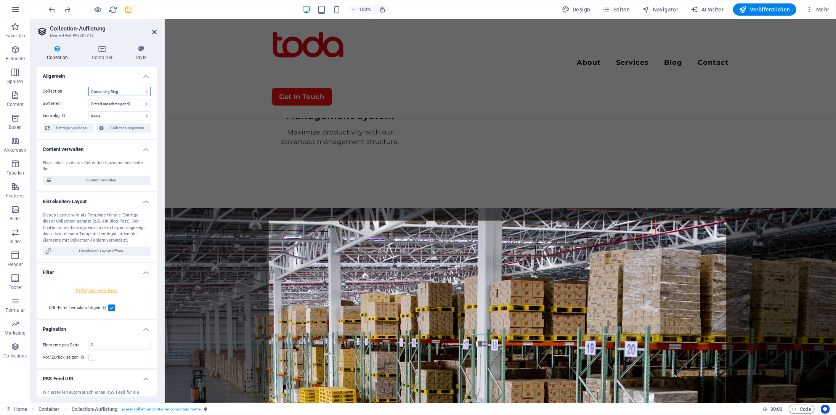
click at [122, 90] on select "Consulting Blog" at bounding box center [119, 91] width 62 height 9
click at [135, 128] on span "Collection anpassen" at bounding box center [127, 128] width 42 height 9
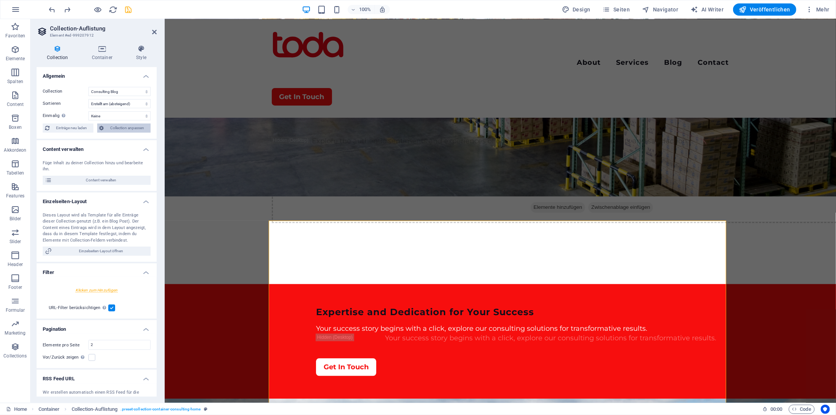
scroll to position [0, 0]
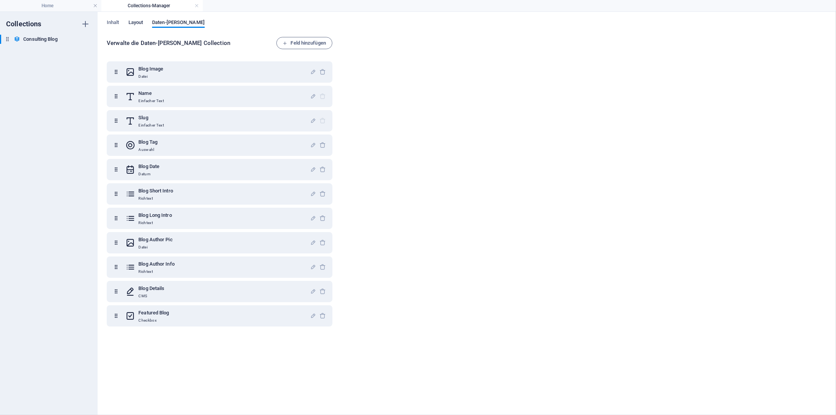
click at [141, 22] on span "Layout" at bounding box center [135, 23] width 15 height 11
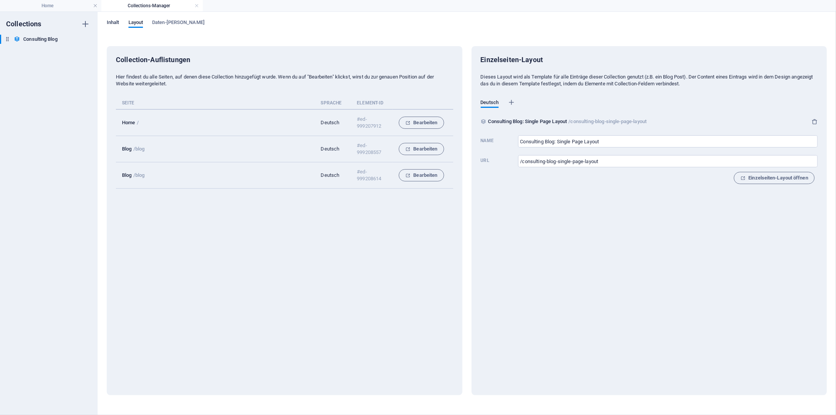
click at [112, 21] on span "Inhalt" at bounding box center [113, 23] width 13 height 11
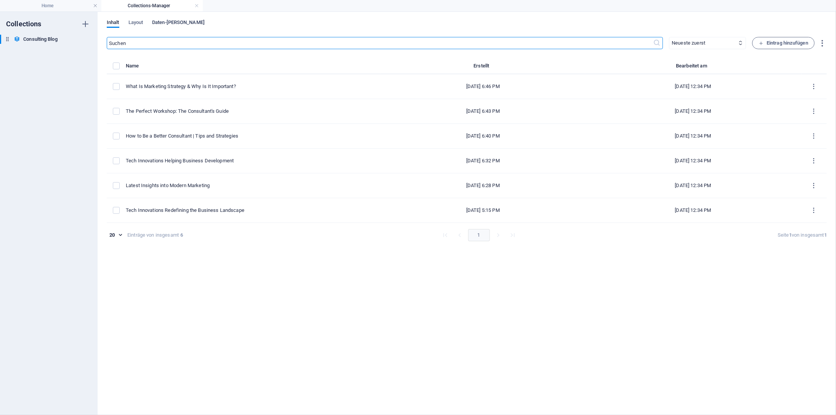
click at [168, 23] on span "Daten-[PERSON_NAME]" at bounding box center [178, 23] width 53 height 11
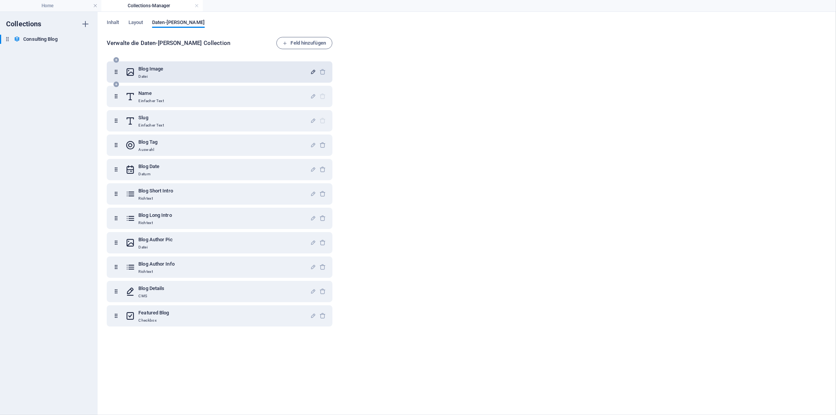
click at [311, 73] on icon "button" at bounding box center [313, 72] width 6 height 6
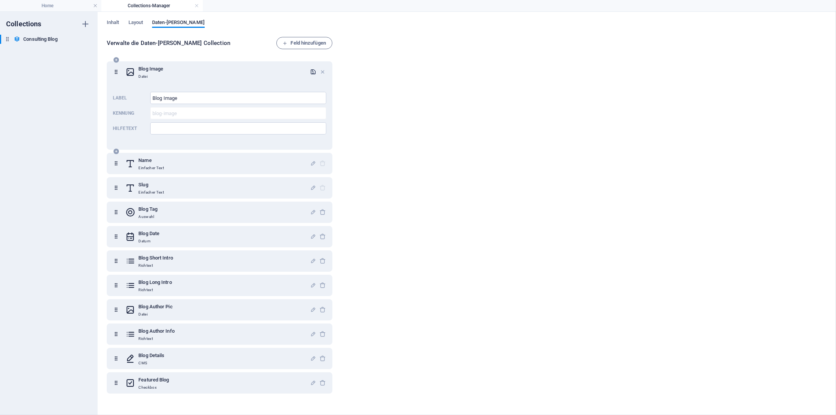
click at [311, 73] on icon "button" at bounding box center [313, 72] width 6 height 6
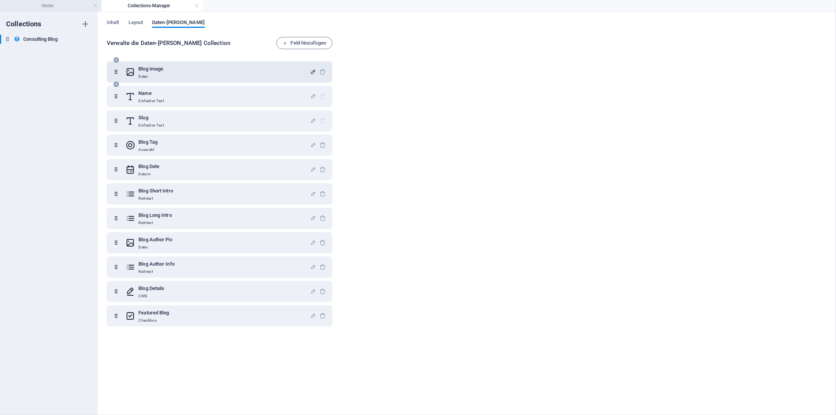
click at [59, 6] on h4 "Home" at bounding box center [50, 6] width 101 height 8
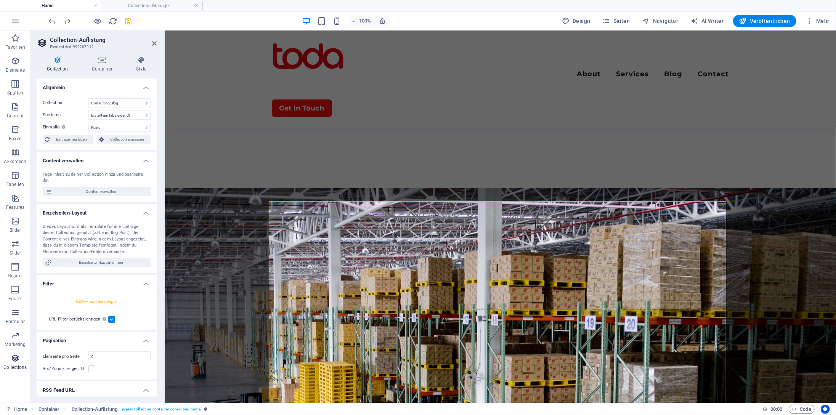
click at [13, 360] on icon "button" at bounding box center [15, 358] width 9 height 9
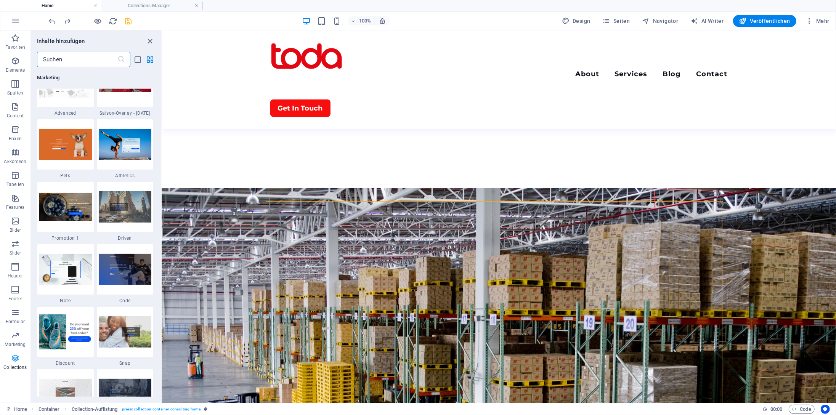
scroll to position [6980, 0]
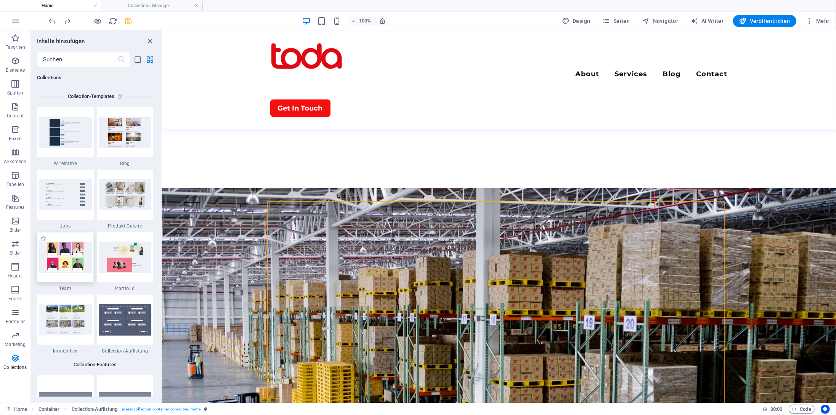
click at [74, 259] on img at bounding box center [65, 257] width 53 height 31
click at [58, 323] on img at bounding box center [65, 319] width 53 height 31
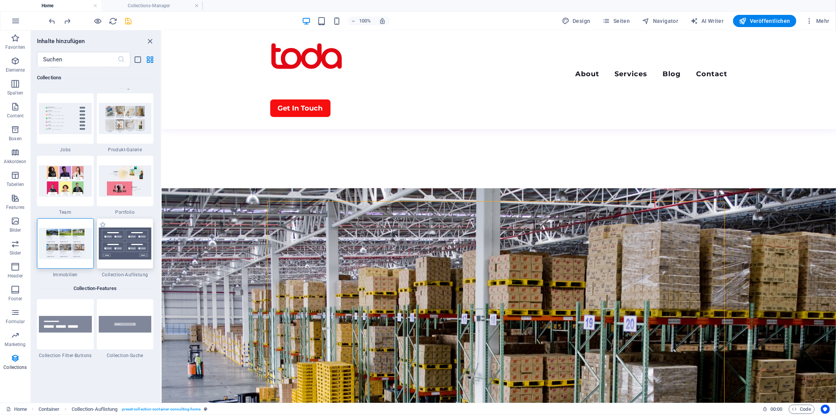
click at [109, 247] on img at bounding box center [125, 244] width 53 height 32
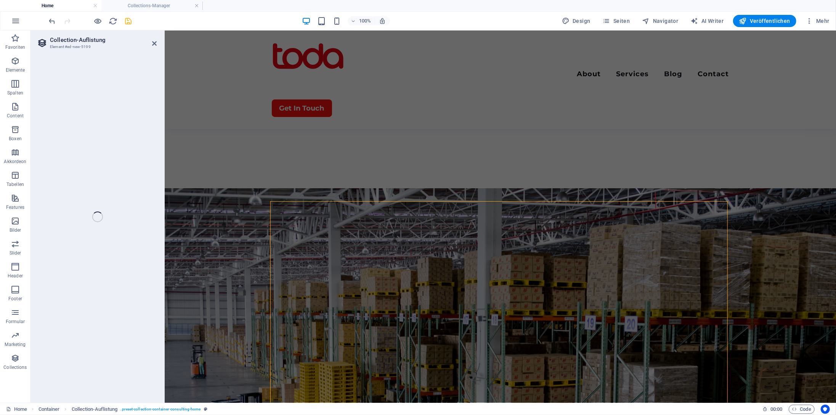
select select
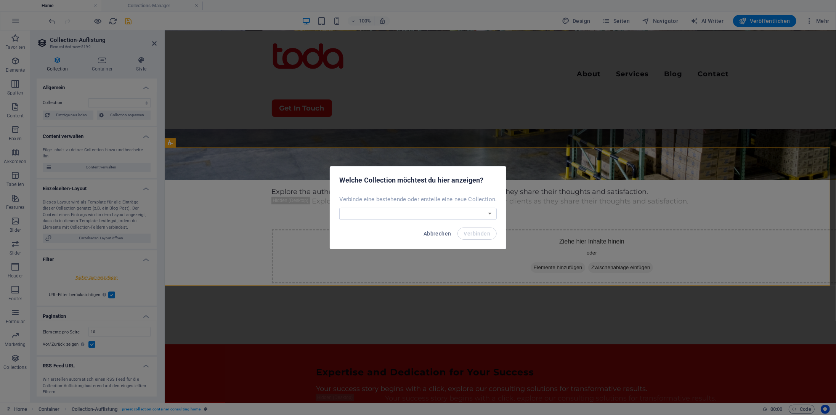
click at [427, 233] on span "Abbrechen" at bounding box center [438, 234] width 28 height 6
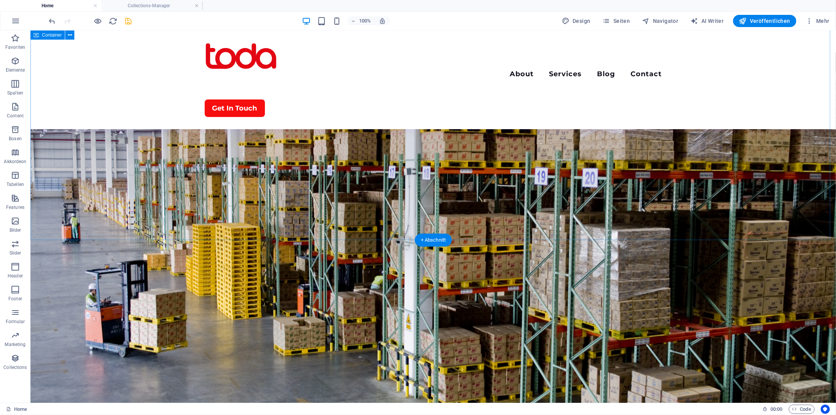
scroll to position [1452, 0]
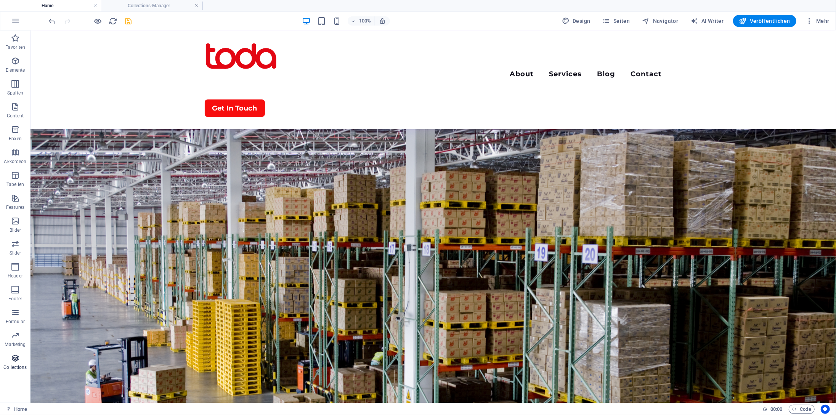
click at [13, 361] on icon "button" at bounding box center [15, 358] width 9 height 9
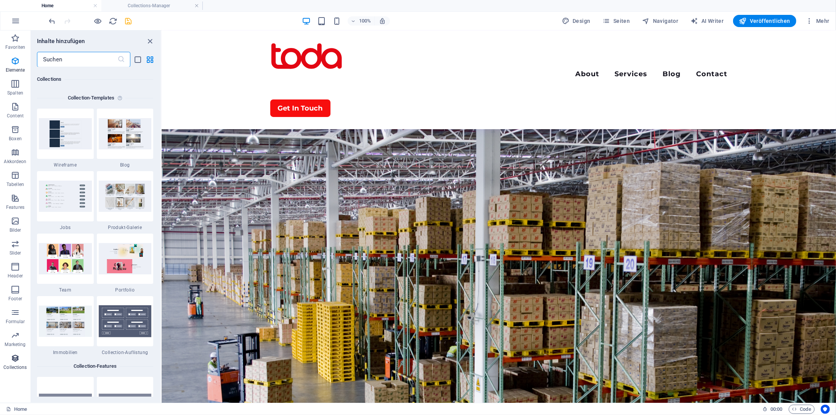
scroll to position [6980, 0]
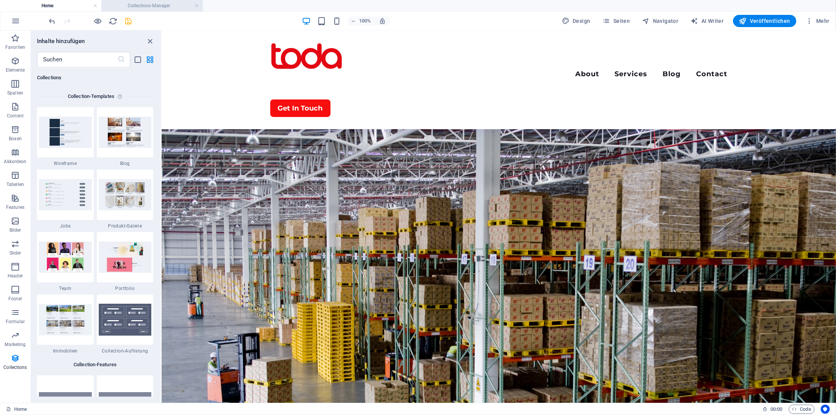
click at [161, 5] on h4 "Collections-Manager" at bounding box center [151, 6] width 101 height 8
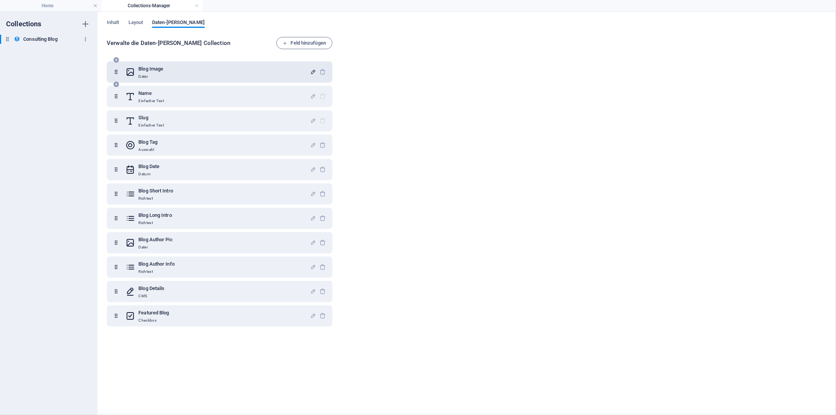
click at [85, 37] on icon "button" at bounding box center [85, 39] width 5 height 5
click at [85, 37] on div at bounding box center [418, 207] width 836 height 415
click at [137, 23] on span "Layout" at bounding box center [135, 23] width 15 height 11
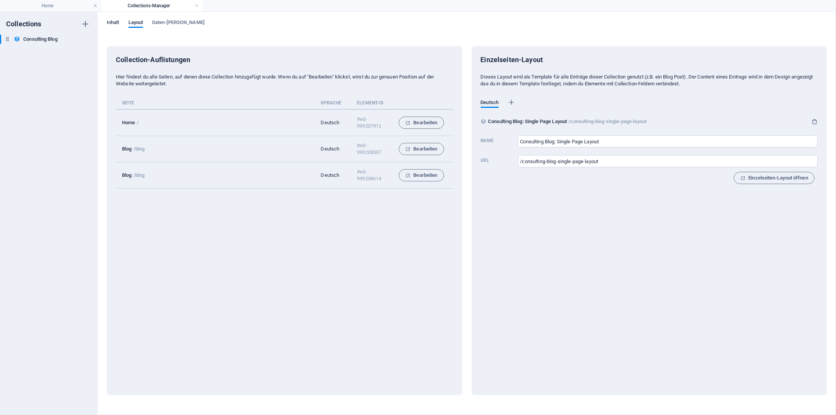
click at [114, 23] on span "Inhalt" at bounding box center [113, 23] width 13 height 11
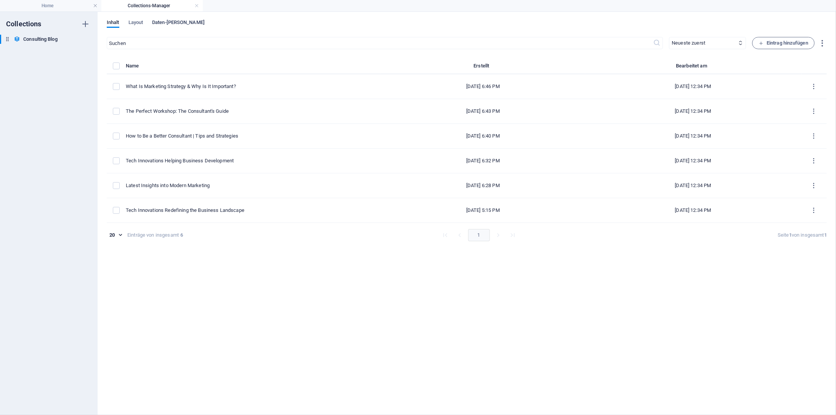
click at [166, 22] on span "Daten-[PERSON_NAME]" at bounding box center [178, 23] width 53 height 11
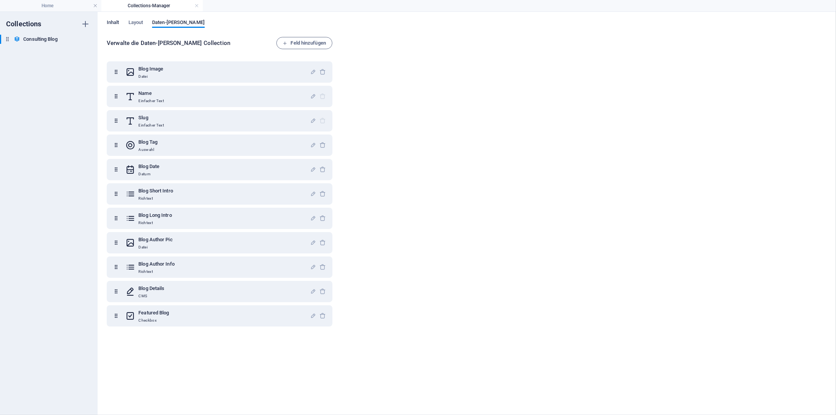
click at [110, 21] on span "Inhalt" at bounding box center [113, 23] width 13 height 11
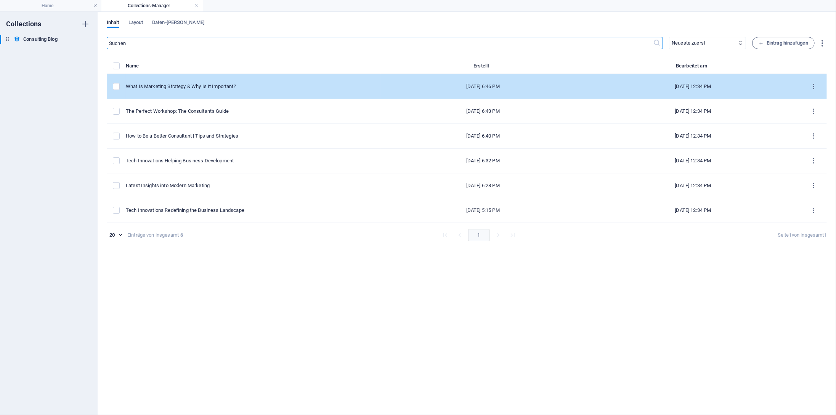
click at [218, 85] on div "What Is Marketing Strategy & Why Is It Important?" at bounding box center [250, 86] width 249 height 7
select select "Modern Marketing"
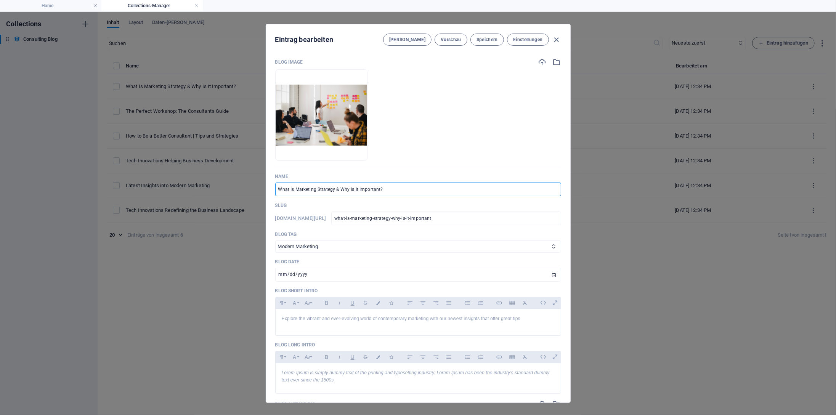
drag, startPoint x: 411, startPoint y: 191, endPoint x: 246, endPoint y: 179, distance: 164.8
click at [246, 179] on div "Eintrag bearbeiten [PERSON_NAME] Vorschau Speichern Einstellungen Blog Image Le…" at bounding box center [418, 213] width 836 height 403
type input "B"
type input "b"
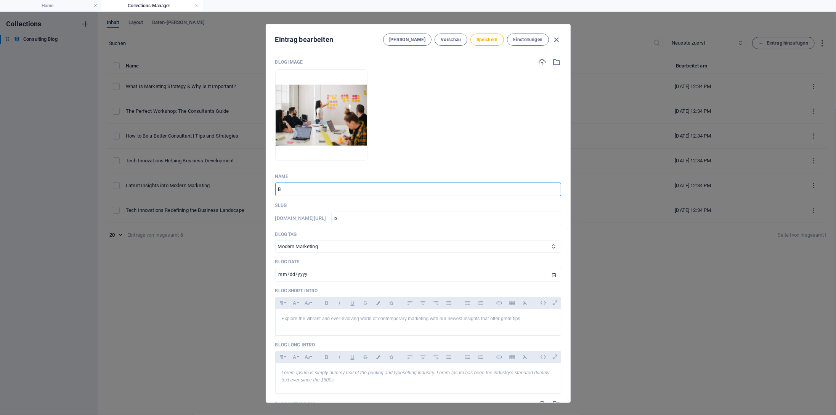
type input "BI"
type input "bi"
type input "BIO"
type input "bio"
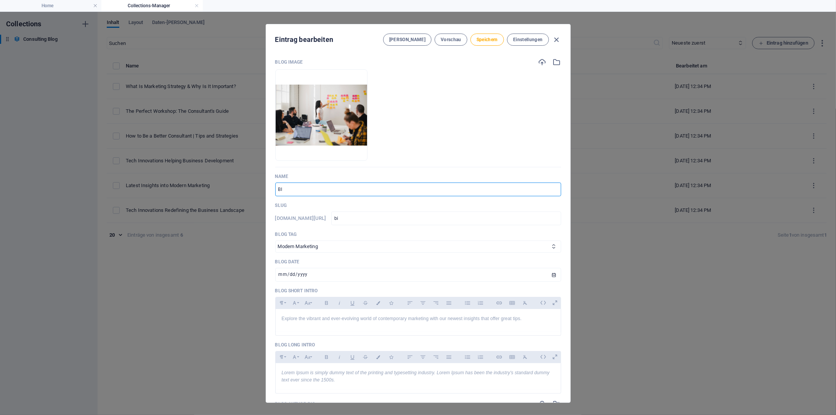
type input "bio"
type input "BIO L"
type input "bio-l"
type input "BIO Le"
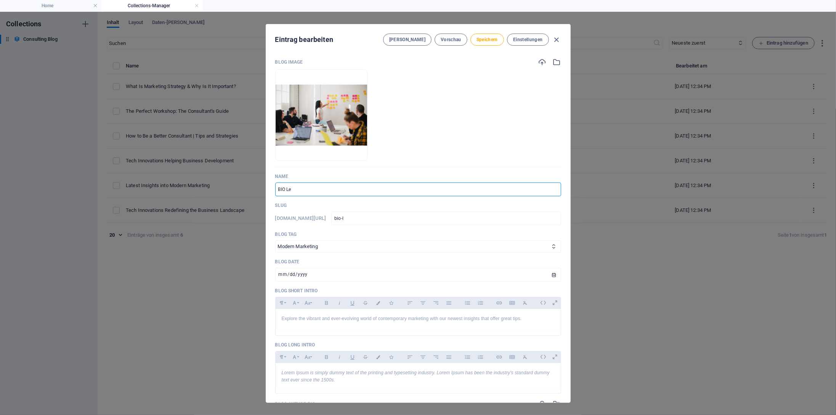
type input "bio-le"
type input "BIO Leb"
type input "bio-leb"
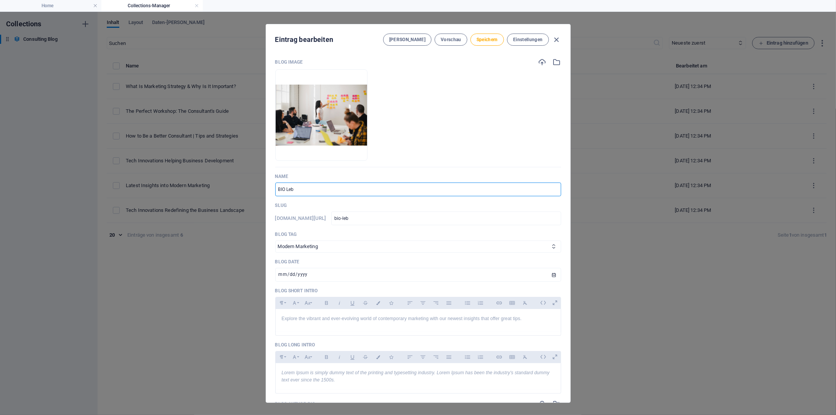
type input "BIO Lebe"
type input "bio-lebe"
type input "BIO Lebes"
type input "bio-lebes"
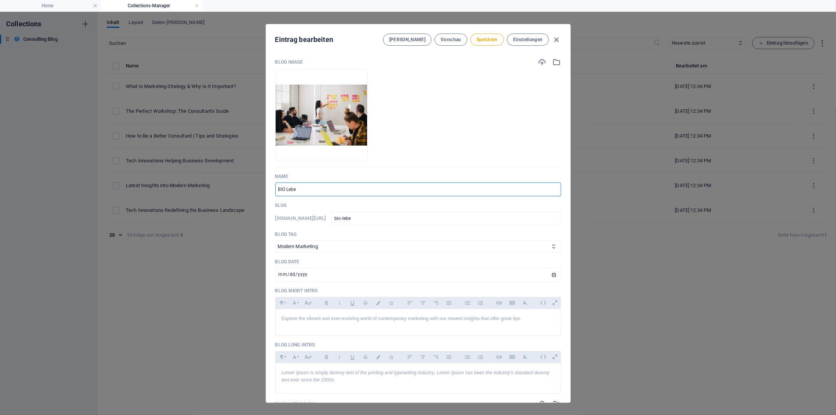
type input "bio-lebes"
type input "BIO Lebe"
type input "bio-lebe"
type input "BIO Leben"
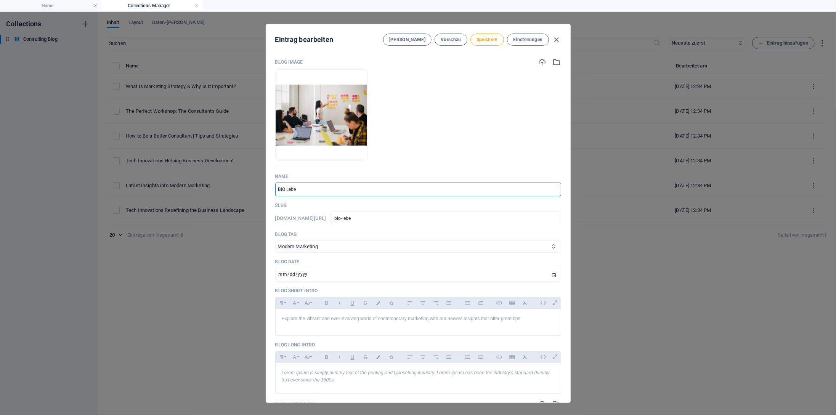
type input "bio-leben"
type input "BIO Lebens"
type input "bio-lebens"
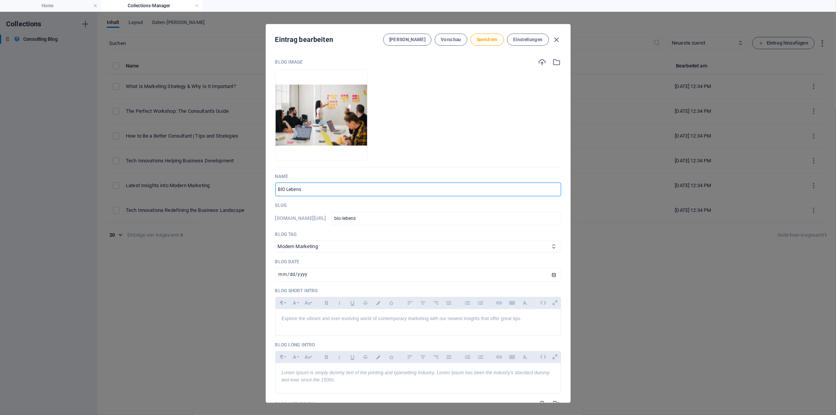
type input "BIO Lebensm"
type input "bio-lebensm"
type input "BIO Lebensmi"
type input "bio-lebensmi"
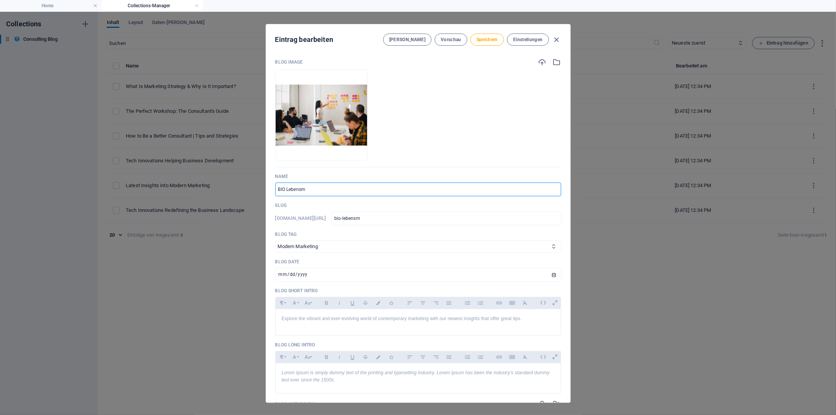
type input "bio-lebensmi"
type input "BIO Lebensmit"
type input "bio-lebensmit"
type input "BIO Lebensmi"
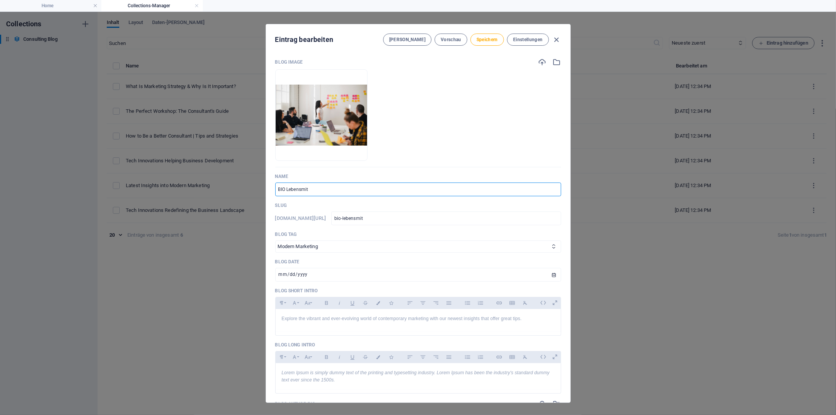
type input "bio-lebensmi"
type input "BIO Lebensm"
type input "bio-lebensm"
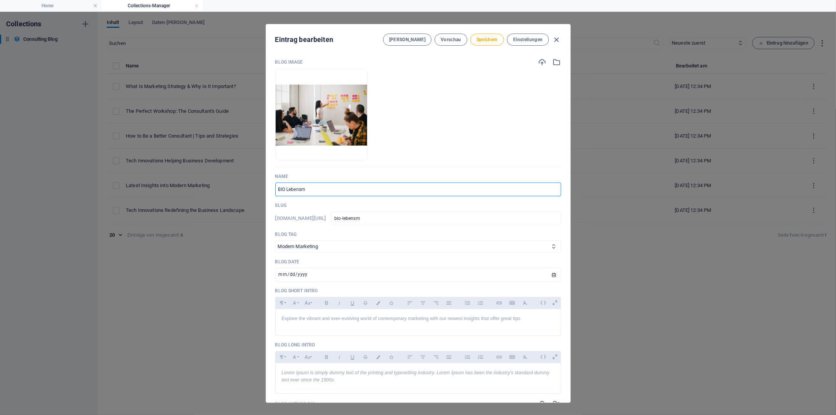
type input "BIO Lebens"
type input "bio-lebens"
type input "BIO Lebensm"
type input "bio-lebensm"
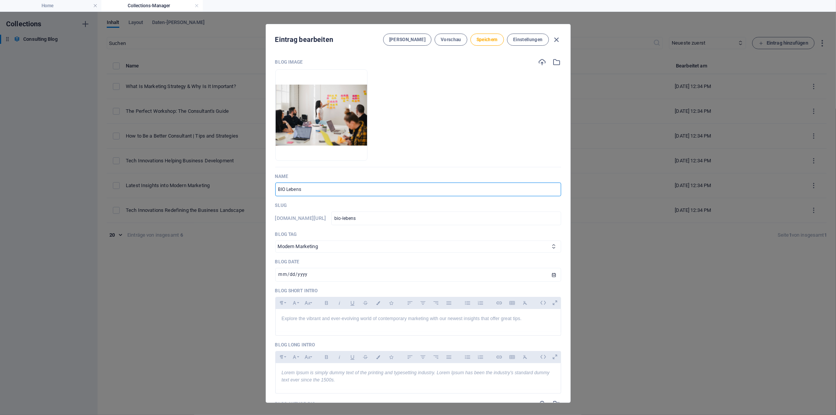
type input "bio-lebensm"
type input "BIO Lebensmi"
type input "bio-lebensmi"
type input "BIO Lebensmit"
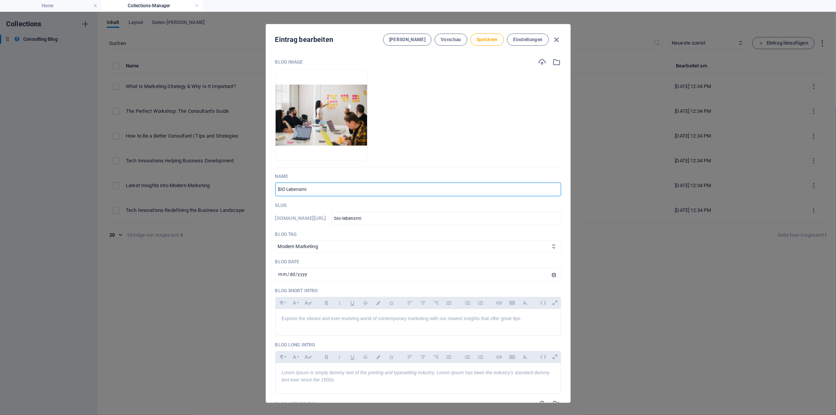
type input "bio-lebensmit"
type input "BIO Lebensmitt"
type input "bio-lebensmitt"
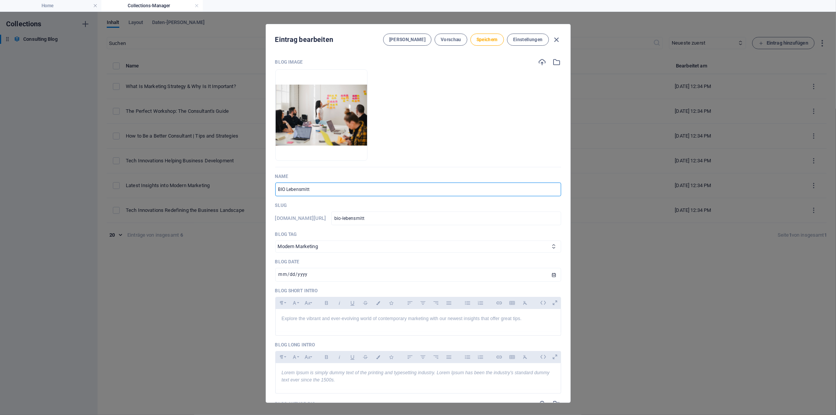
type input "BIO Lebensmitte"
type input "bio-lebensmitte"
type input "BIO Lebensmittel"
type input "bio-lebensmittel"
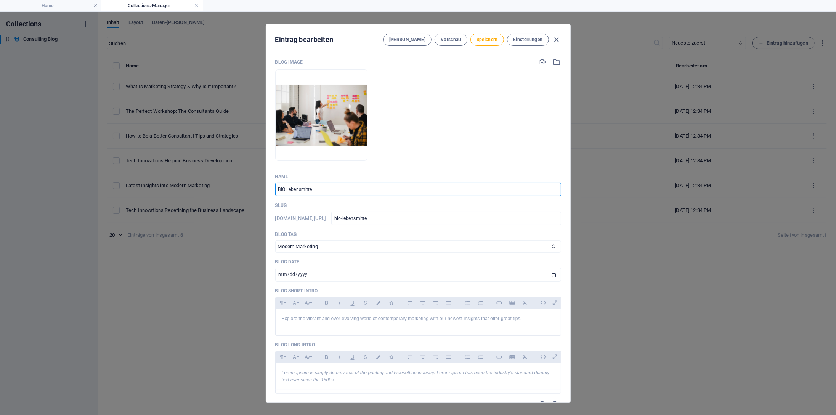
type input "bio-lebensmittel"
drag, startPoint x: 328, startPoint y: 188, endPoint x: 194, endPoint y: 180, distance: 134.5
click at [194, 180] on div "Eintrag bearbeiten [PERSON_NAME] Vorschau Speichern Einstellungen Blog Image Le…" at bounding box center [418, 213] width 836 height 403
type input "Ö"
type input "oe"
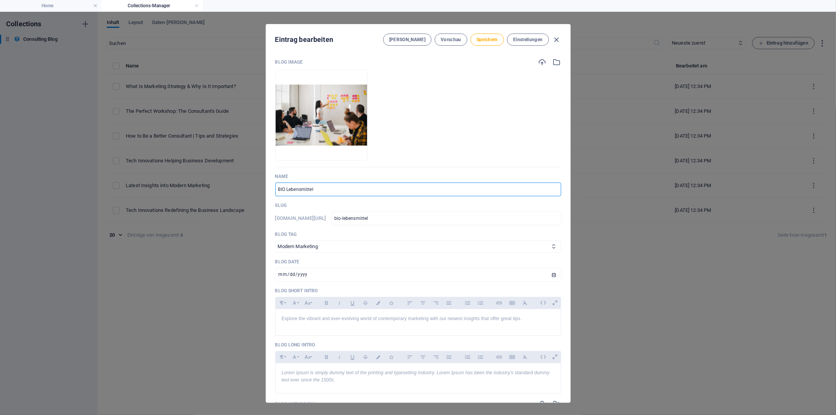
type input "oe"
type input "Ök"
type input "oek"
type input "Öko"
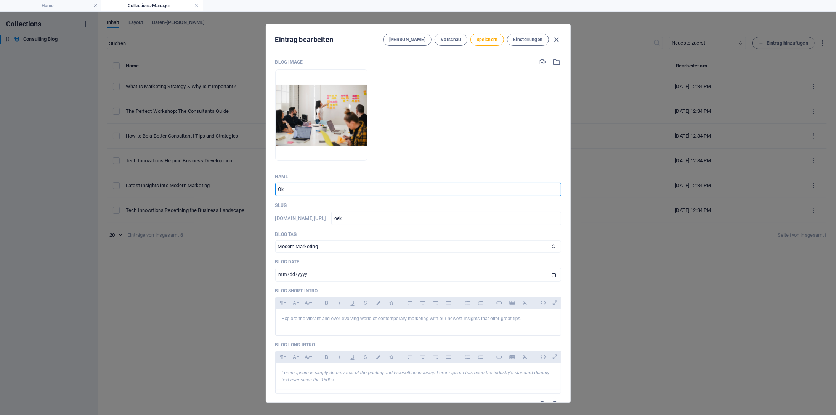
type input "oeko"
type input "Ökol"
type input "oekol"
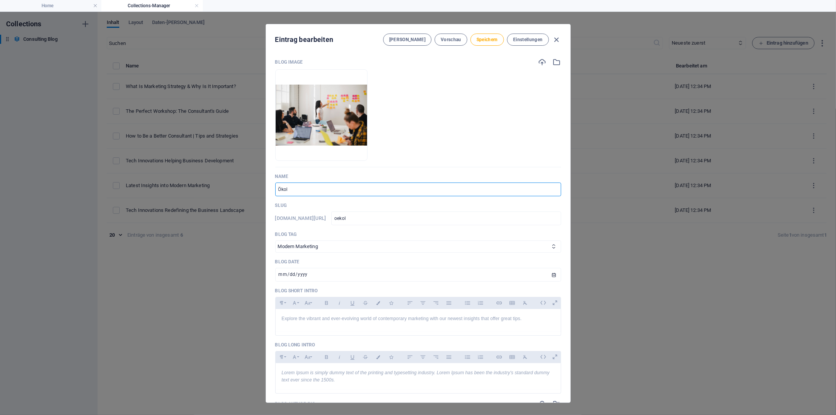
type input "[PERSON_NAME]"
type input "oekolo"
type input "Ökolog"
type input "oekolog"
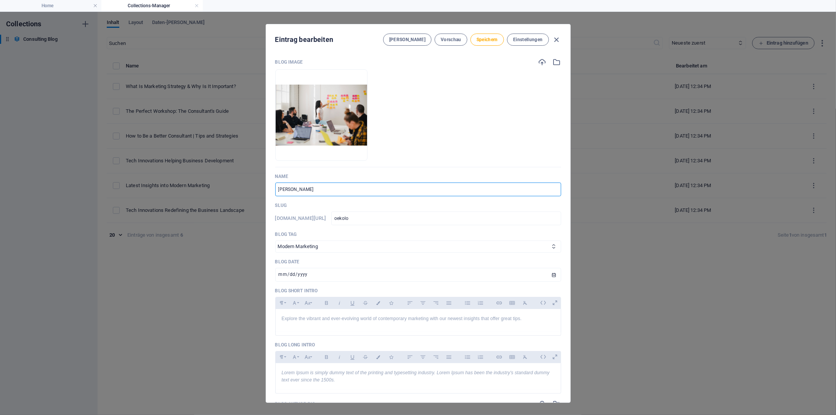
type input "oekolog"
type input "Ökologi"
type input "oekologi"
type input "Ökologis"
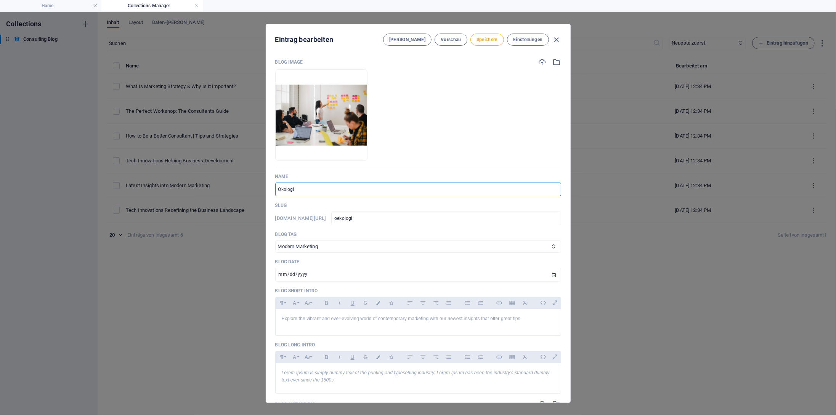
type input "oekologis"
type input "Ökologisc"
type input "oekologisc"
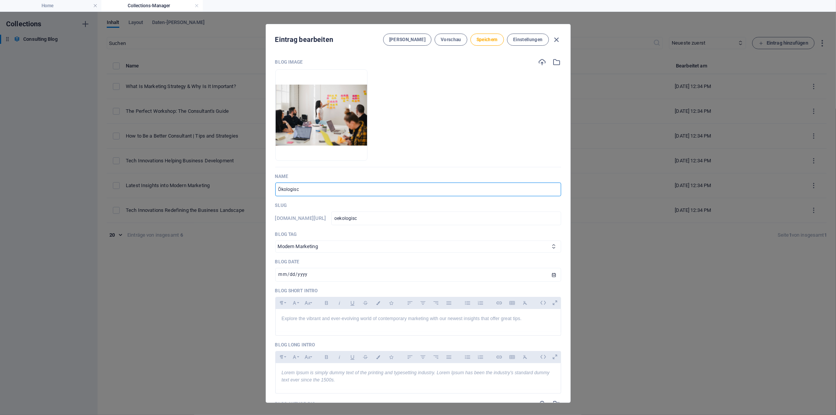
type input "Ökologisch"
type input "oekologisch"
type input "Ökologische"
type input "oekologische"
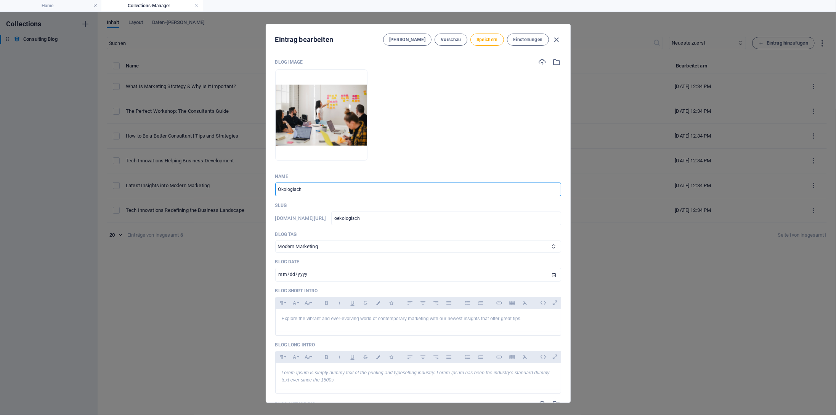
type input "oekologische"
type input "Ökologische L"
type input "oekologische-l"
type input "Ökologische La"
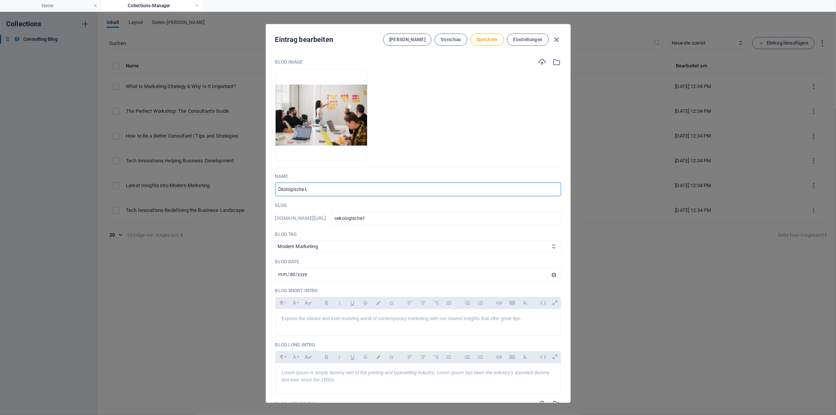
type input "oekologische-la"
type input "Ökologische Lan"
type input "oekologische-lan"
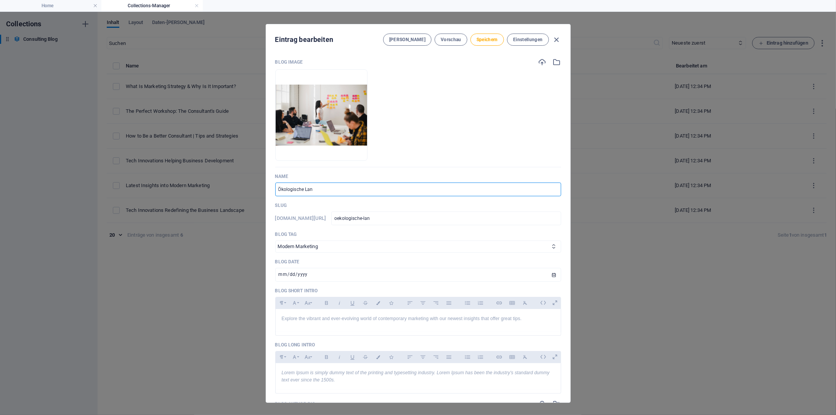
type input "Ökologische Lang"
type input "oekologische-lang"
type input "Ökologische Lan"
type input "oekologische-lan"
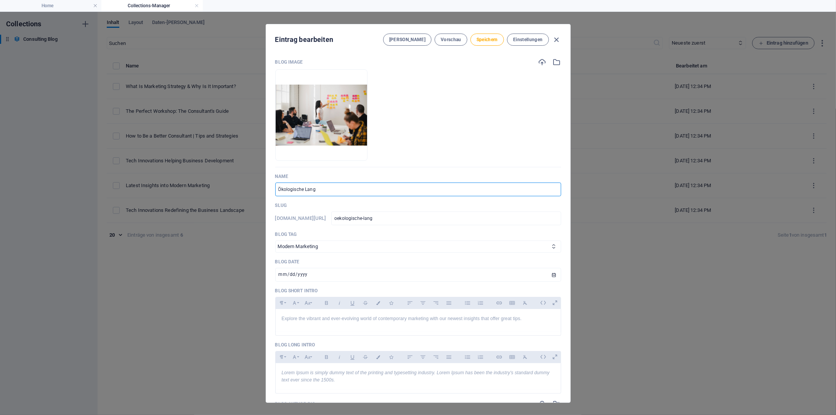
type input "oekologische-lan"
type input "Ökologische Land"
type input "oekologische-land"
type input "Ökologische Landf"
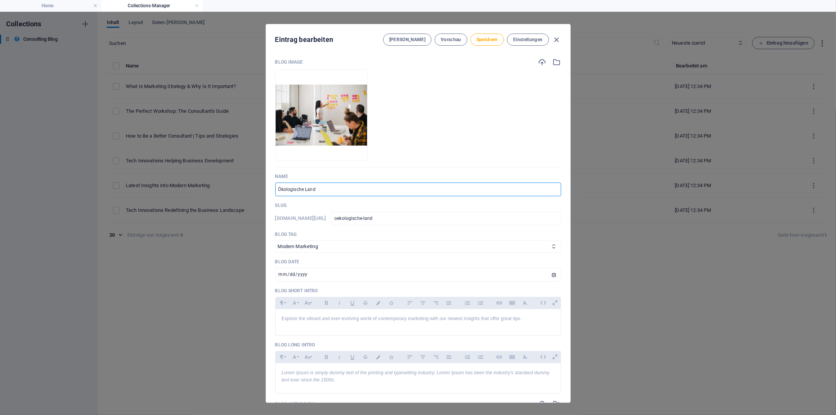
type input "oekologische-landf"
type input "Ökologische Land"
type input "oekologische-land"
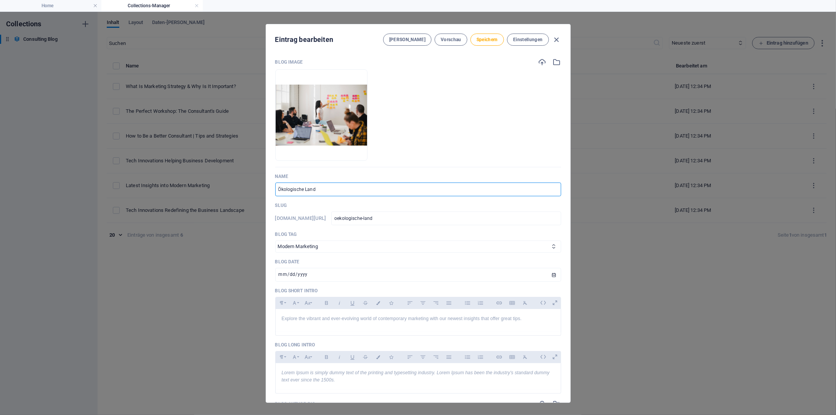
type input "Ökologische Landw"
type input "oekologische-landw"
type input "Ökologische Landwi"
click at [558, 38] on icon "button" at bounding box center [556, 39] width 9 height 9
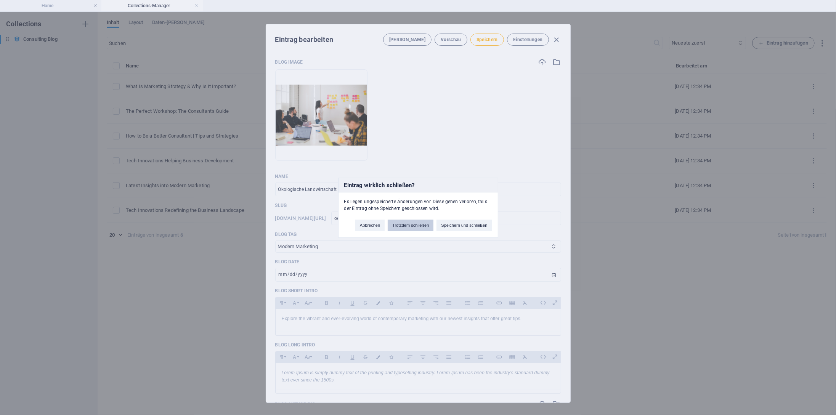
click at [407, 226] on button "Trotzdem schließen" at bounding box center [411, 225] width 46 height 11
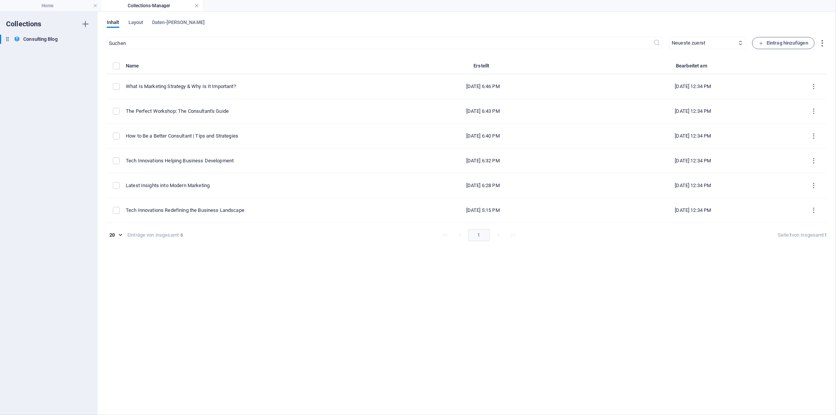
click at [196, 6] on link at bounding box center [196, 5] width 5 height 7
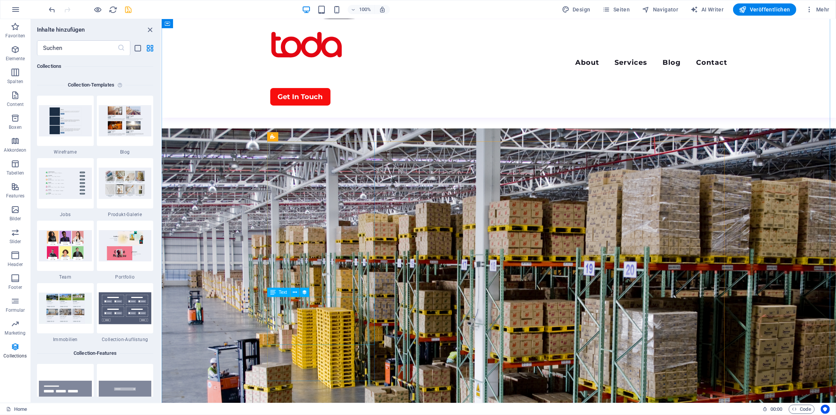
scroll to position [1490, 0]
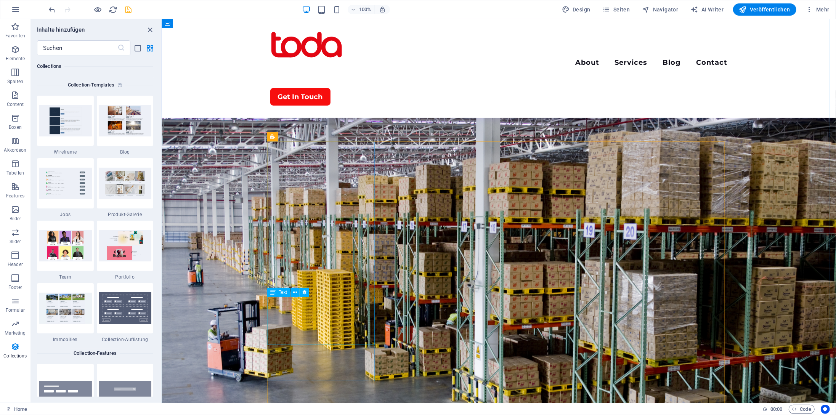
drag, startPoint x: 98, startPoint y: 10, endPoint x: 222, endPoint y: 294, distance: 309.6
click at [98, 10] on icon "button" at bounding box center [98, 9] width 9 height 9
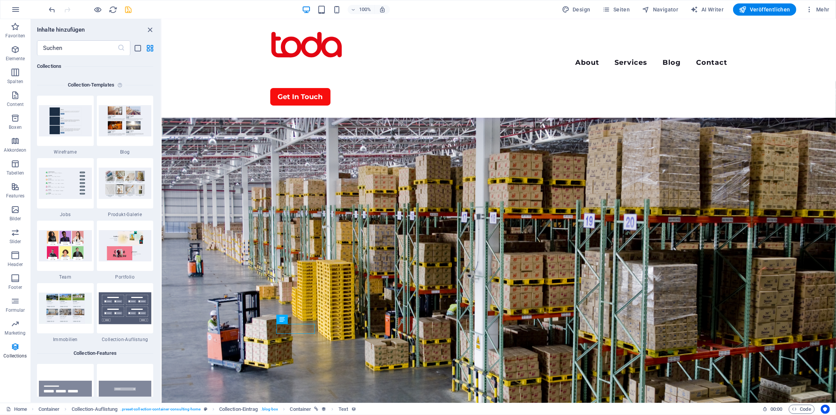
scroll to position [1432, 0]
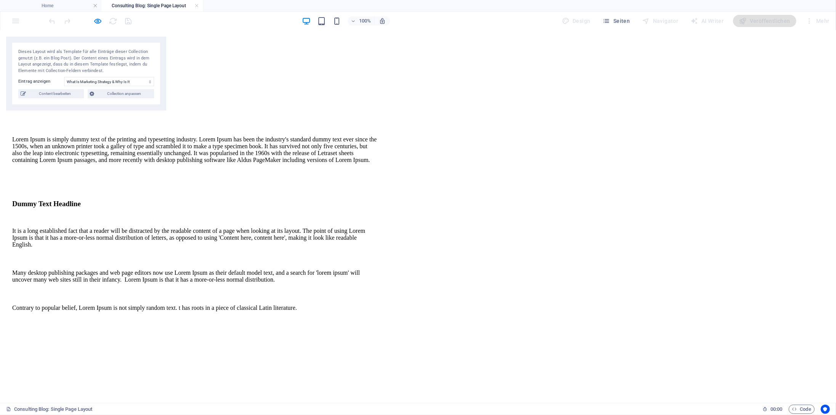
scroll to position [0, 0]
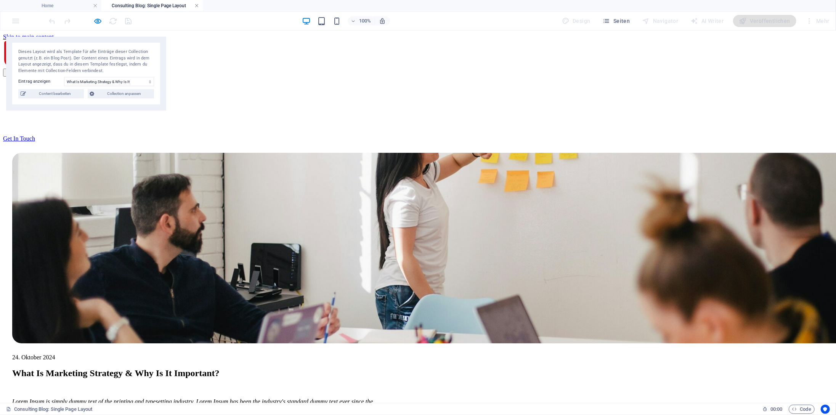
click at [197, 5] on link at bounding box center [196, 5] width 5 height 7
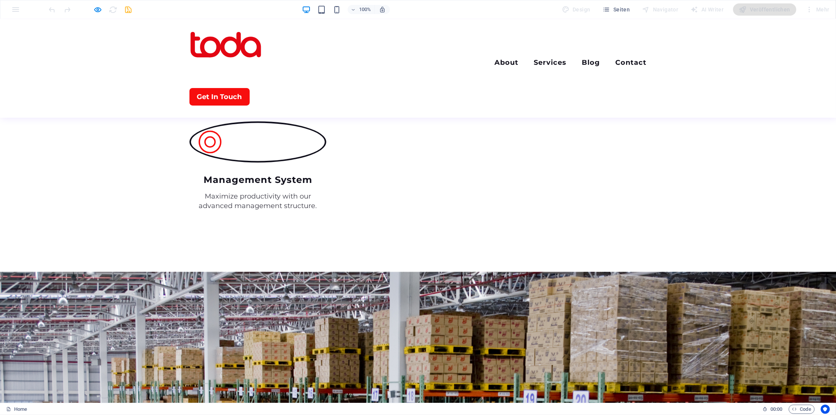
scroll to position [1413, 0]
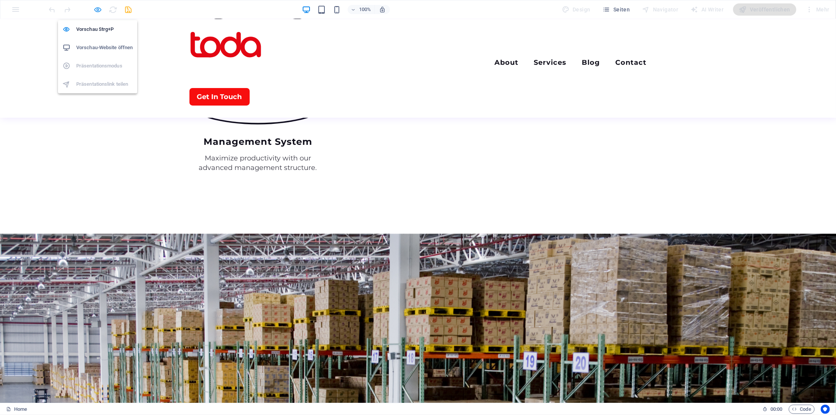
click at [98, 9] on icon "button" at bounding box center [98, 9] width 9 height 9
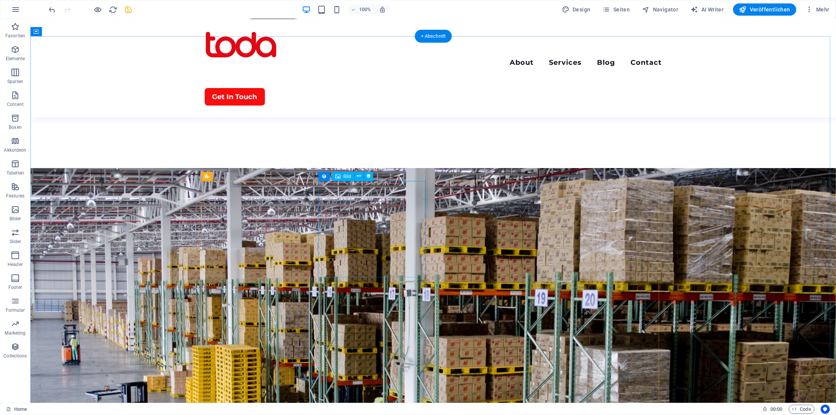
scroll to position [1450, 0]
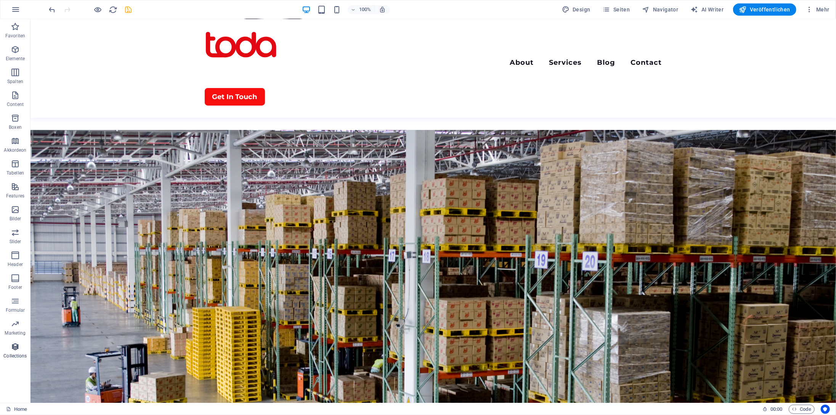
click at [18, 348] on icon "button" at bounding box center [15, 346] width 9 height 9
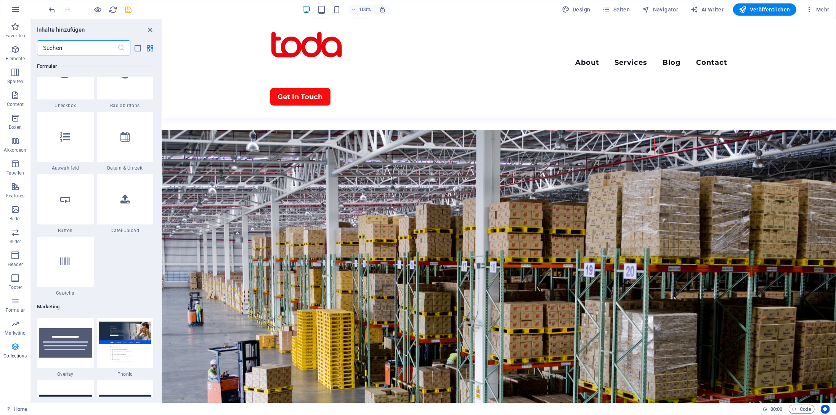
scroll to position [6980, 0]
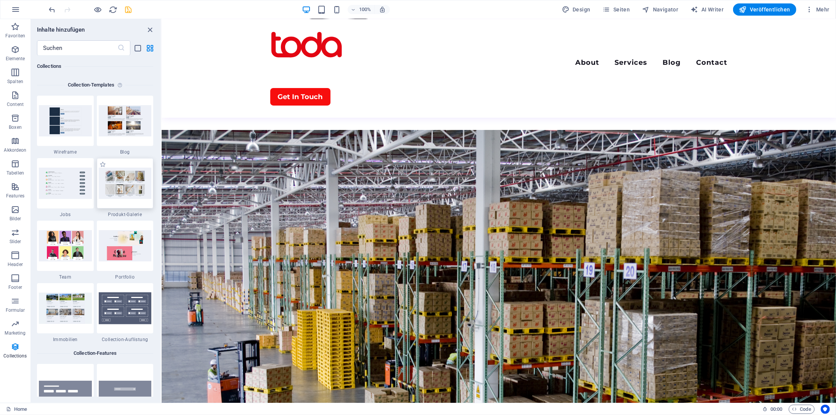
click at [126, 188] on img at bounding box center [125, 183] width 53 height 31
click at [121, 185] on img at bounding box center [125, 183] width 53 height 31
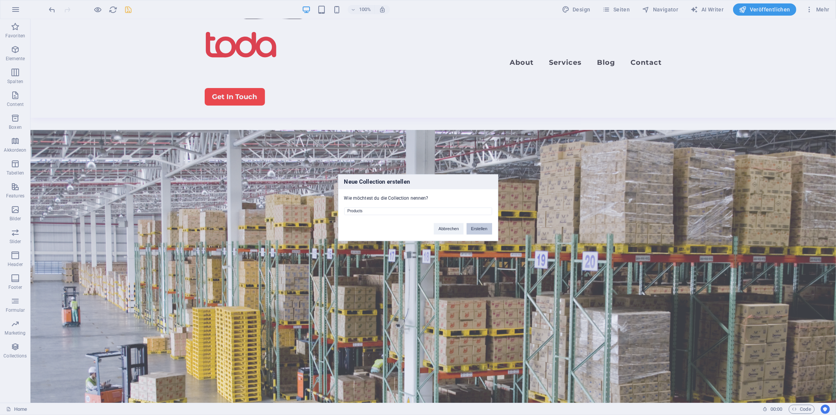
click at [478, 228] on button "Erstellen" at bounding box center [480, 228] width 26 height 11
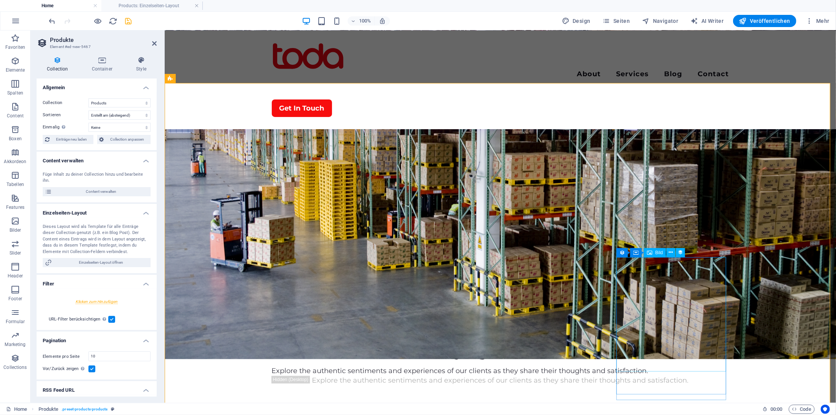
scroll to position [1670, 0]
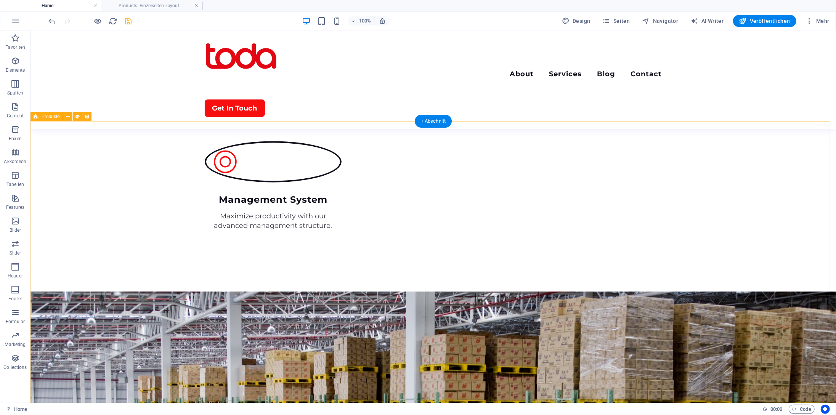
scroll to position [1365, 0]
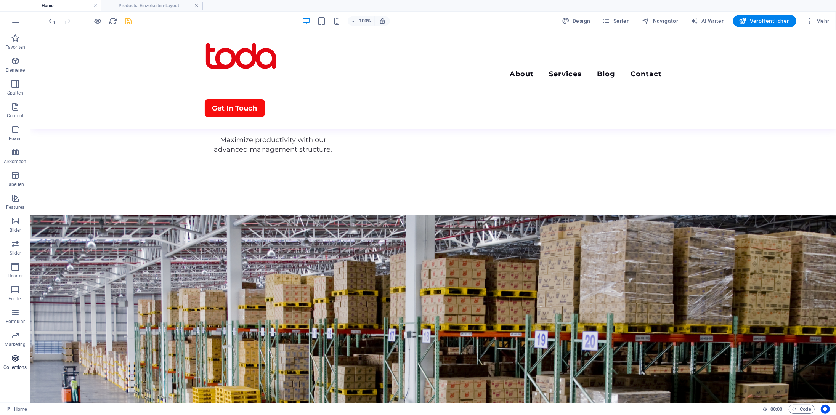
click at [14, 360] on icon "button" at bounding box center [15, 358] width 9 height 9
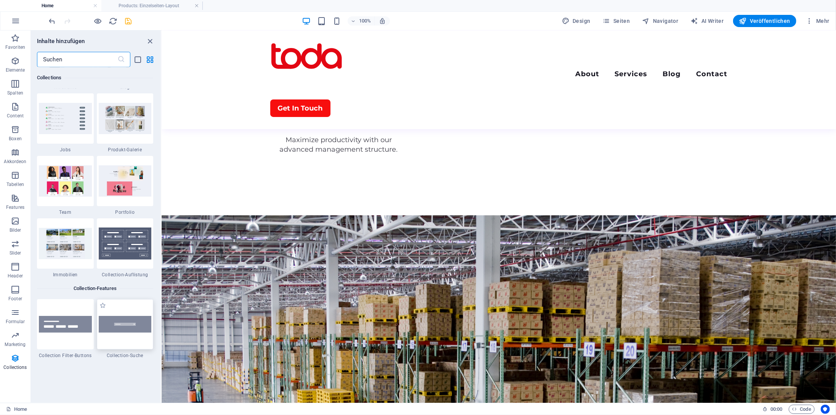
scroll to position [6942, 0]
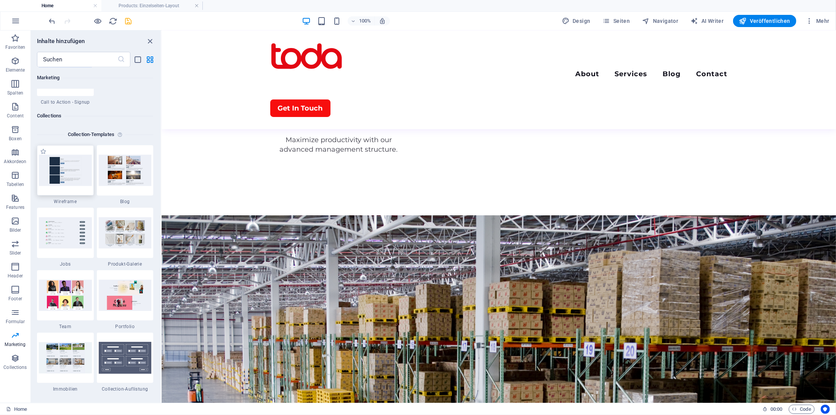
click at [73, 174] on img at bounding box center [65, 170] width 53 height 31
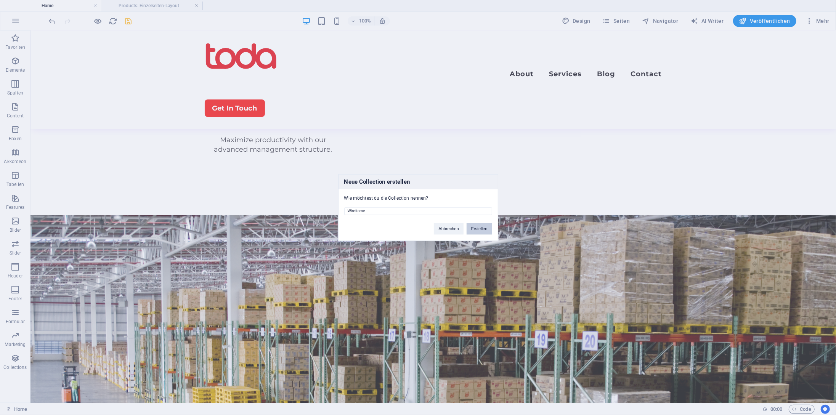
click at [478, 228] on button "Erstellen" at bounding box center [480, 228] width 26 height 11
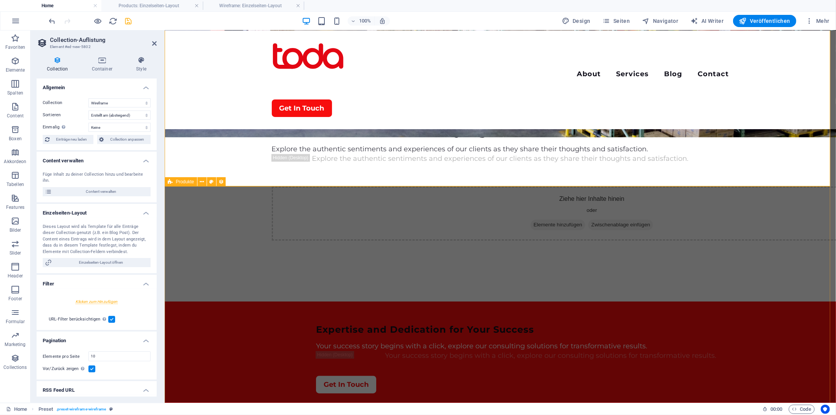
scroll to position [1778, 0]
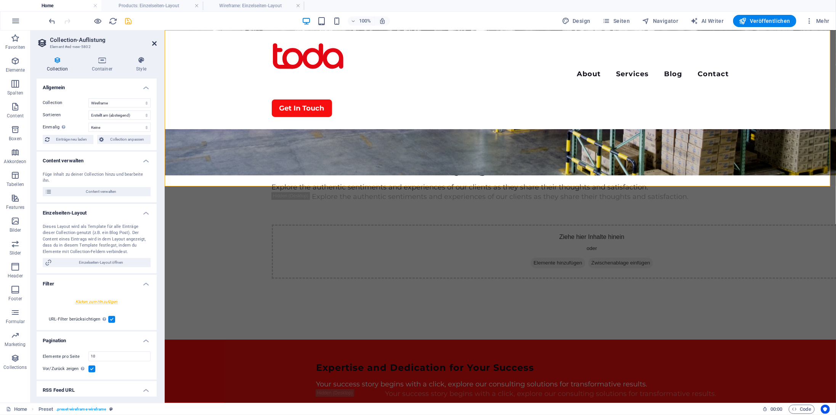
click at [156, 41] on icon at bounding box center [154, 43] width 5 height 6
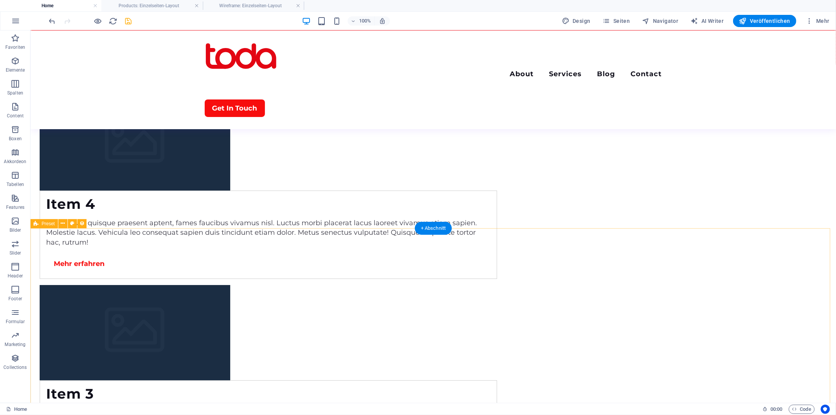
scroll to position [2568, 0]
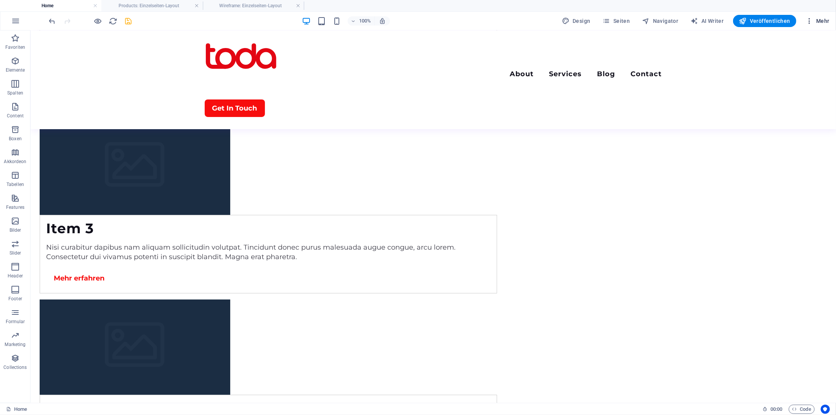
click at [776, 23] on span "Mehr" at bounding box center [818, 21] width 24 height 8
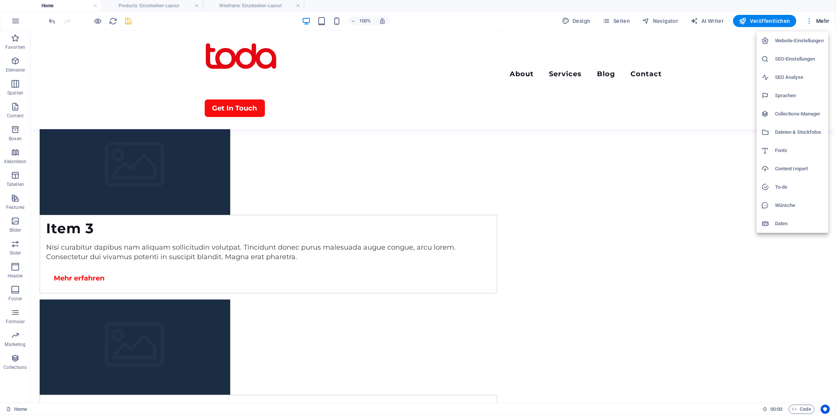
click at [776, 41] on h6 "Website-Einstellungen" at bounding box center [799, 40] width 49 height 9
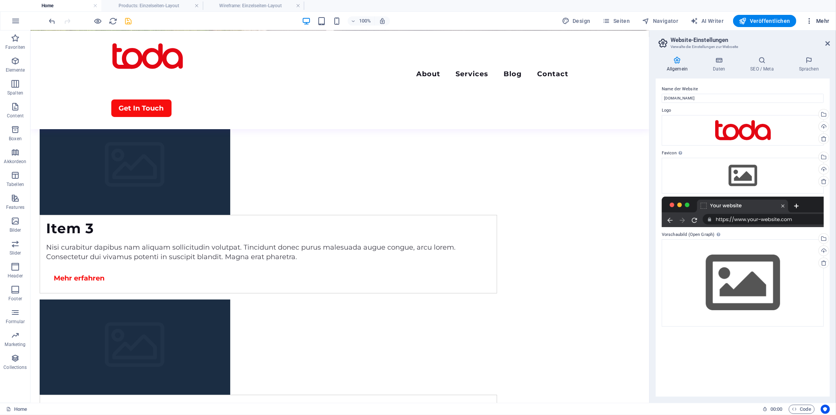
scroll to position [2563, 0]
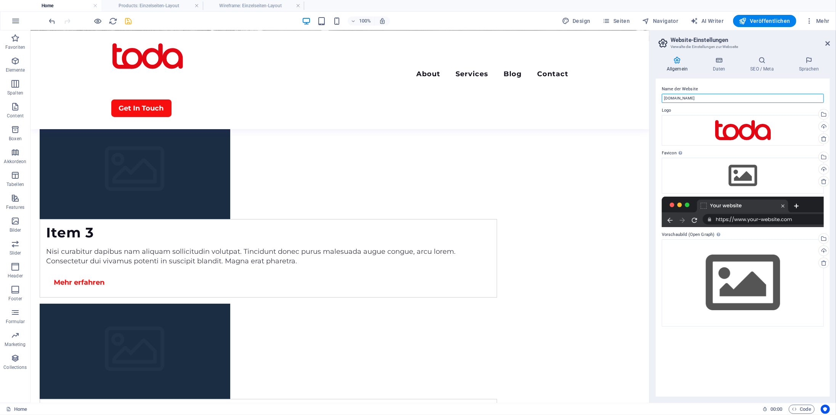
drag, startPoint x: 732, startPoint y: 128, endPoint x: 680, endPoint y: 125, distance: 51.9
click at [680, 97] on input "[DOMAIN_NAME]" at bounding box center [743, 98] width 162 height 9
click at [695, 108] on label "Logo" at bounding box center [743, 110] width 162 height 9
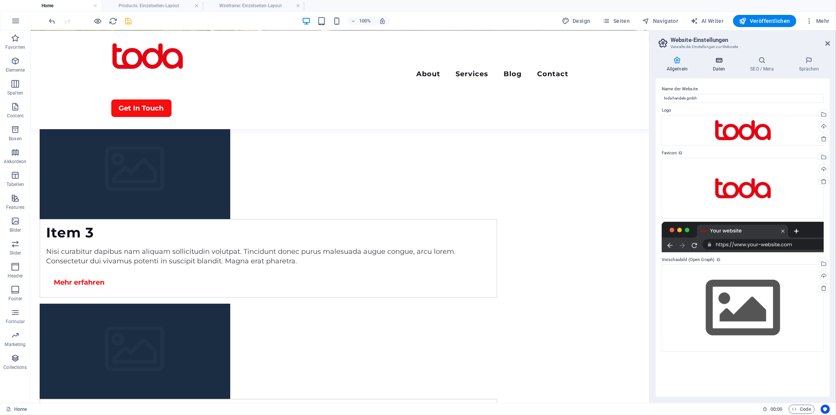
click at [723, 66] on h4 "Daten" at bounding box center [721, 64] width 38 height 16
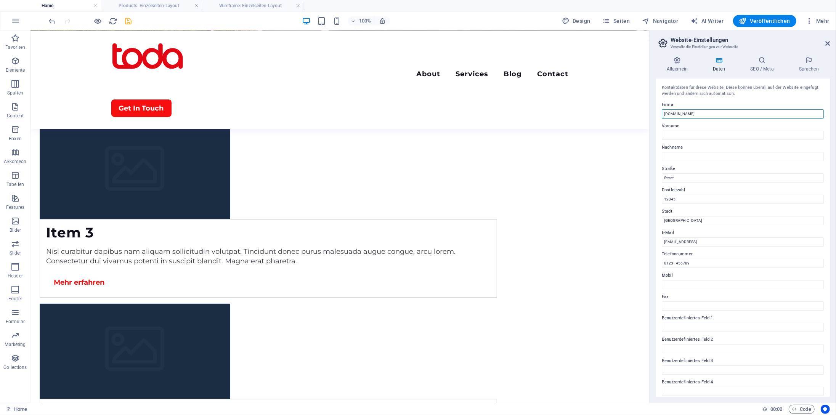
drag, startPoint x: 729, startPoint y: 143, endPoint x: 637, endPoint y: 104, distance: 99.5
drag, startPoint x: 724, startPoint y: 205, endPoint x: 578, endPoint y: 162, distance: 152.4
click at [704, 198] on input "12345" at bounding box center [743, 199] width 162 height 9
click at [695, 222] on input "[GEOGRAPHIC_DATA]" at bounding box center [743, 220] width 162 height 9
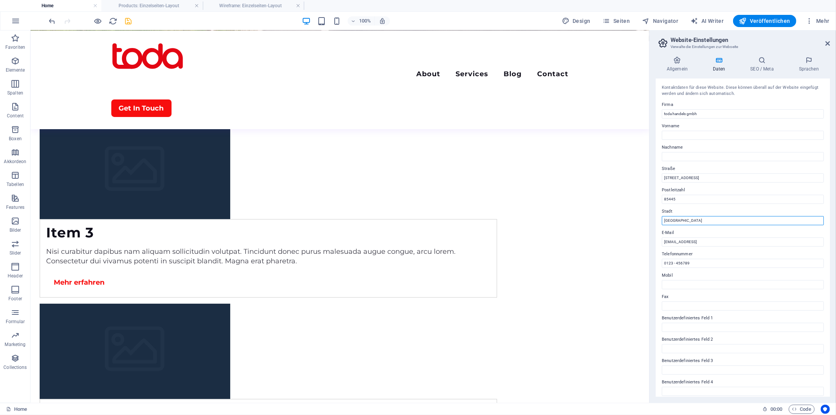
click at [695, 222] on input "[GEOGRAPHIC_DATA]" at bounding box center [743, 220] width 162 height 9
click at [752, 241] on input "[EMAIL_ADDRESS]" at bounding box center [743, 242] width 162 height 9
click at [721, 260] on input "0123 - 456789" at bounding box center [743, 263] width 162 height 9
drag, startPoint x: 738, startPoint y: 292, endPoint x: 618, endPoint y: 264, distance: 123.5
click at [689, 264] on input "08122" at bounding box center [743, 263] width 162 height 9
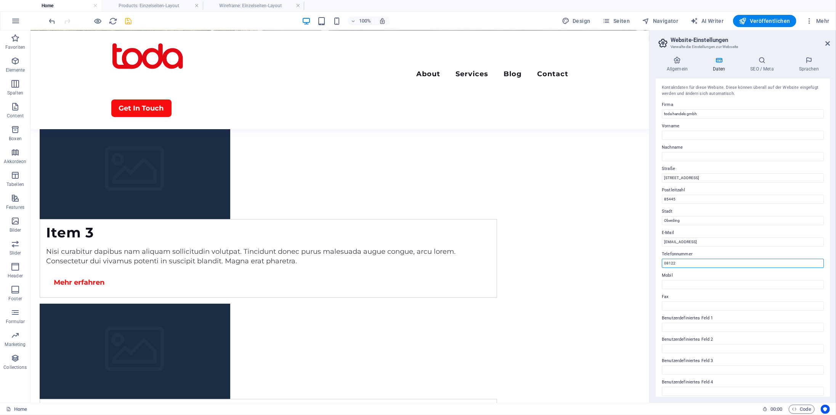
paste input "[PHONE_NUMBER]"
drag, startPoint x: 683, startPoint y: 262, endPoint x: 677, endPoint y: 263, distance: 5.4
click at [677, 263] on input "08122 [PHONE_NUMBER]" at bounding box center [743, 263] width 162 height 9
click at [667, 264] on input "0 8122 2259 723" at bounding box center [743, 263] width 162 height 9
click at [698, 272] on label "Mobil" at bounding box center [743, 275] width 162 height 9
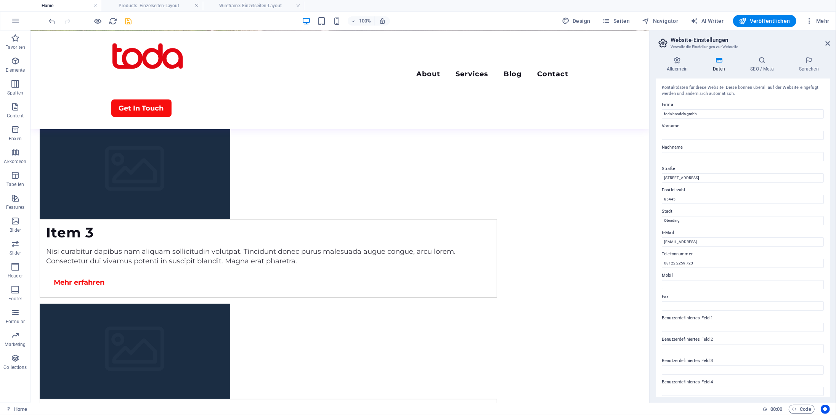
click at [698, 280] on input "Mobil" at bounding box center [743, 284] width 162 height 9
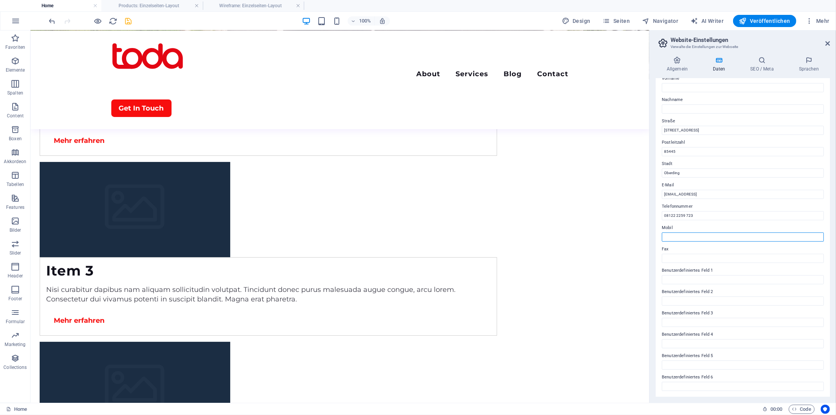
scroll to position [10, 0]
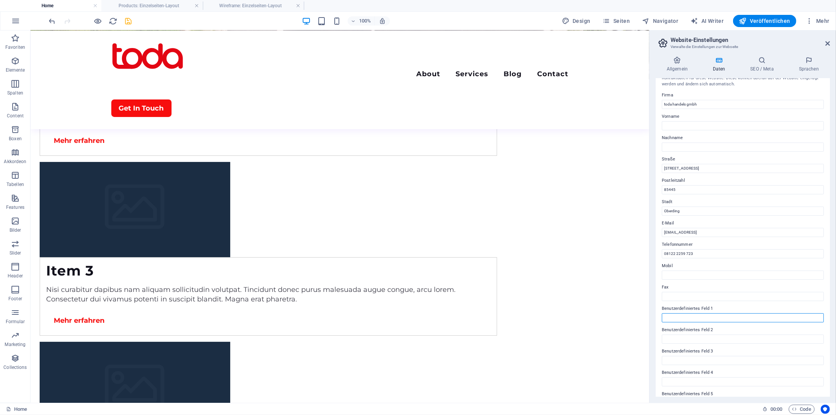
click at [691, 317] on input "Benutzerdefiniertes Feld 1" at bounding box center [743, 317] width 162 height 9
click at [692, 337] on input "Benutzerdefiniertes Feld 2" at bounding box center [743, 339] width 162 height 9
click at [679, 320] on input "d" at bounding box center [743, 317] width 162 height 9
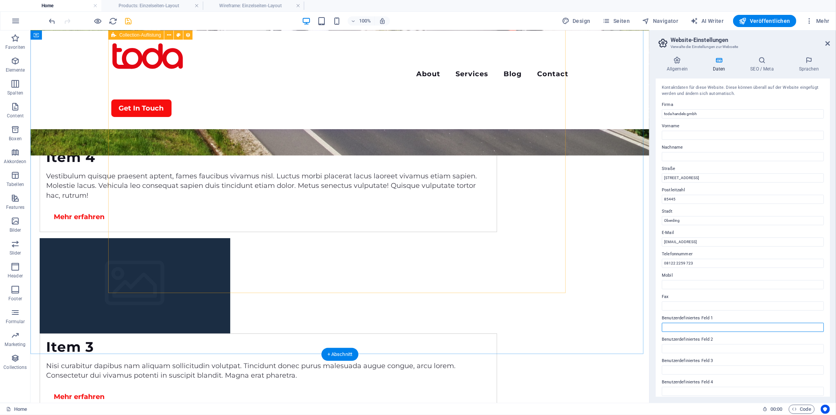
scroll to position [2525, 0]
